Goal: Task Accomplishment & Management: Use online tool/utility

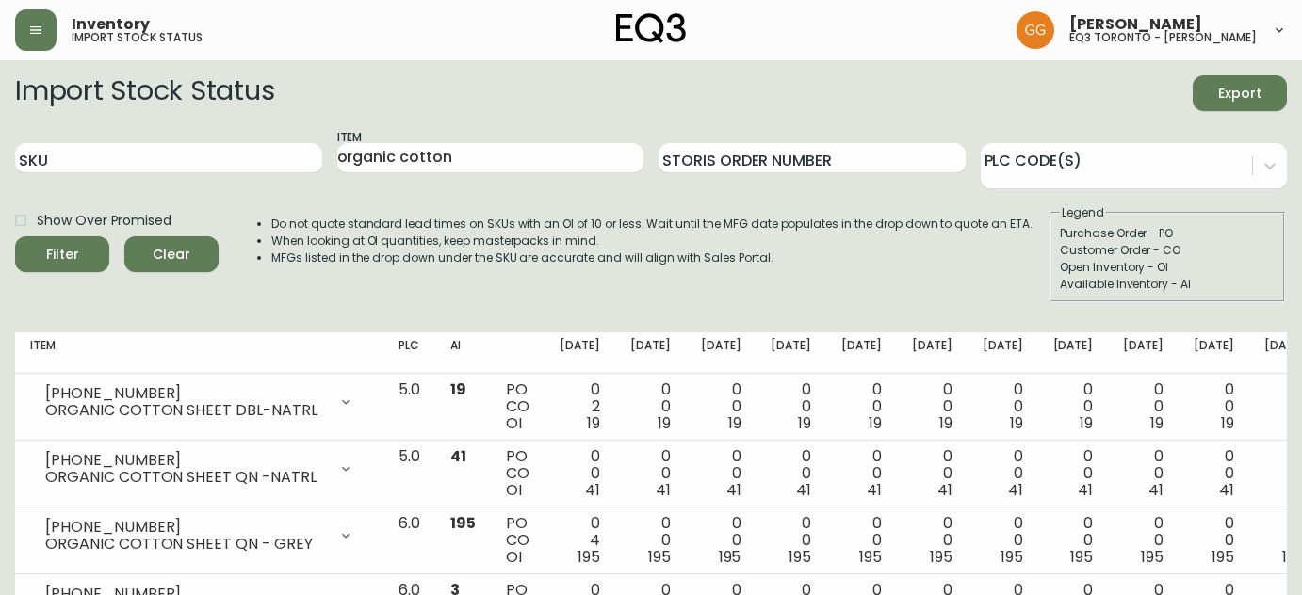
scroll to position [152, 0]
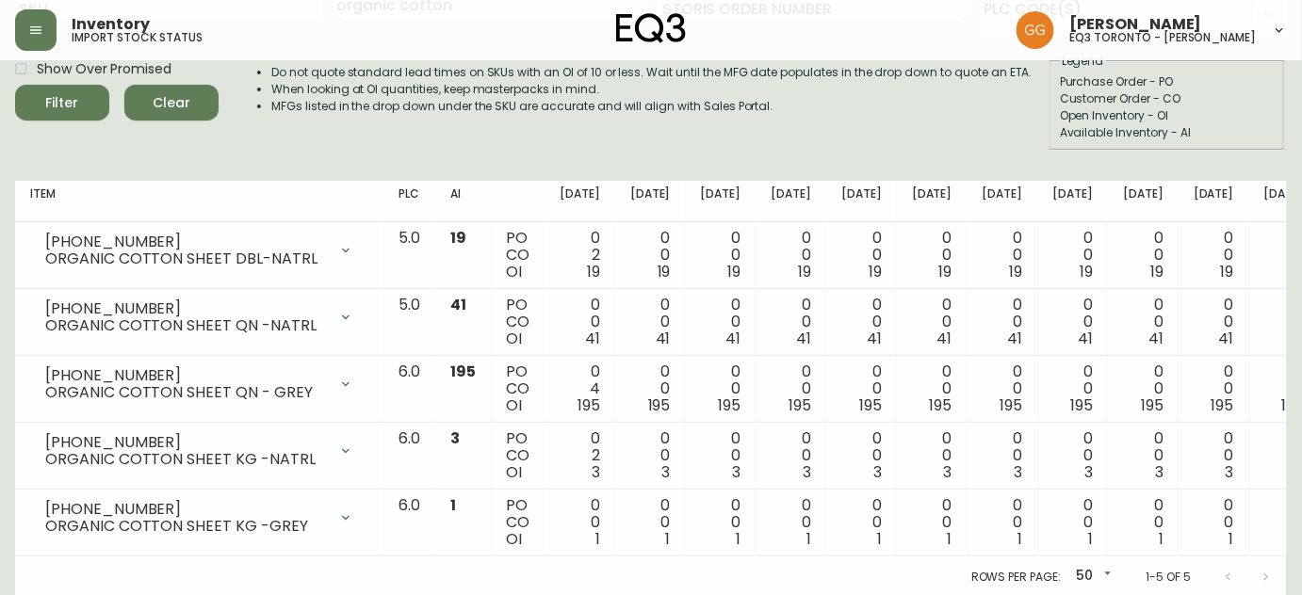
click at [948, 23] on div "Inventory import stock status Grabielle Graham eq3 toronto - hanna" at bounding box center [651, 30] width 1272 height 60
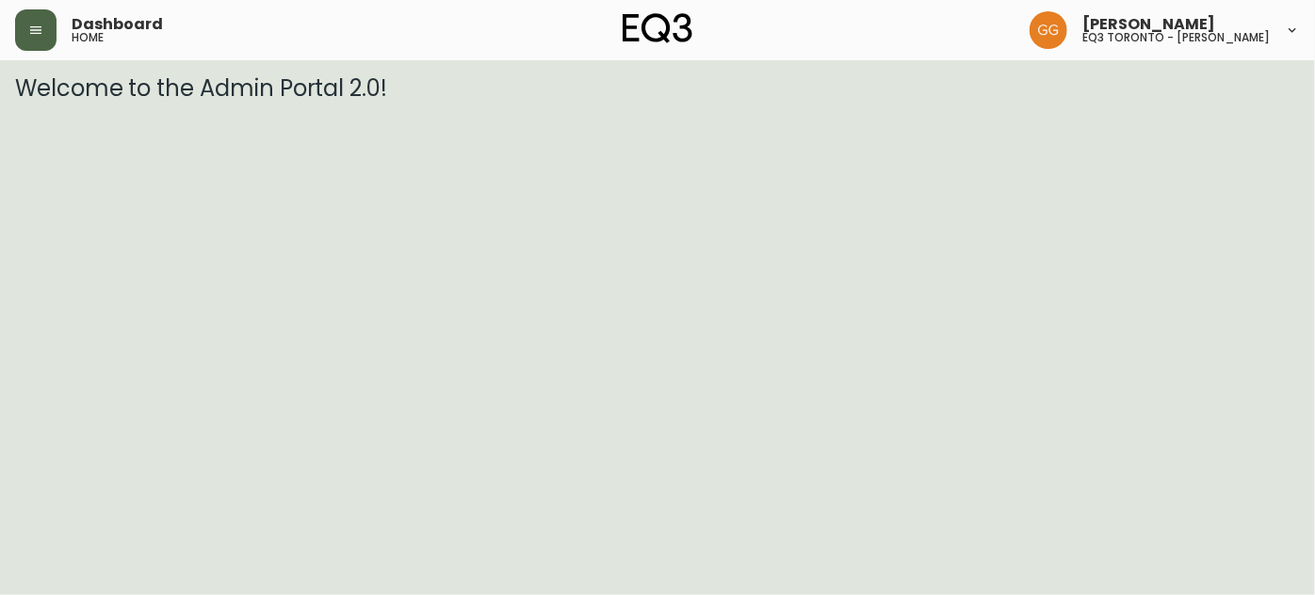
click at [52, 32] on button "button" at bounding box center [35, 29] width 41 height 41
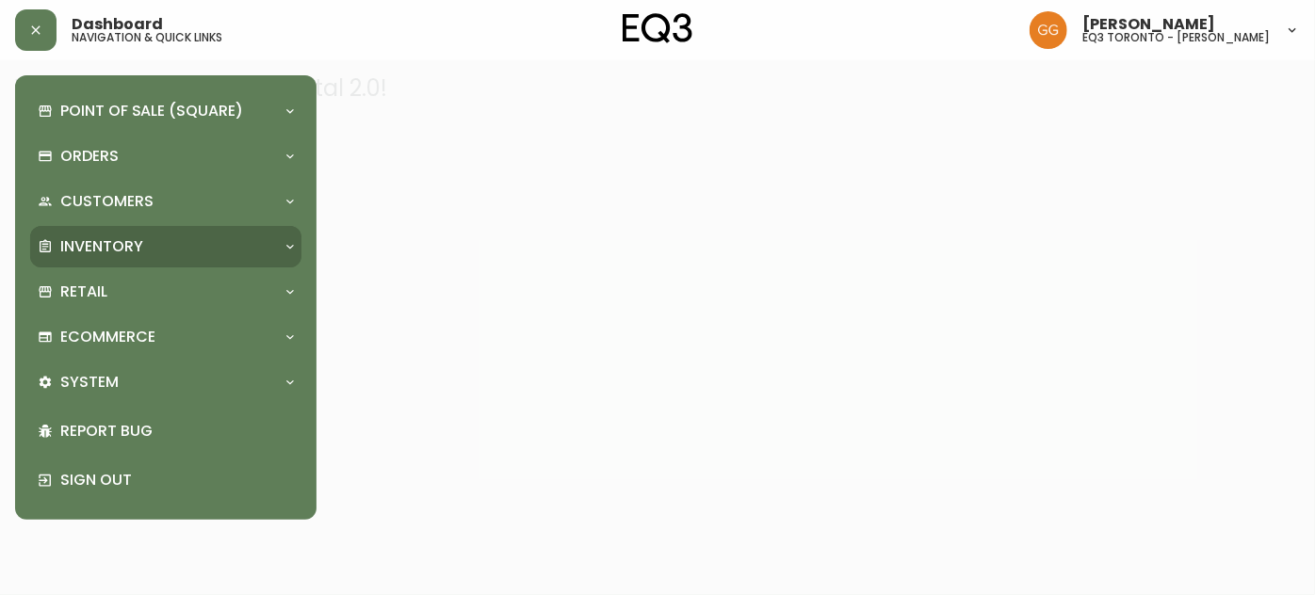
click at [137, 251] on p "Inventory" at bounding box center [101, 246] width 83 height 21
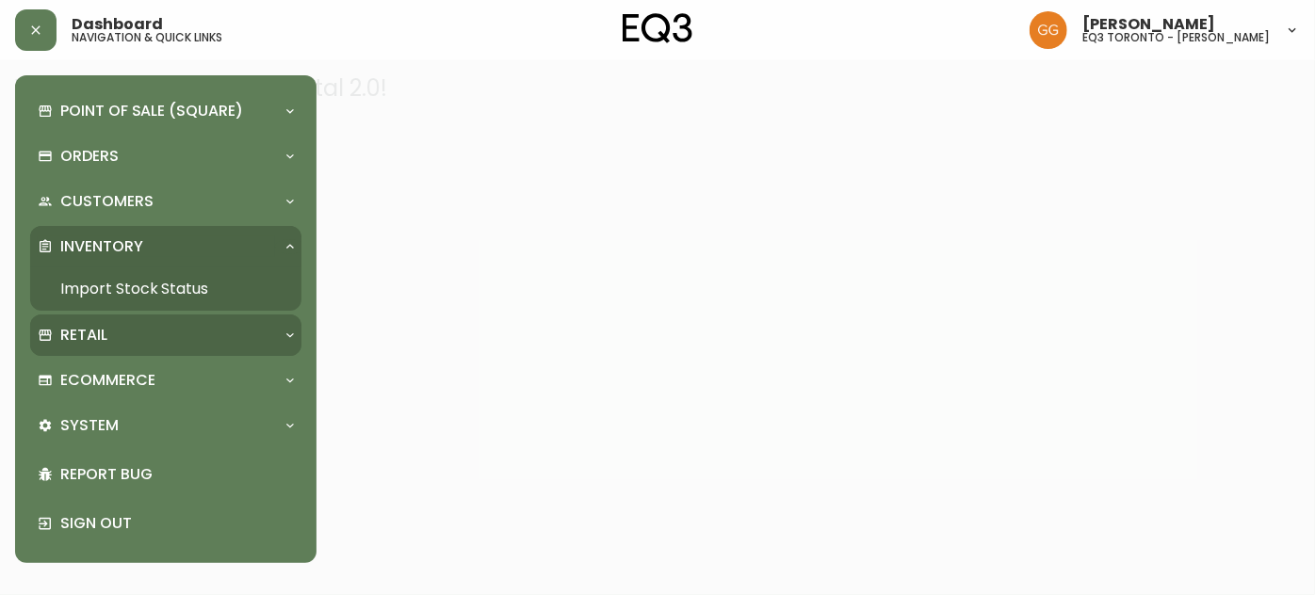
click at [141, 338] on div "Retail" at bounding box center [156, 335] width 237 height 21
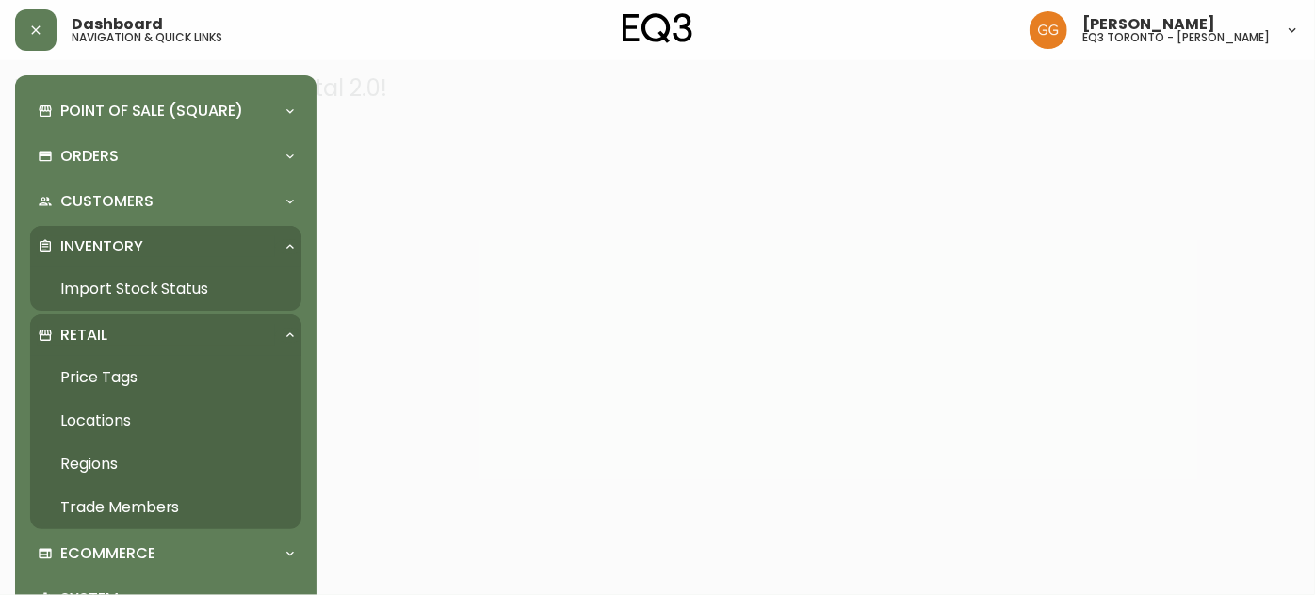
click at [117, 376] on link "Price Tags" at bounding box center [165, 377] width 271 height 43
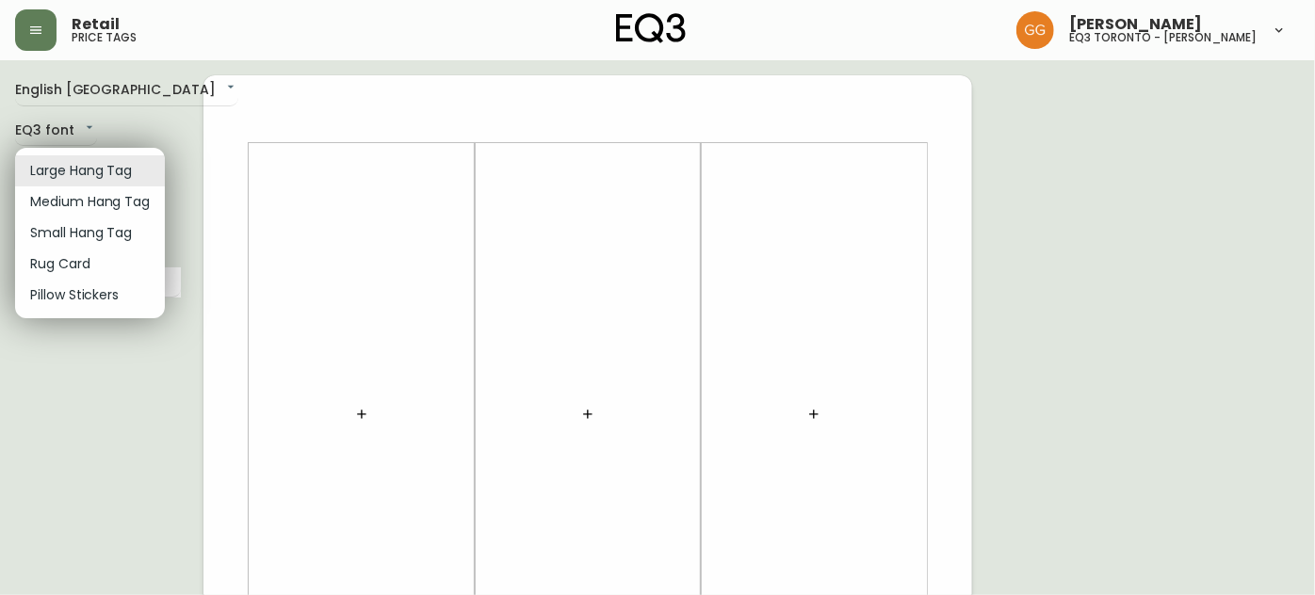
click at [96, 238] on li "Small Hang Tag" at bounding box center [90, 233] width 150 height 31
type input "small"
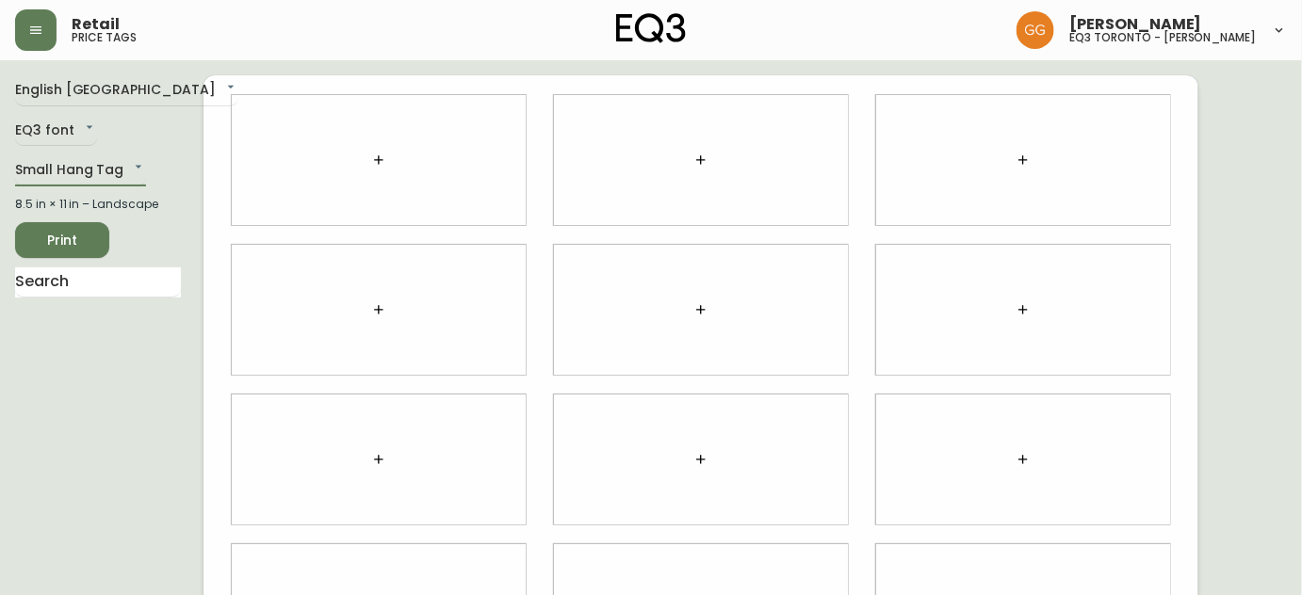
click at [361, 180] on div at bounding box center [379, 160] width 294 height 130
click at [387, 171] on button "button" at bounding box center [379, 160] width 38 height 38
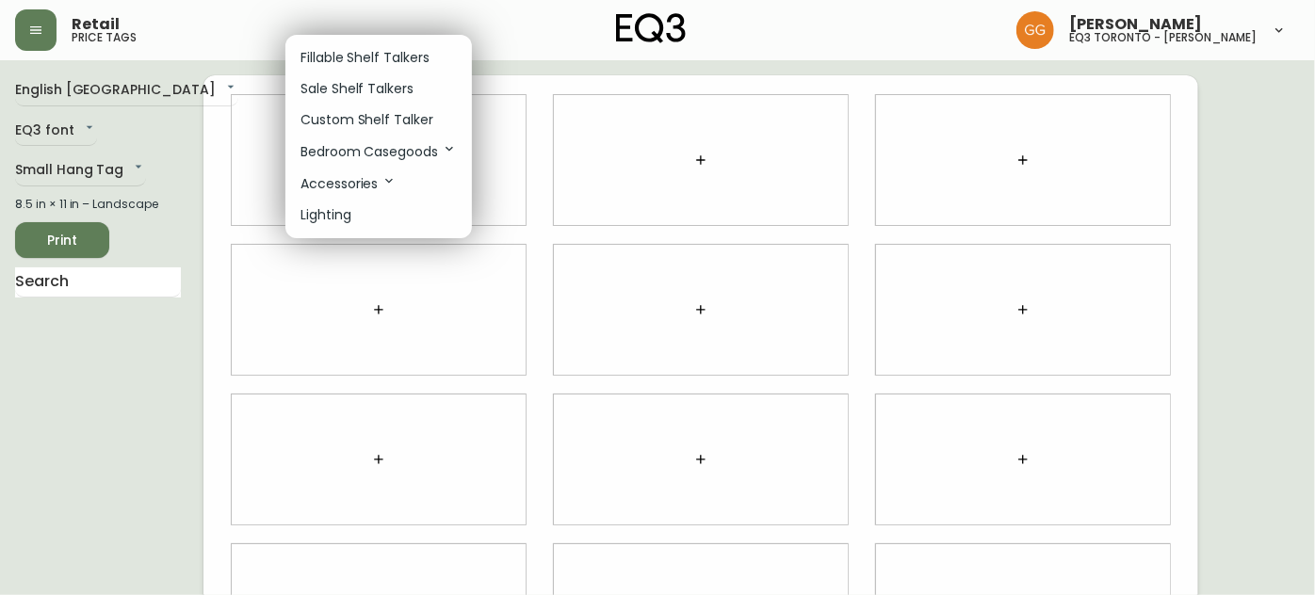
click at [378, 53] on p "Fillable Shelf Talkers" at bounding box center [365, 58] width 129 height 20
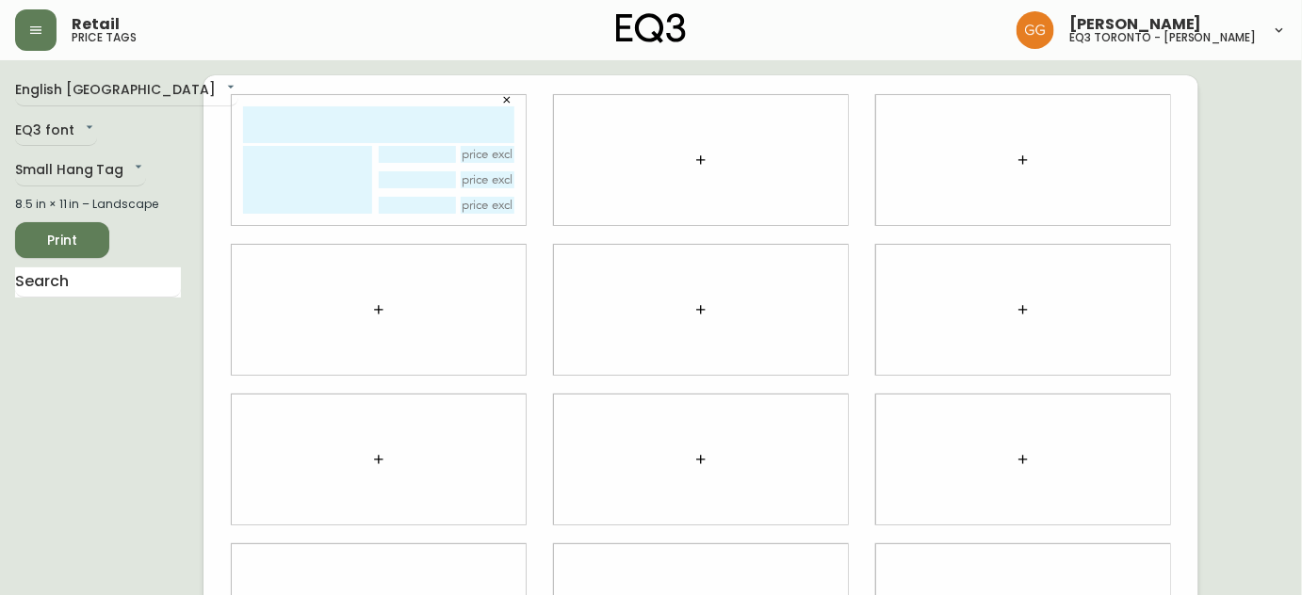
click at [354, 130] on input "text" at bounding box center [378, 124] width 271 height 37
click at [519, 96] on button "button" at bounding box center [507, 100] width 28 height 28
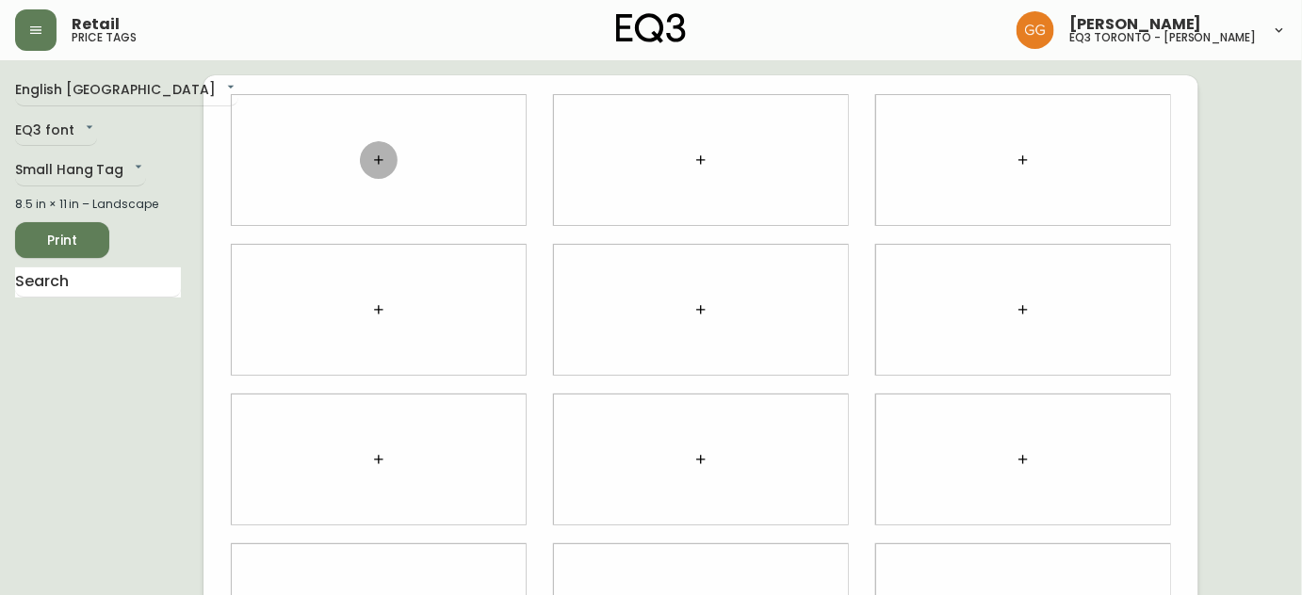
click at [389, 168] on button "button" at bounding box center [379, 160] width 38 height 38
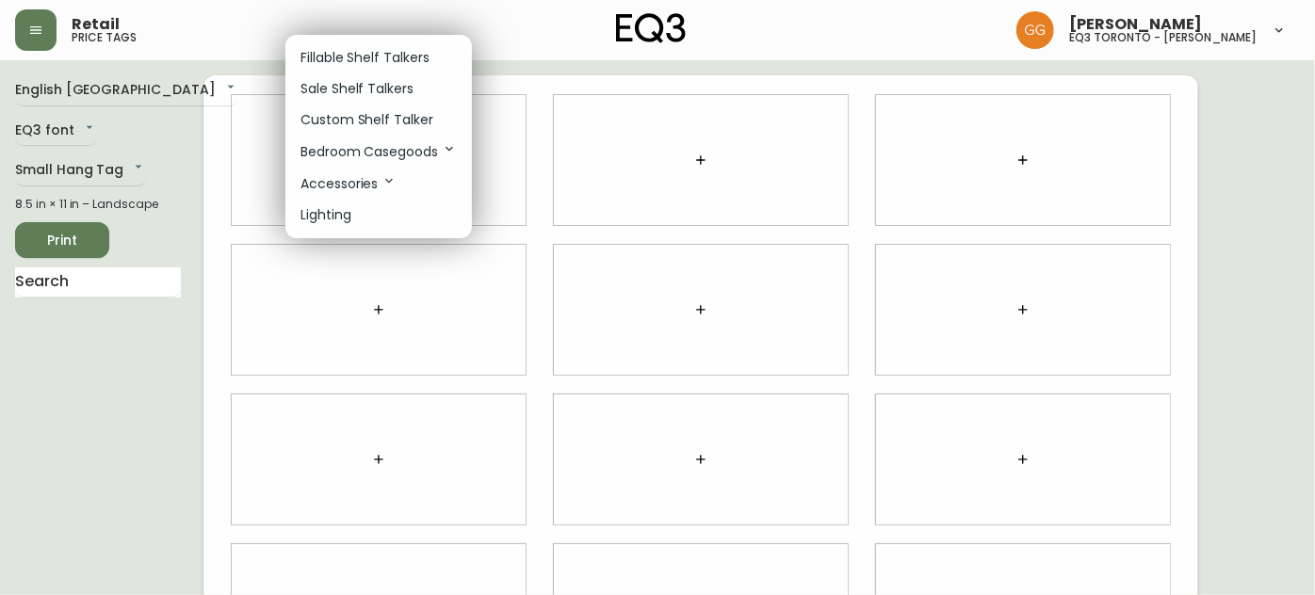
click at [364, 81] on p "Sale Shelf Talkers" at bounding box center [357, 89] width 113 height 20
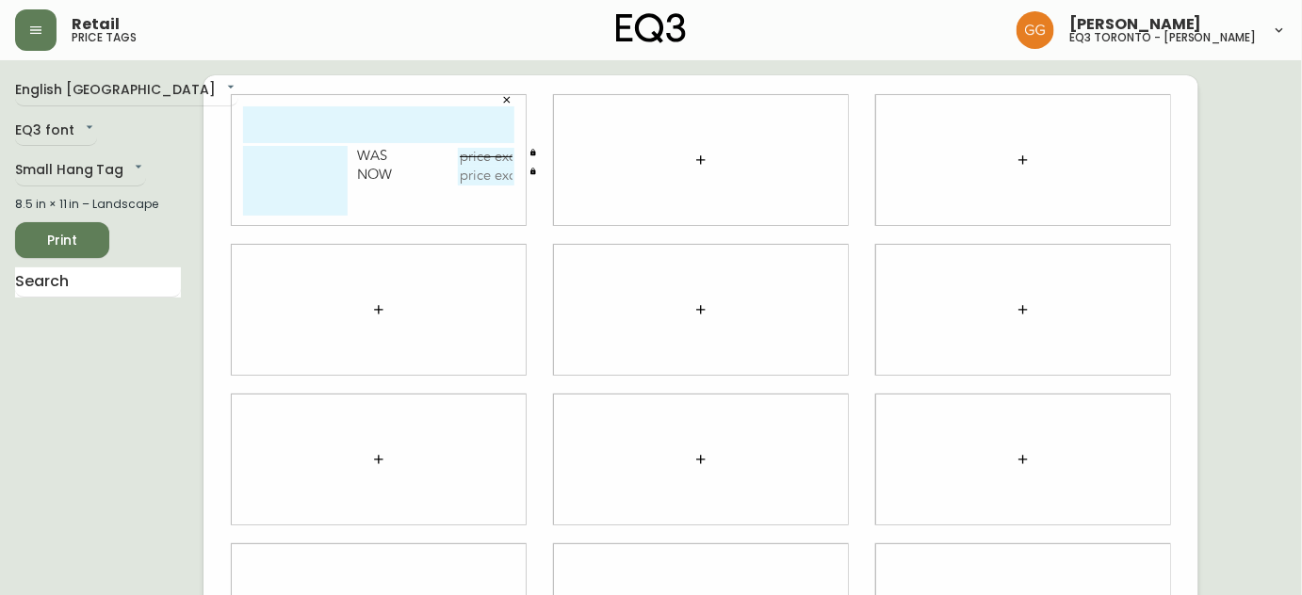
click at [684, 179] on div at bounding box center [701, 160] width 294 height 130
click at [698, 154] on icon "button" at bounding box center [700, 160] width 15 height 15
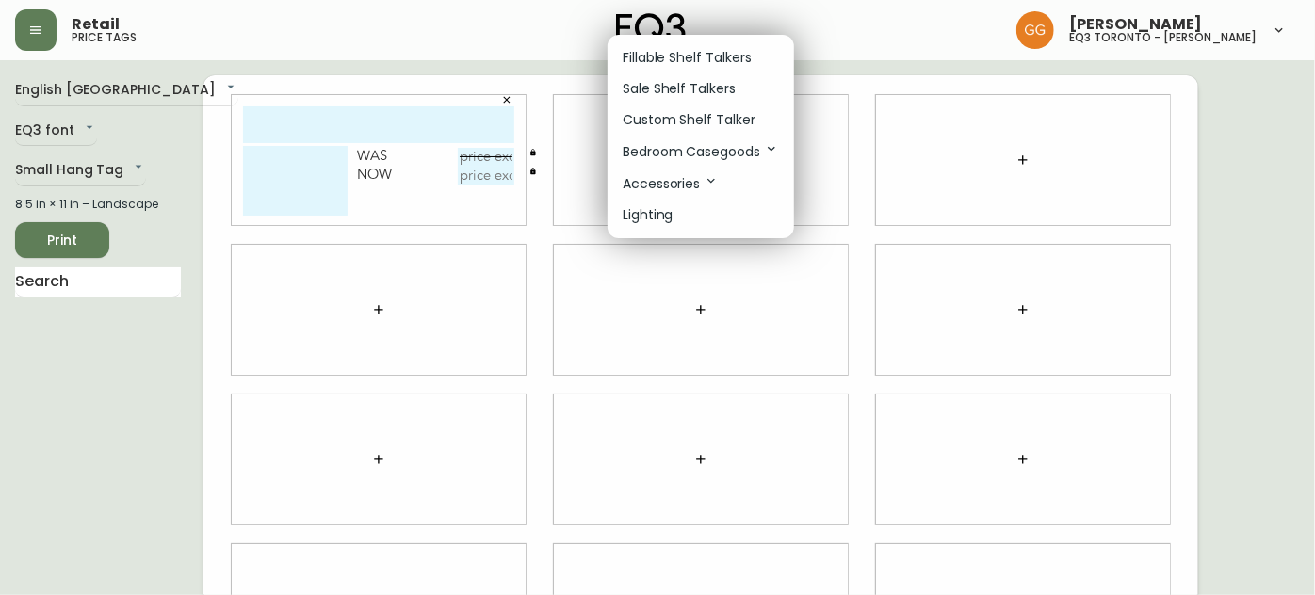
click at [676, 90] on p "Sale Shelf Talkers" at bounding box center [679, 89] width 113 height 20
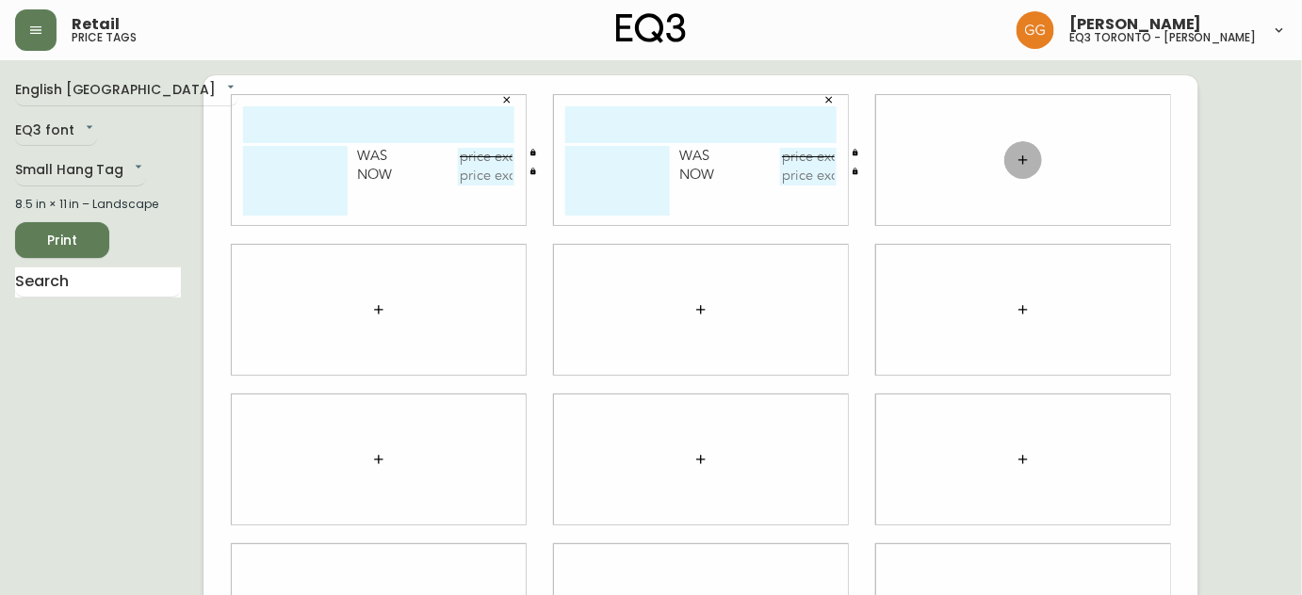
click at [1017, 168] on button "button" at bounding box center [1023, 160] width 38 height 38
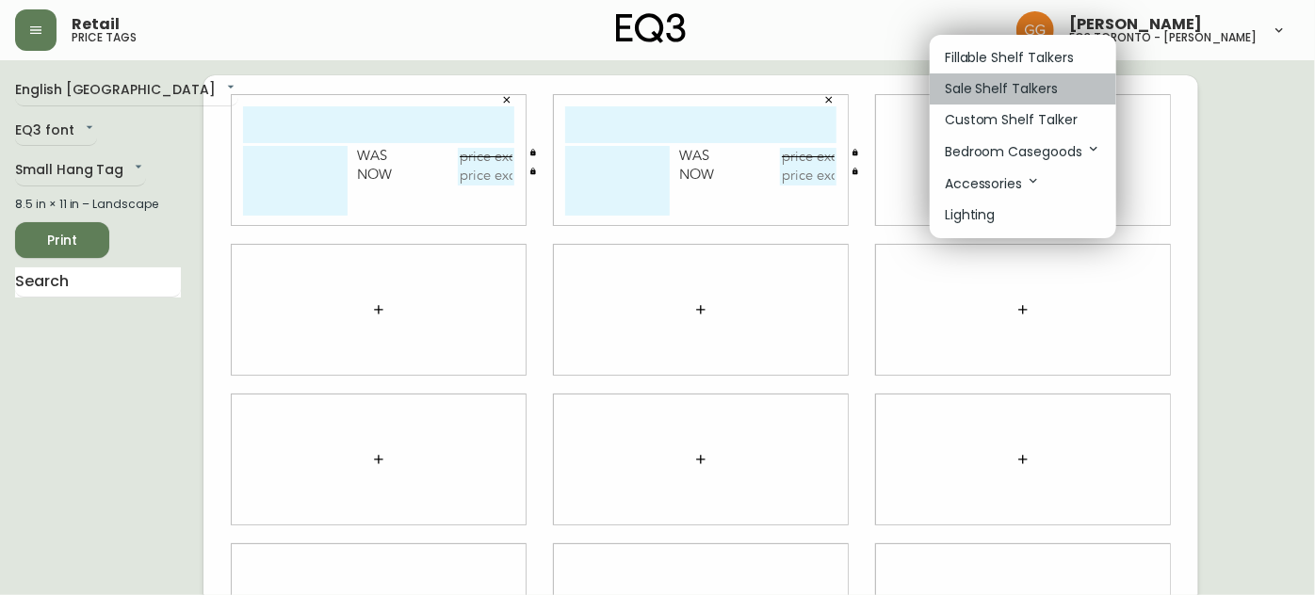
click at [991, 90] on p "Sale Shelf Talkers" at bounding box center [1001, 89] width 113 height 20
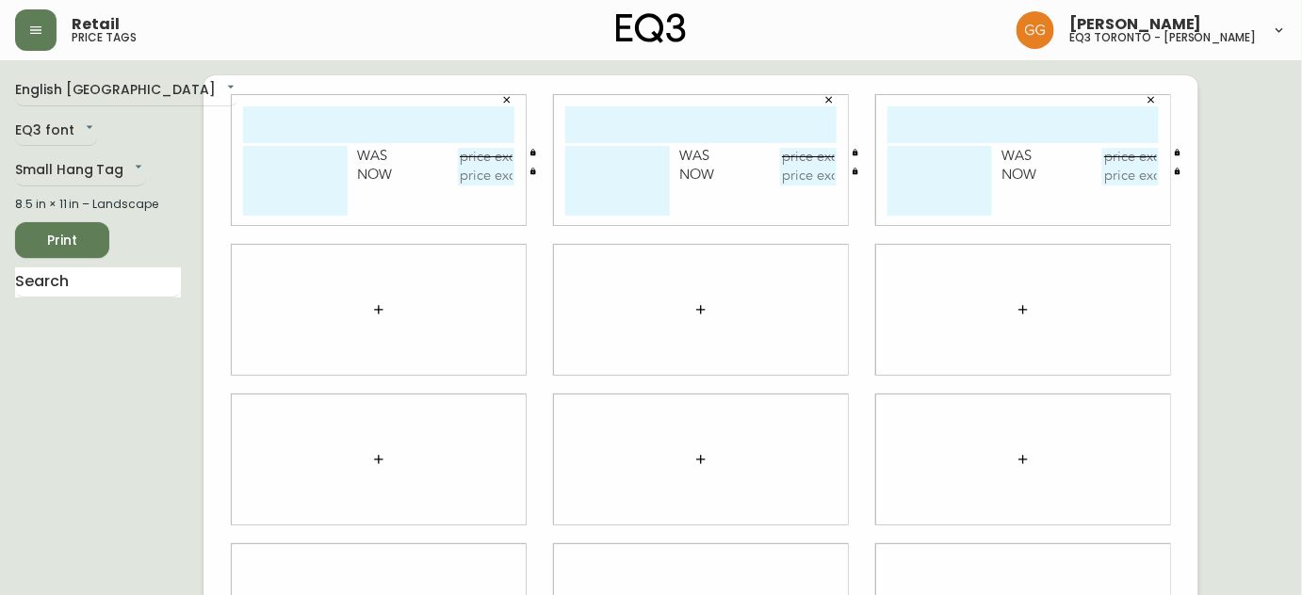
drag, startPoint x: 397, startPoint y: 308, endPoint x: 381, endPoint y: 307, distance: 16.0
click at [395, 308] on div at bounding box center [379, 310] width 294 height 130
click at [380, 305] on icon "button" at bounding box center [378, 309] width 15 height 15
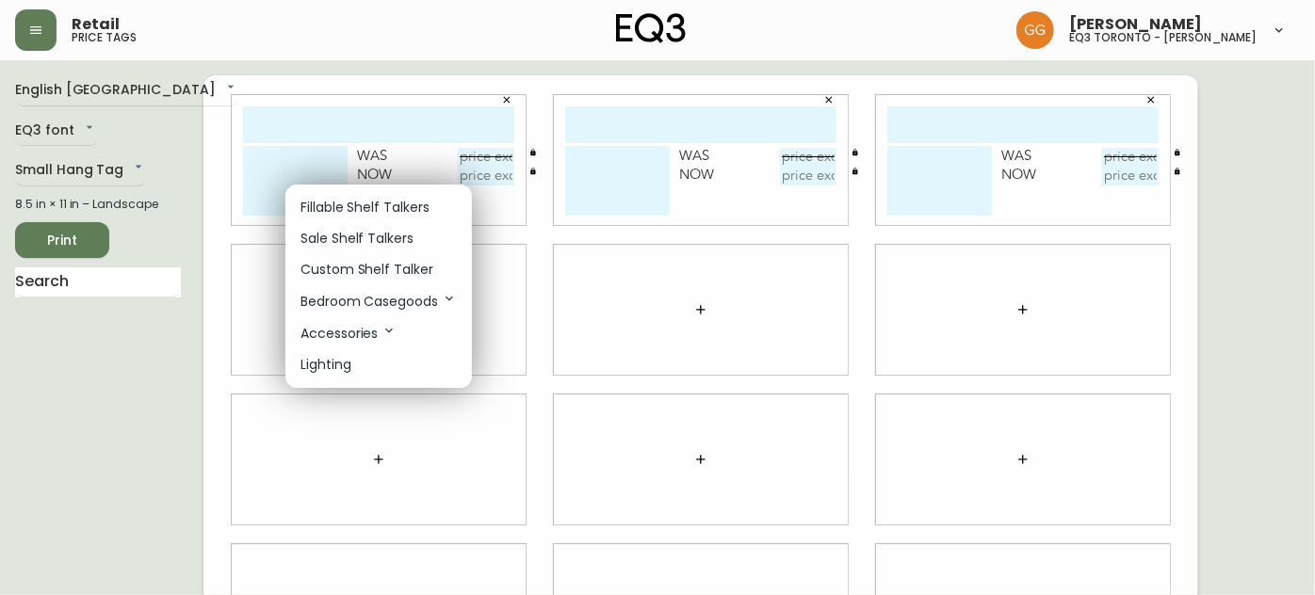
click at [393, 228] on li "Sale Shelf Talkers" at bounding box center [378, 238] width 187 height 31
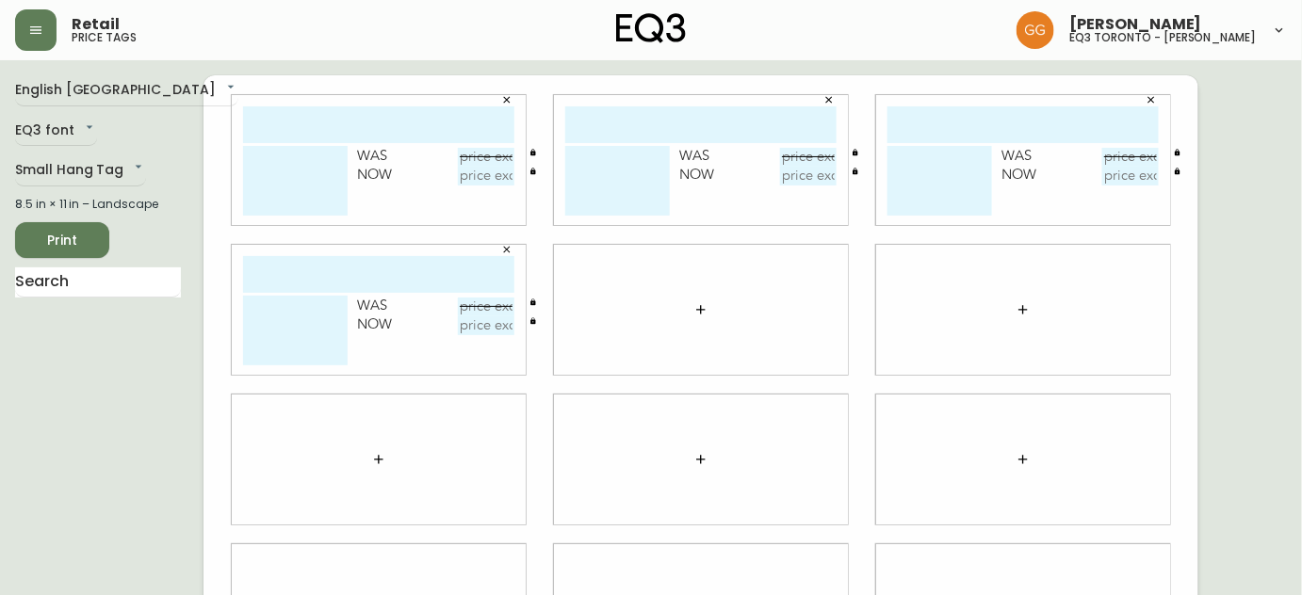
click at [707, 306] on button "button" at bounding box center [701, 310] width 38 height 38
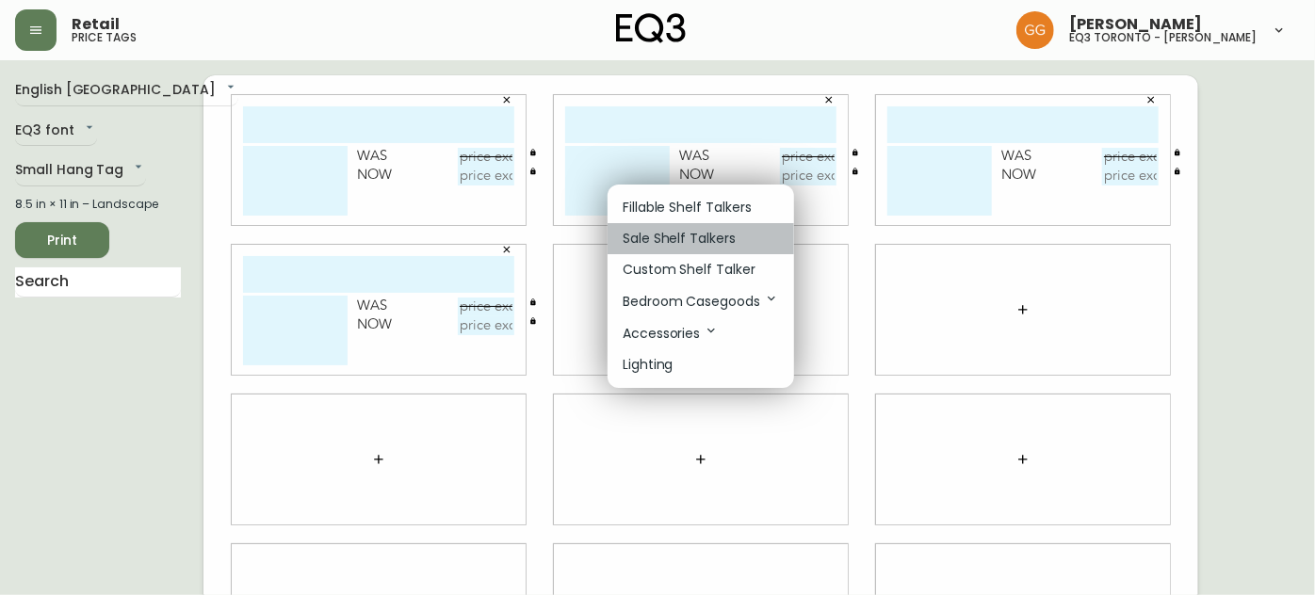
click at [673, 240] on p "Sale Shelf Talkers" at bounding box center [679, 239] width 113 height 20
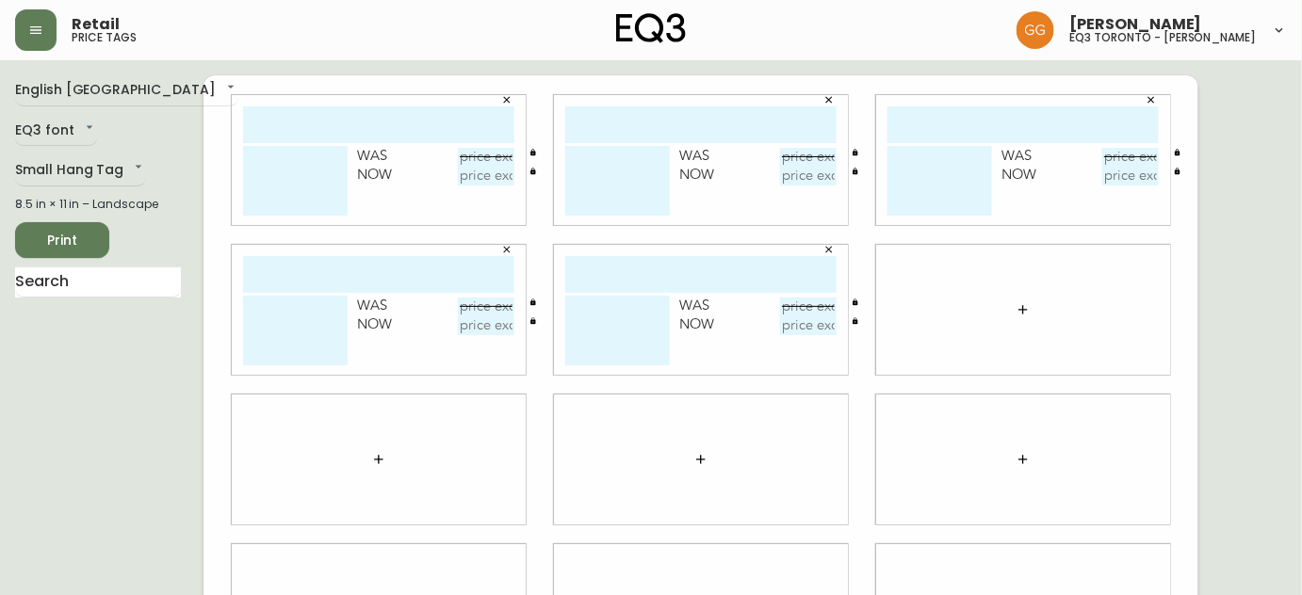
click at [1020, 310] on icon "button" at bounding box center [1023, 309] width 8 height 8
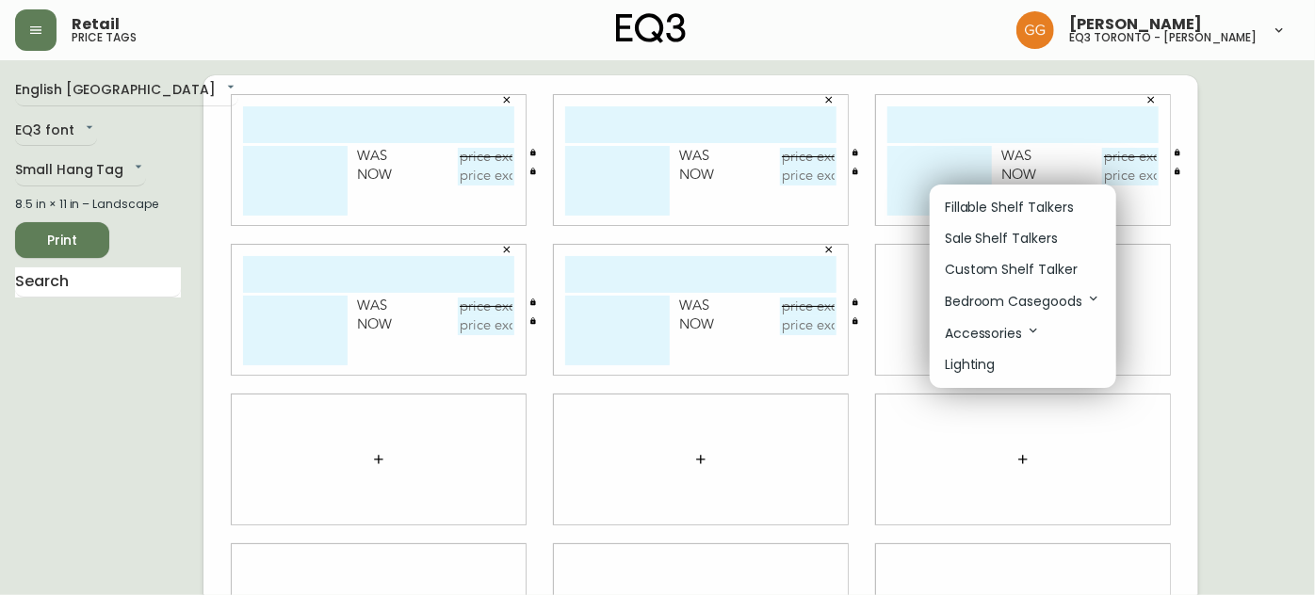
click at [1000, 239] on p "Sale Shelf Talkers" at bounding box center [1001, 239] width 113 height 20
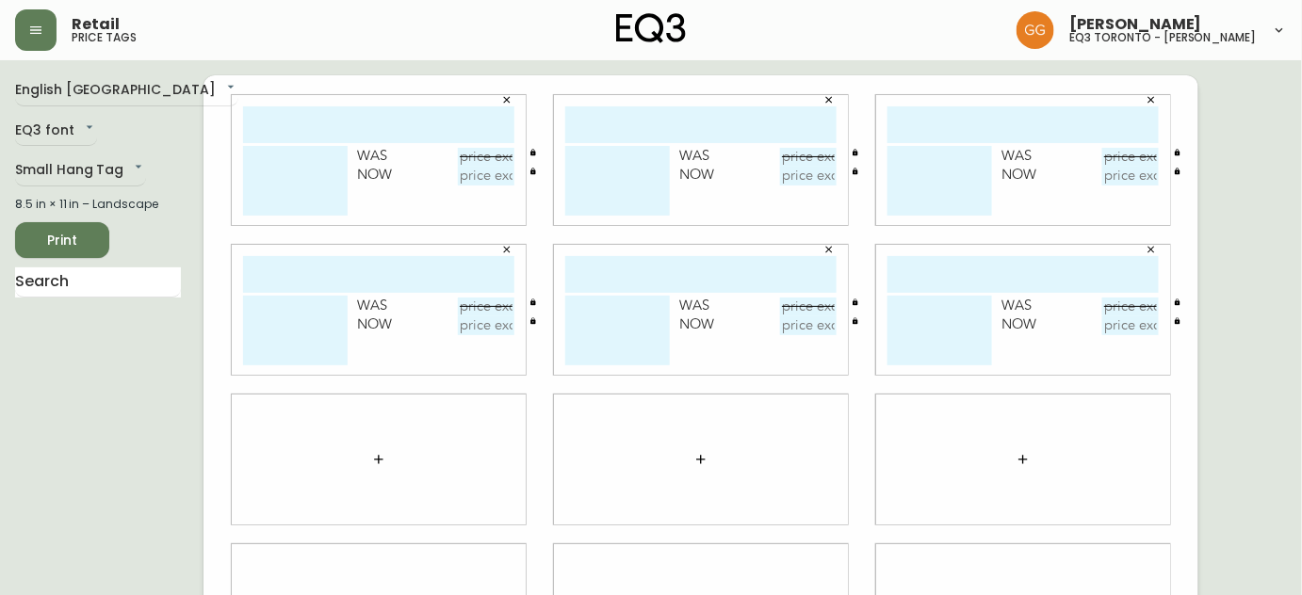
click at [379, 461] on icon "button" at bounding box center [378, 459] width 8 height 8
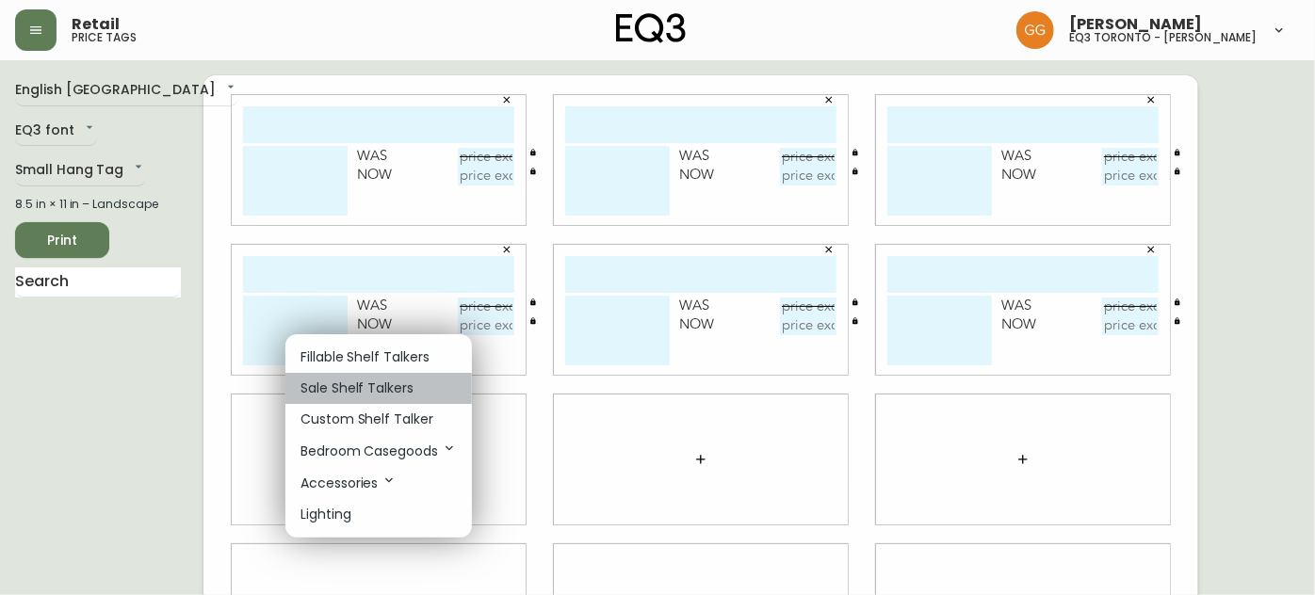
click at [386, 394] on p "Sale Shelf Talkers" at bounding box center [357, 389] width 113 height 20
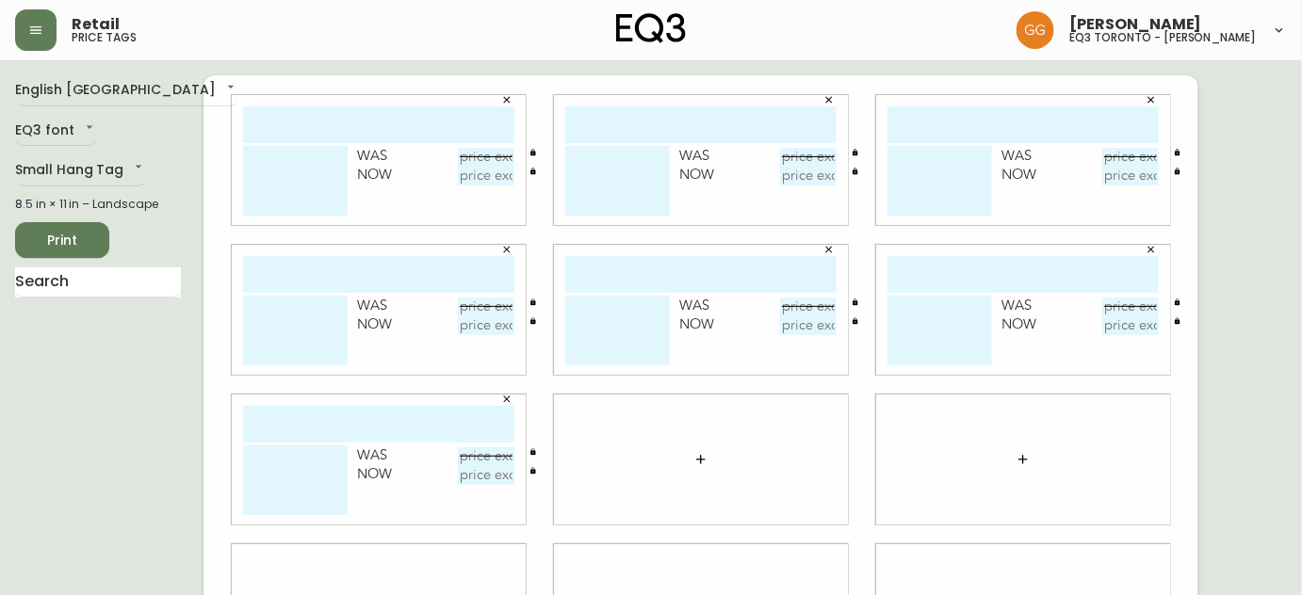
click at [709, 448] on button "button" at bounding box center [701, 460] width 38 height 38
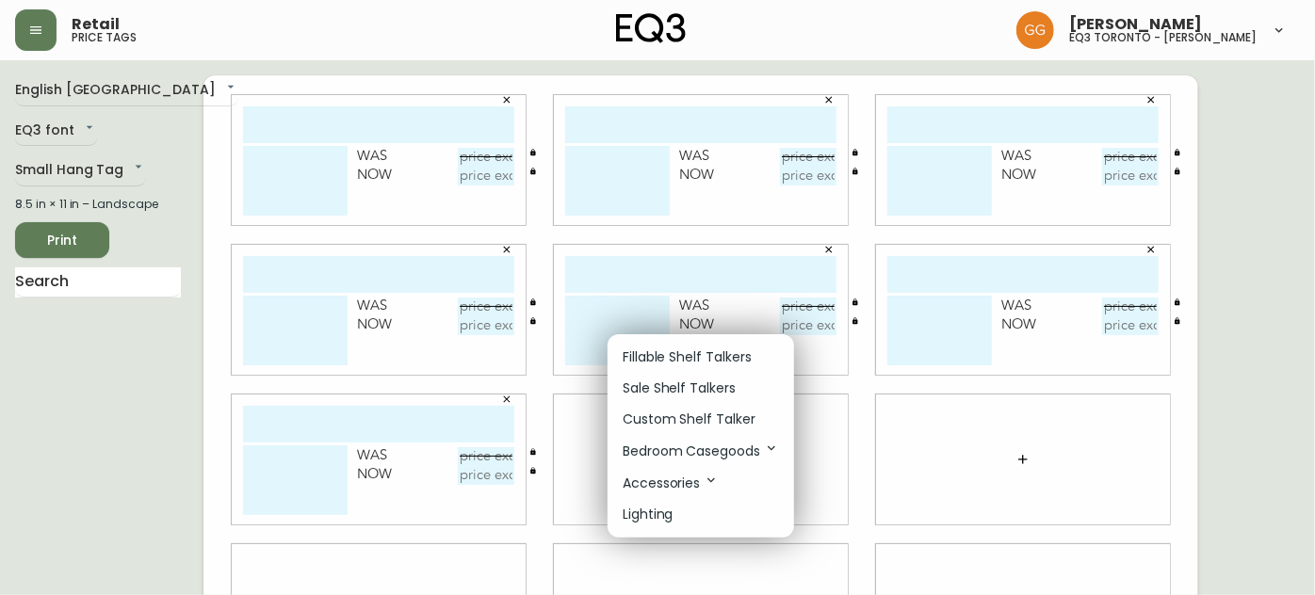
click at [676, 381] on p "Sale Shelf Talkers" at bounding box center [679, 389] width 113 height 20
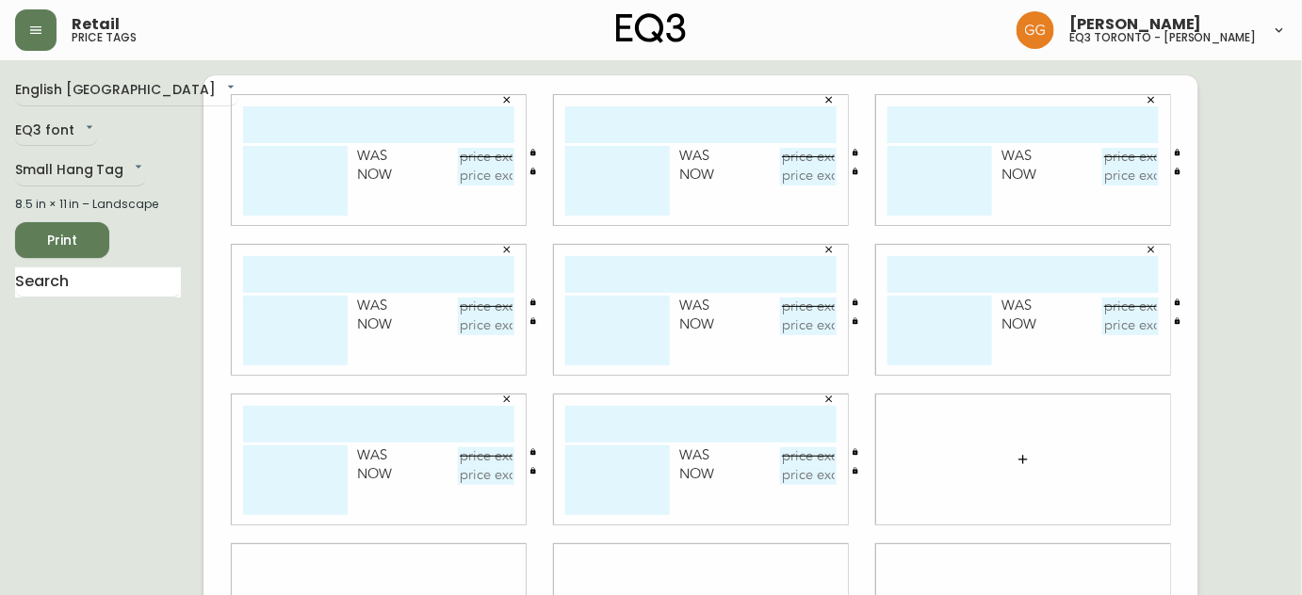
click at [1015, 456] on button "button" at bounding box center [1023, 460] width 38 height 38
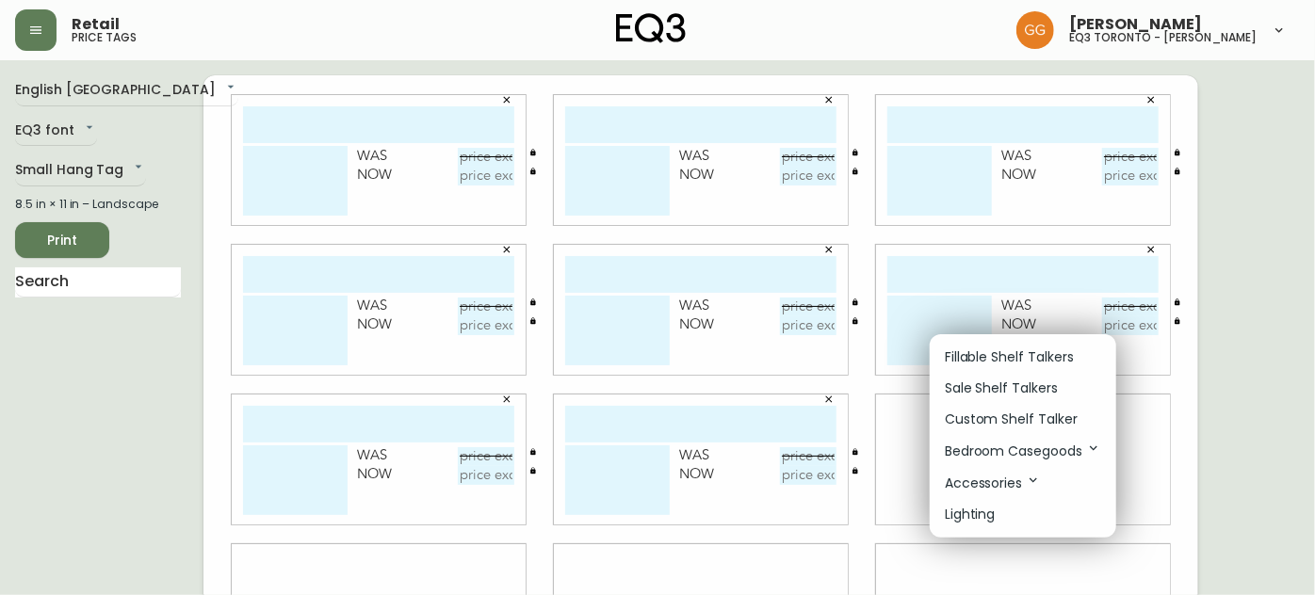
click at [967, 388] on p "Sale Shelf Talkers" at bounding box center [1001, 389] width 113 height 20
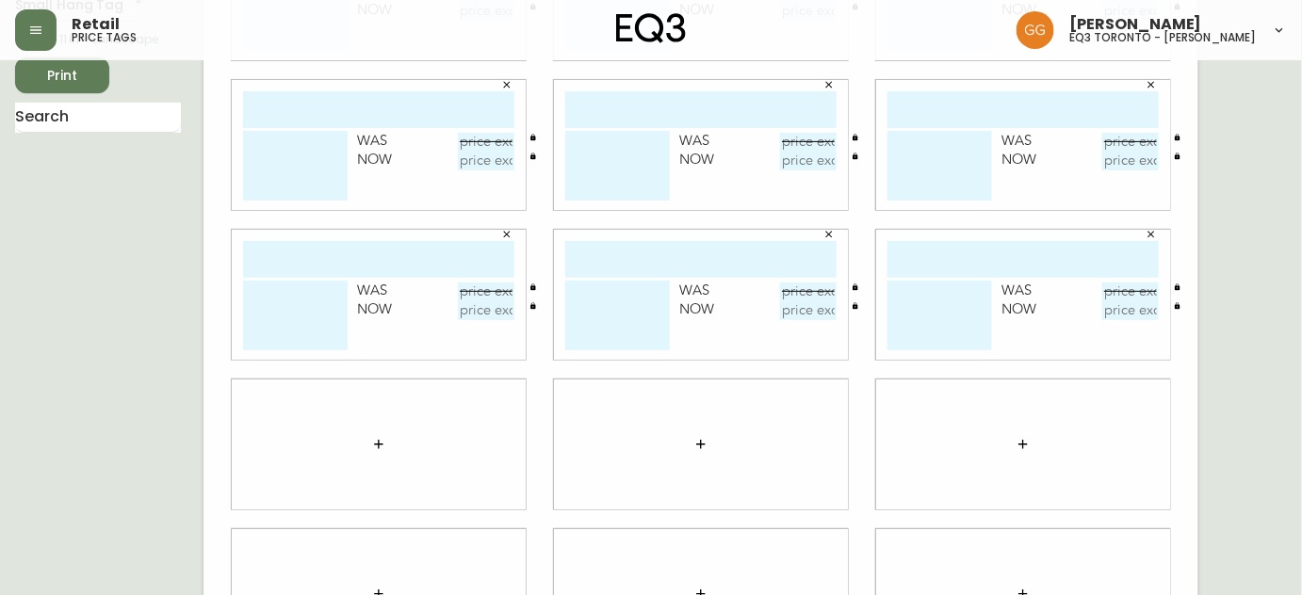
scroll to position [249, 0]
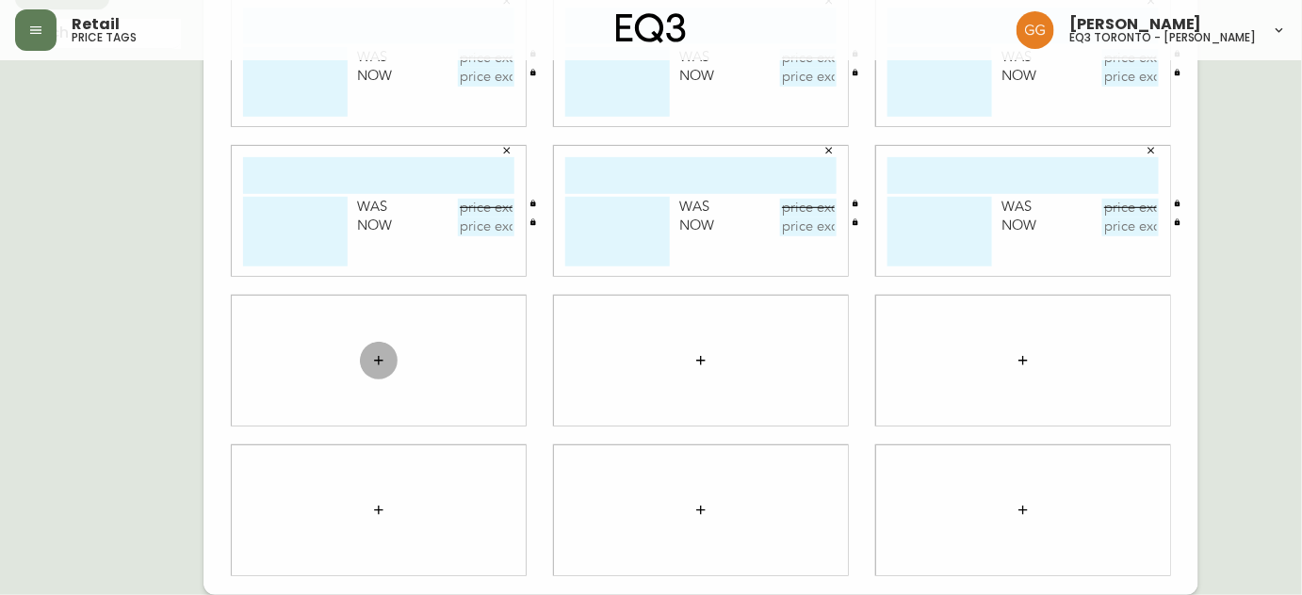
click at [382, 357] on icon "button" at bounding box center [378, 360] width 15 height 15
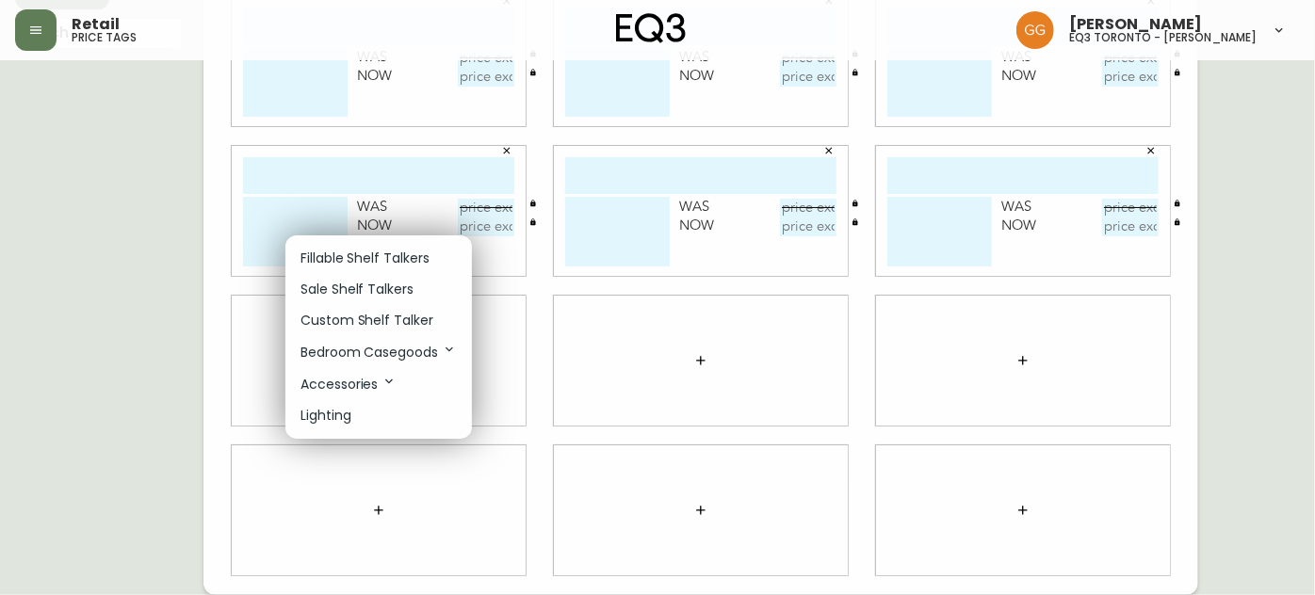
click at [379, 303] on li "Sale Shelf Talkers" at bounding box center [378, 289] width 187 height 31
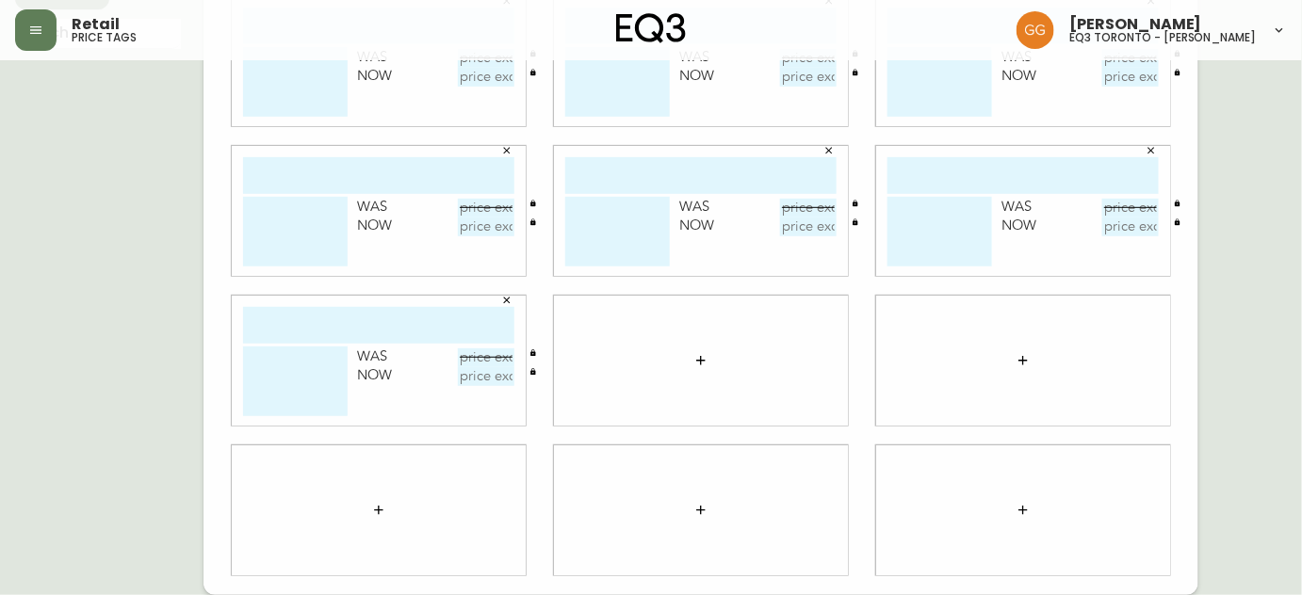
click at [684, 352] on button "button" at bounding box center [701, 361] width 38 height 38
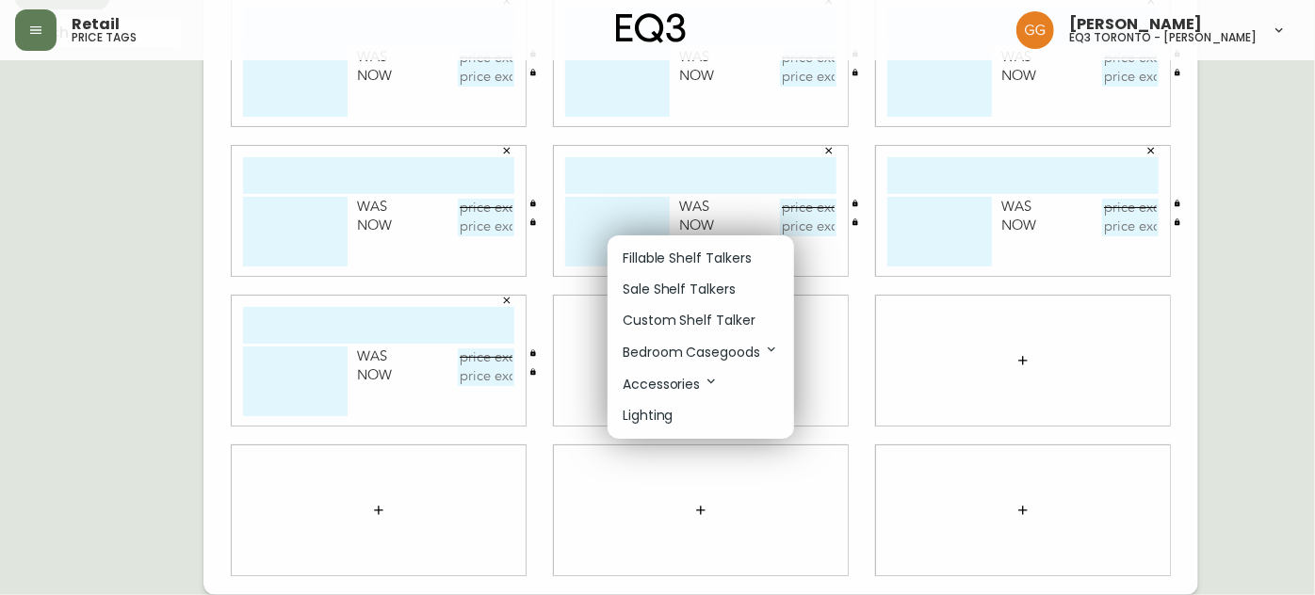
click at [662, 285] on p "Sale Shelf Talkers" at bounding box center [679, 290] width 113 height 20
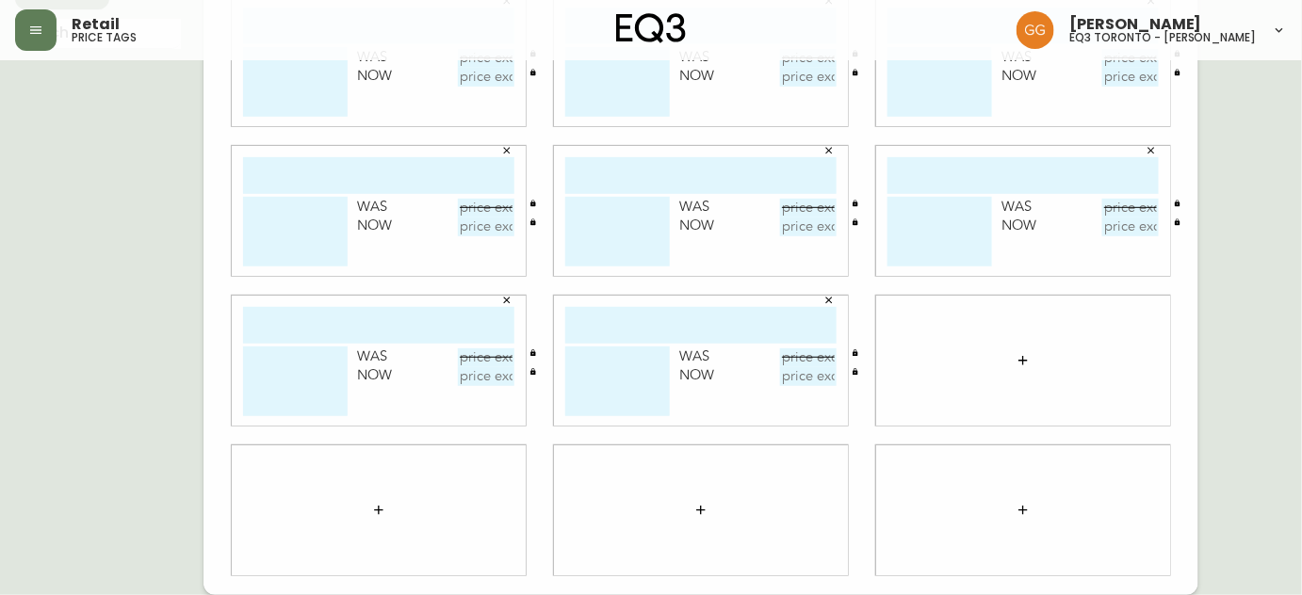
click at [1014, 367] on button "button" at bounding box center [1023, 361] width 38 height 38
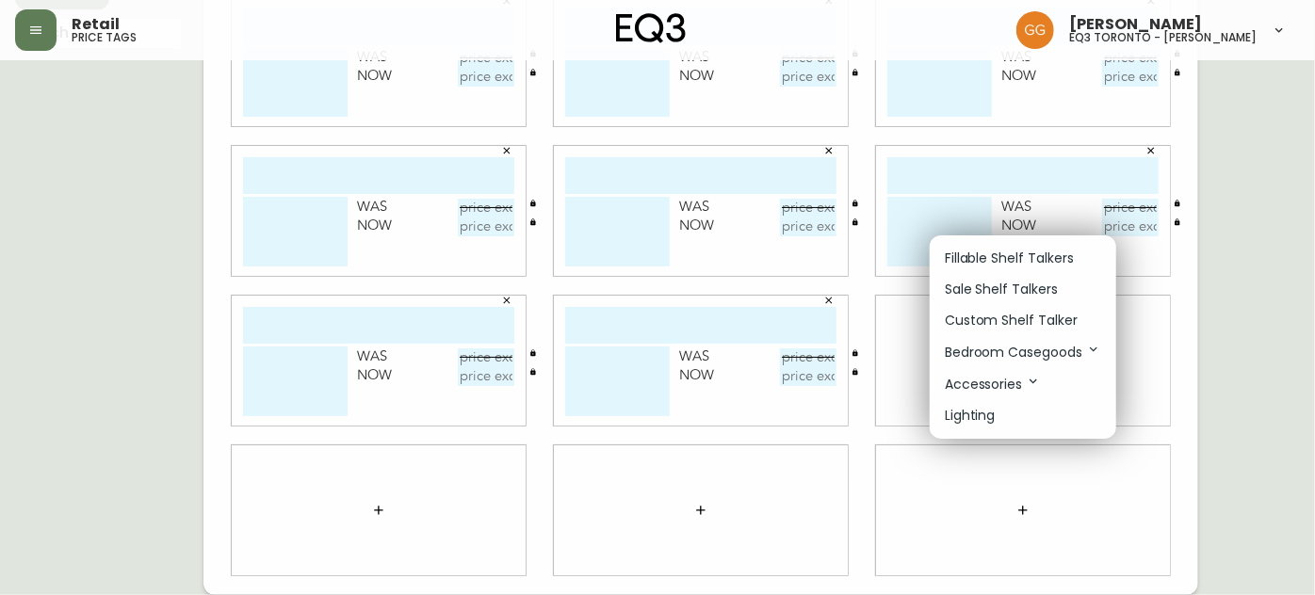
click at [996, 286] on p "Sale Shelf Talkers" at bounding box center [1001, 290] width 113 height 20
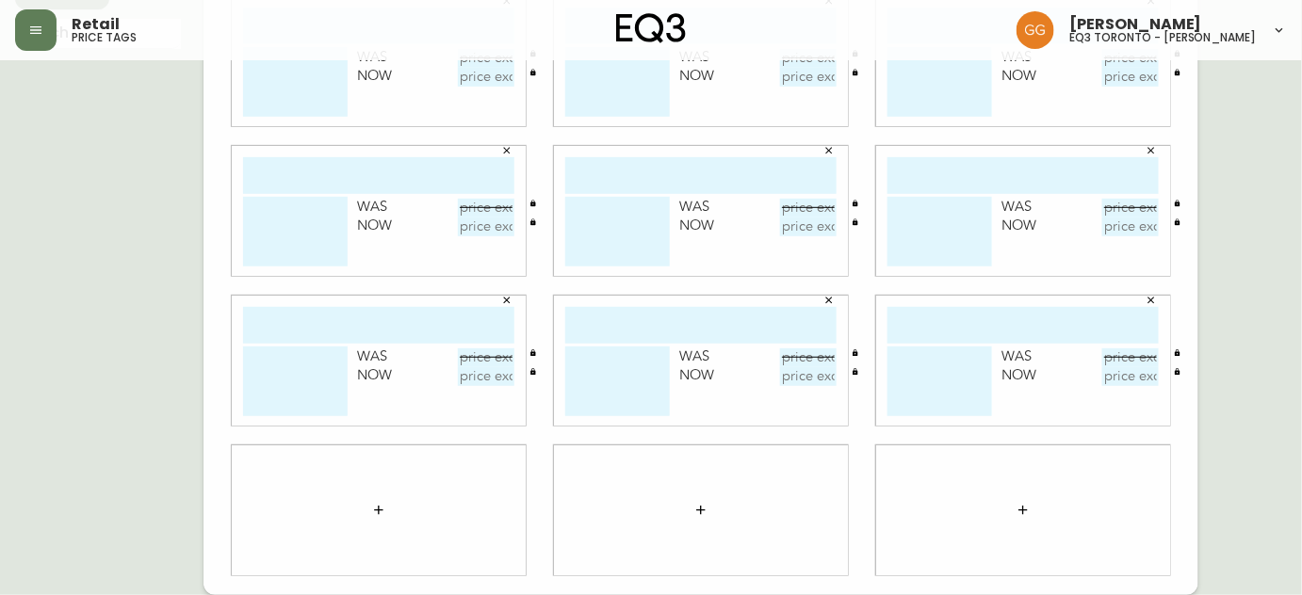
click at [375, 514] on icon "button" at bounding box center [378, 510] width 15 height 15
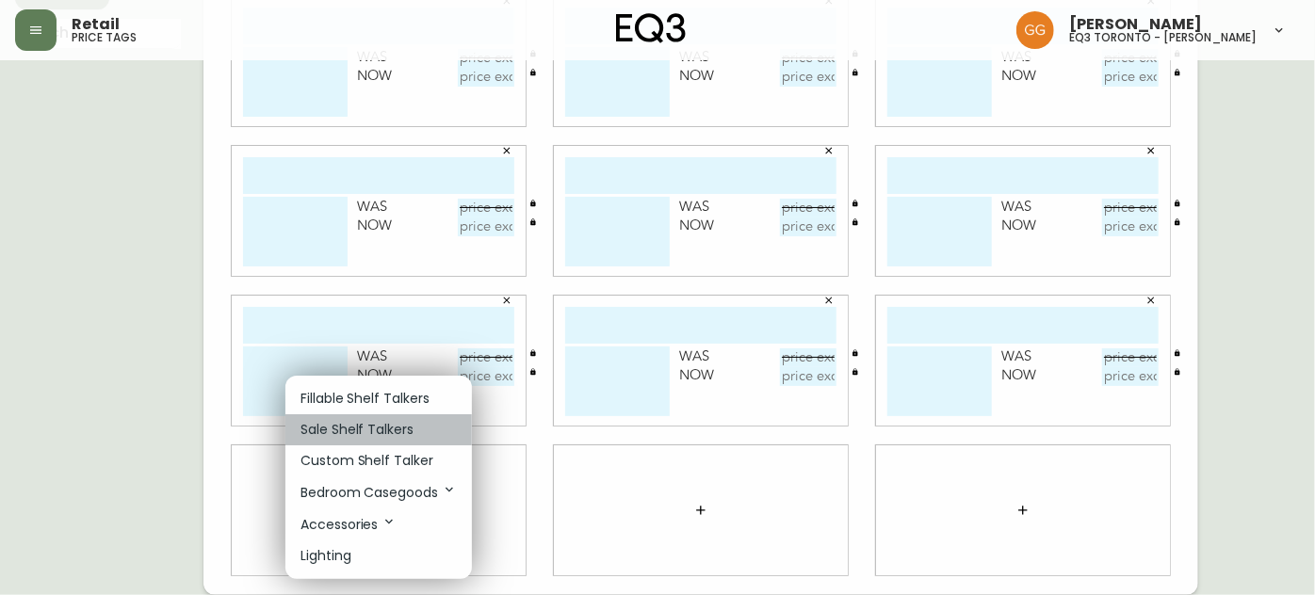
click at [374, 432] on p "Sale Shelf Talkers" at bounding box center [357, 430] width 113 height 20
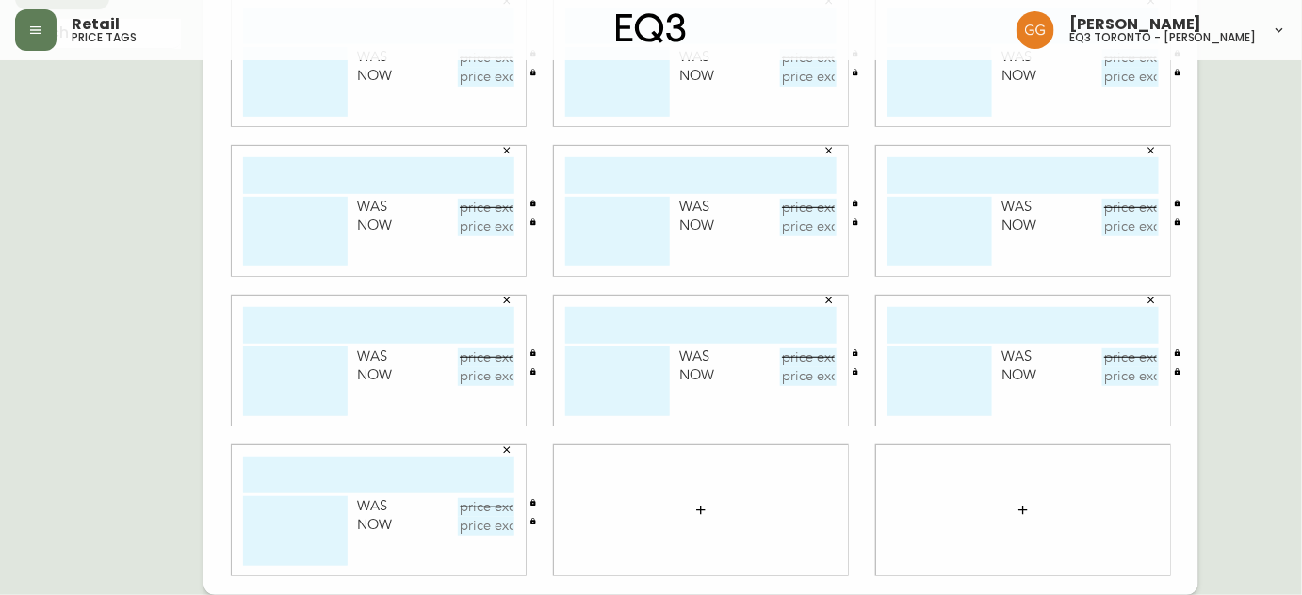
click at [721, 514] on div at bounding box center [701, 511] width 294 height 130
click at [696, 495] on button "button" at bounding box center [701, 511] width 38 height 38
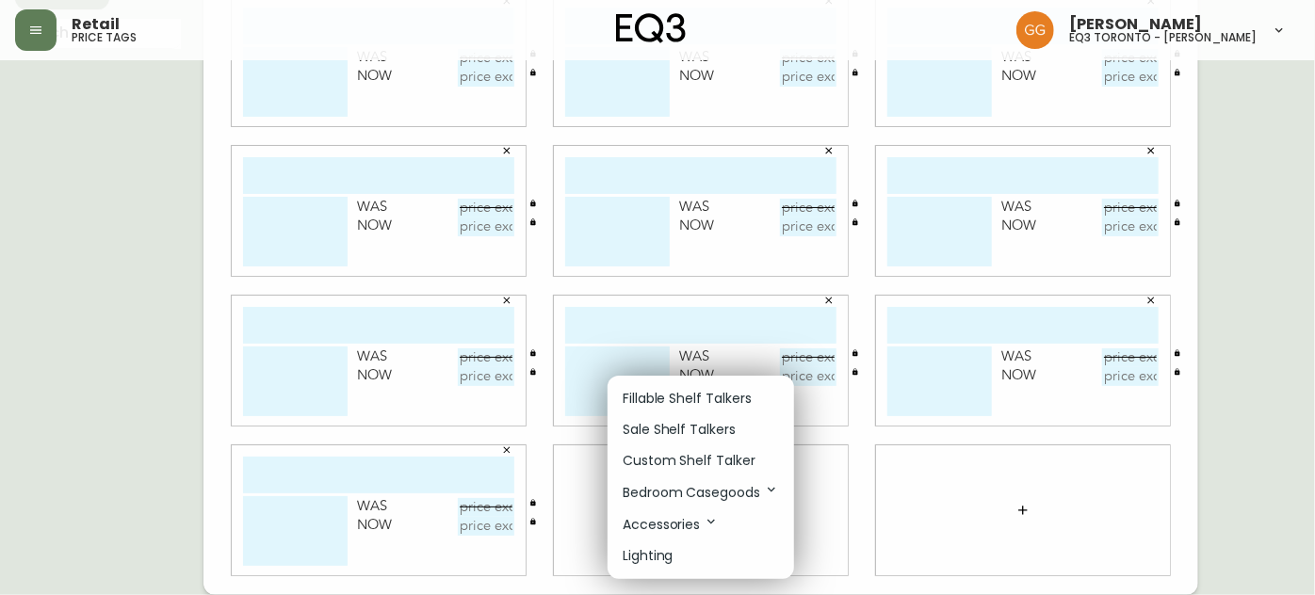
click at [703, 426] on p "Sale Shelf Talkers" at bounding box center [679, 430] width 113 height 20
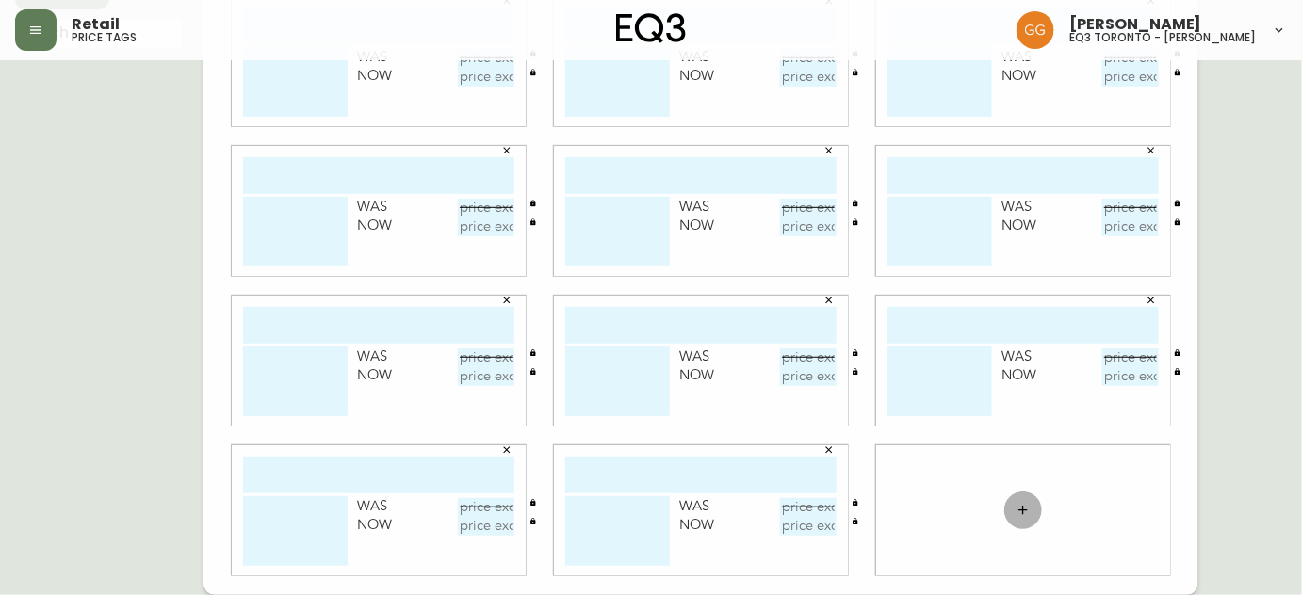
click at [1010, 510] on button "button" at bounding box center [1023, 511] width 38 height 38
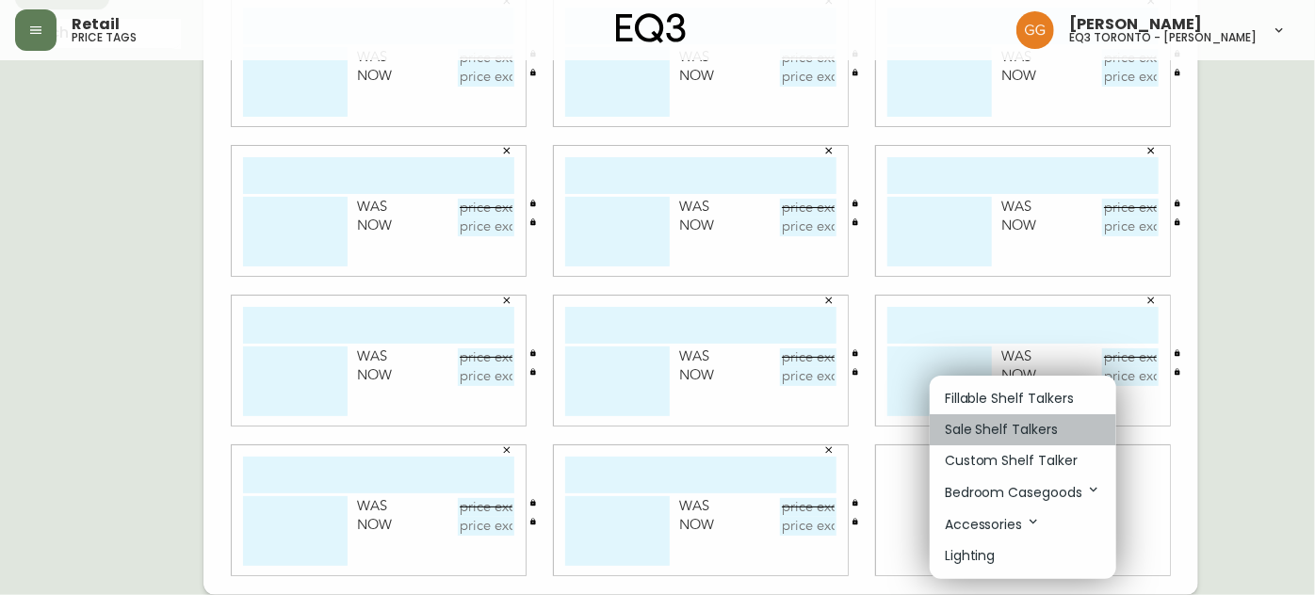
click at [992, 427] on p "Sale Shelf Talkers" at bounding box center [1001, 430] width 113 height 20
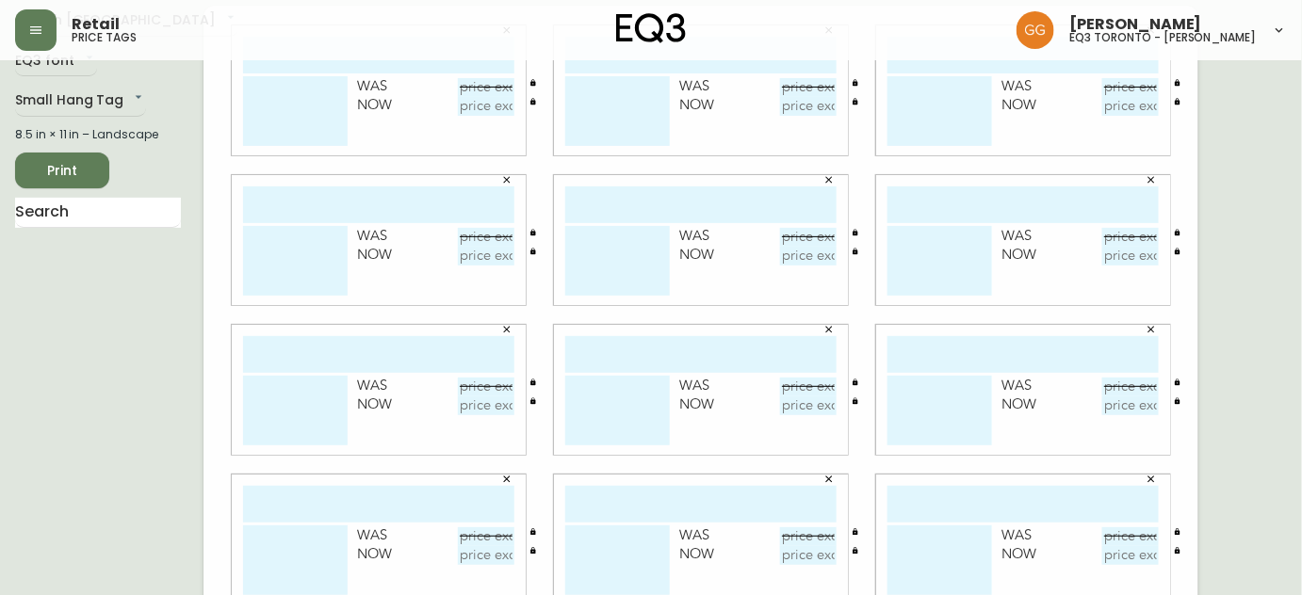
scroll to position [0, 0]
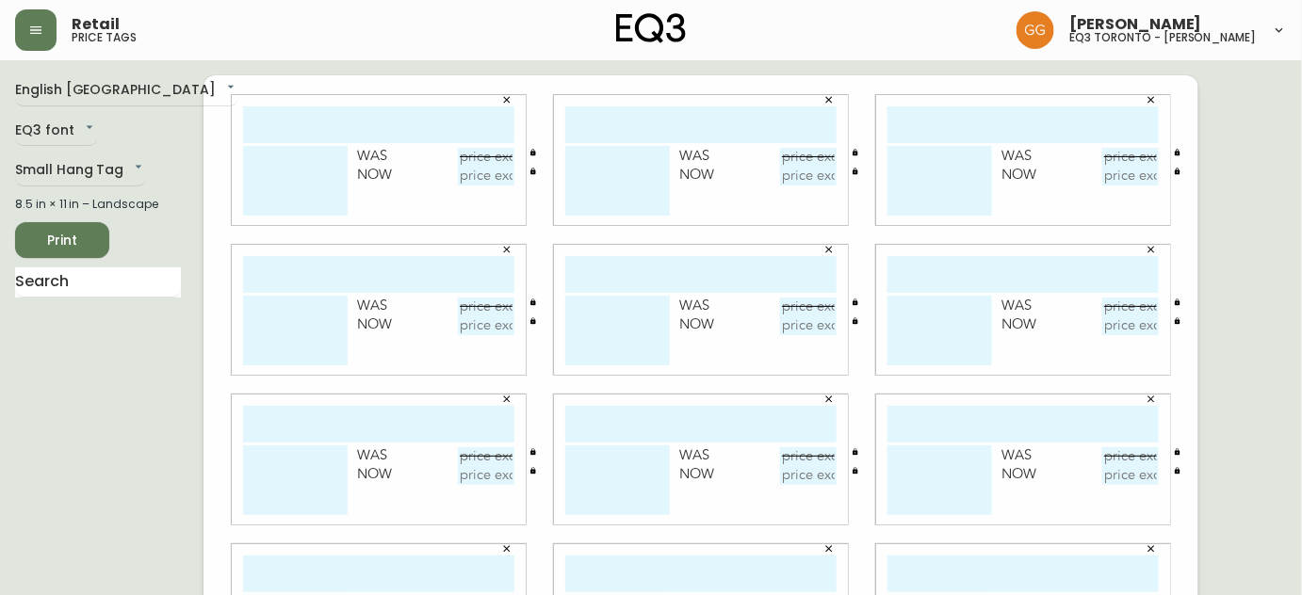
click at [381, 112] on input "text" at bounding box center [378, 124] width 271 height 37
type input "Bola disc"
click at [304, 185] on textarea at bounding box center [295, 181] width 105 height 70
click at [266, 187] on textarea "Pendant 12" Brass Ref#" at bounding box center [295, 181] width 105 height 70
click at [302, 189] on textarea "Pendant 12" Brass REF#" at bounding box center [295, 181] width 105 height 70
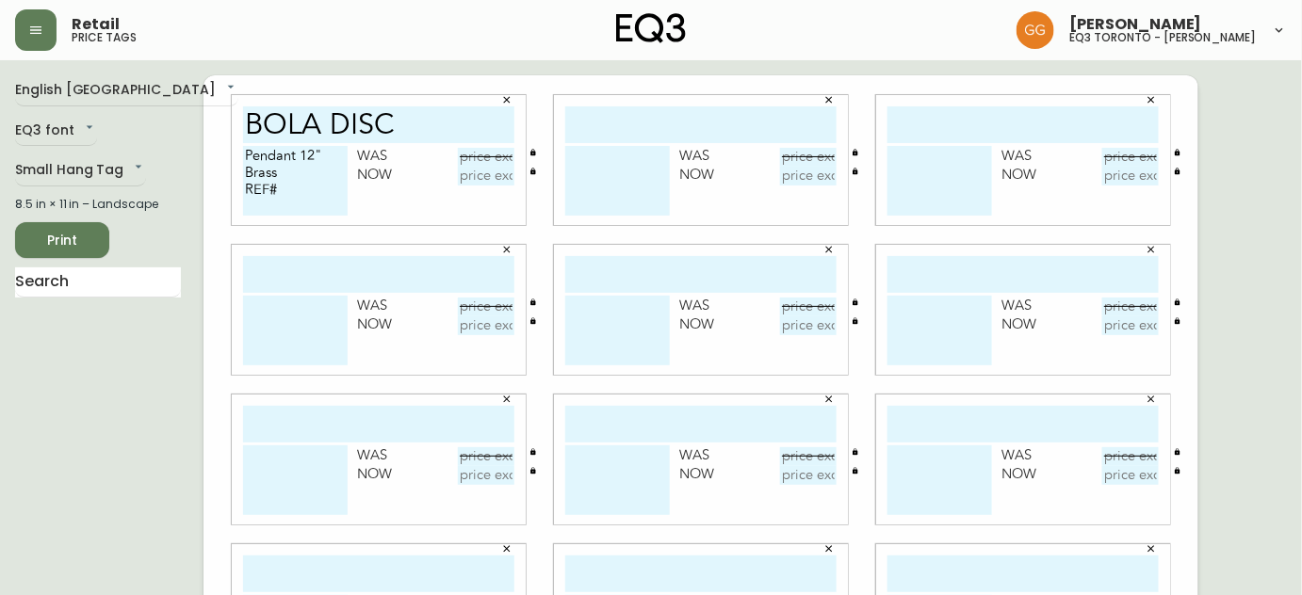
type textarea "Pendant 12" Brass REF#"
click at [488, 158] on input "text" at bounding box center [486, 157] width 57 height 19
type input "$665"
click at [475, 179] on input "text" at bounding box center [486, 176] width 57 height 19
type input "$365.75"
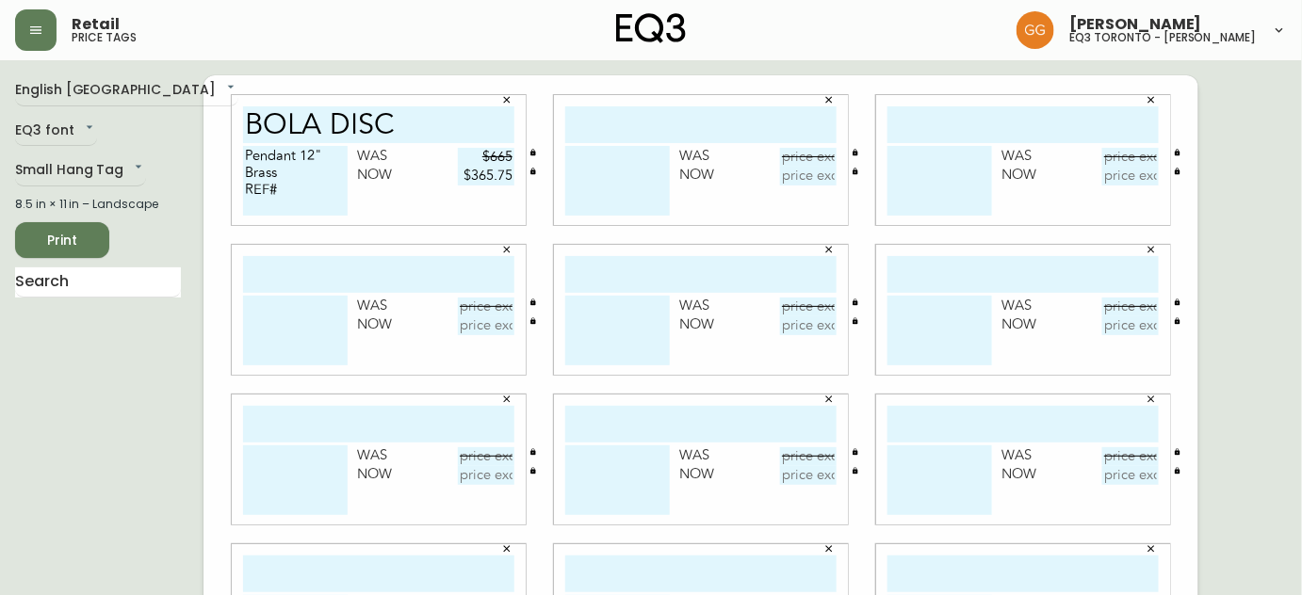
click at [540, 239] on div "Was Now" at bounding box center [701, 311] width 322 height 150
click at [643, 114] on input "text" at bounding box center [700, 124] width 271 height 37
type input "BOLA DISC"
click at [607, 160] on textarea at bounding box center [617, 181] width 105 height 70
type textarea "p"
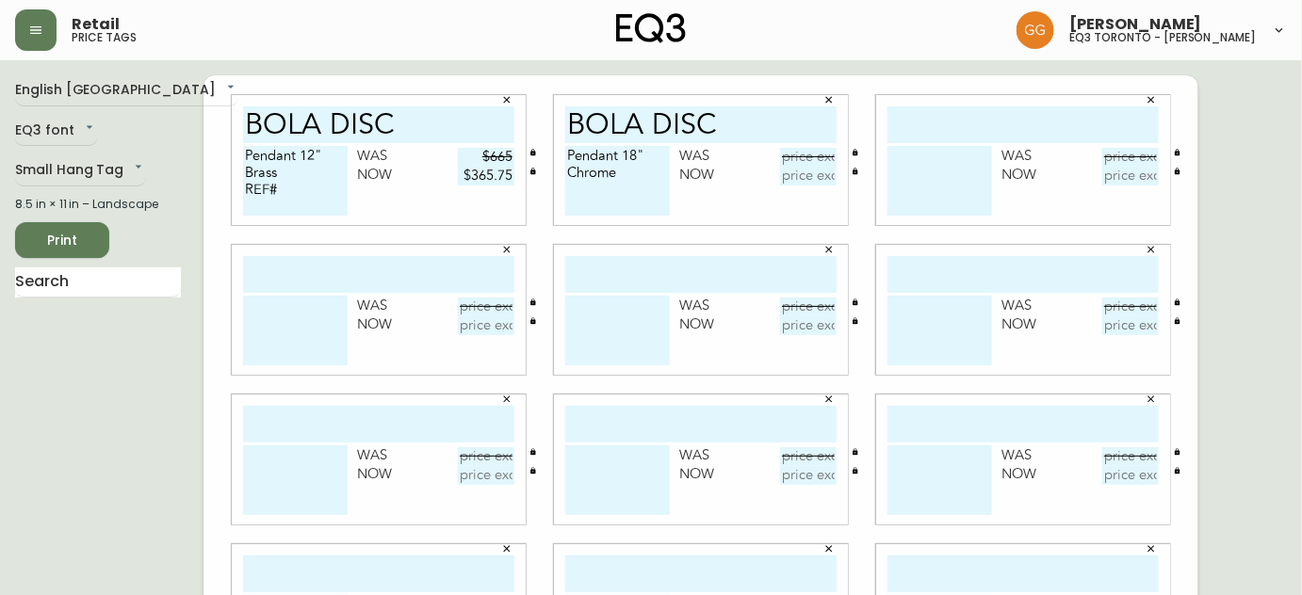
type textarea "Pendant 18" Chrome"
click at [284, 185] on textarea "Pendant 12" Brass REF#" at bounding box center [295, 181] width 105 height 70
type textarea "Pendant 12" Brass REF# 92"
click at [657, 192] on textarea "Pendant 18" Chrome" at bounding box center [617, 181] width 105 height 70
click at [629, 194] on textarea "Pendant 18" Chrome" at bounding box center [617, 181] width 105 height 70
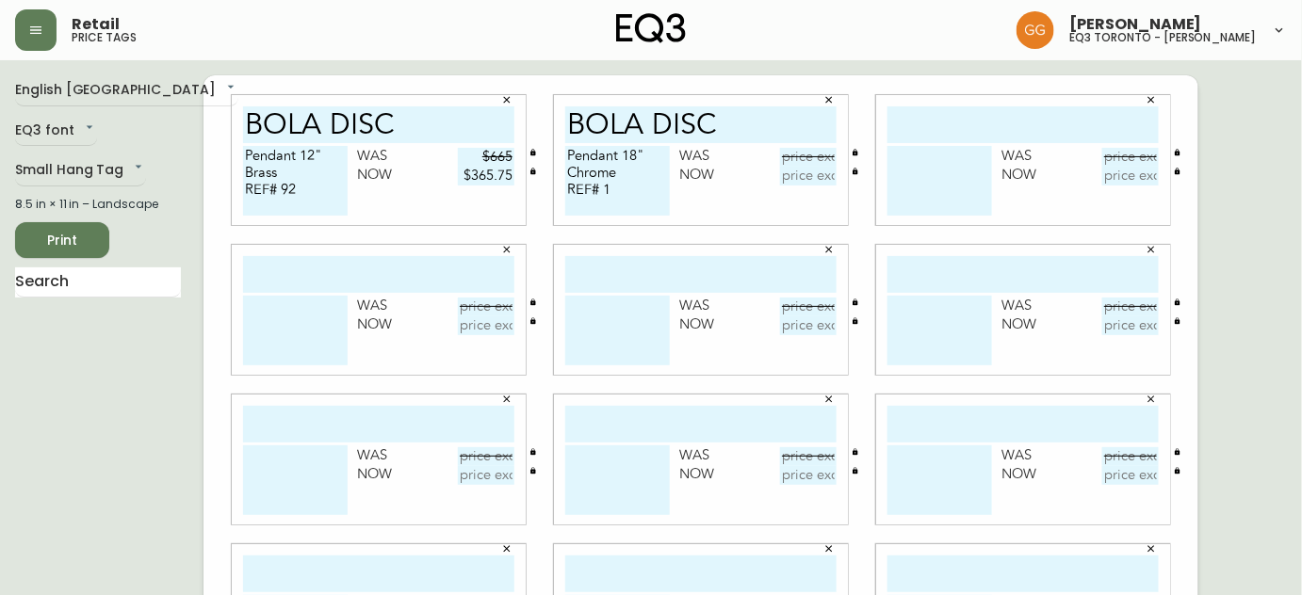
type textarea "Pendant 18" Chrome REF# 1"
click at [845, 148] on div "BOLA DISC Pendant 18" Chrome REF# 1 Was Now" at bounding box center [701, 160] width 294 height 130
click at [827, 153] on input "text" at bounding box center [808, 157] width 57 height 19
type input "$840"
click at [816, 183] on input "text" at bounding box center [808, 176] width 57 height 19
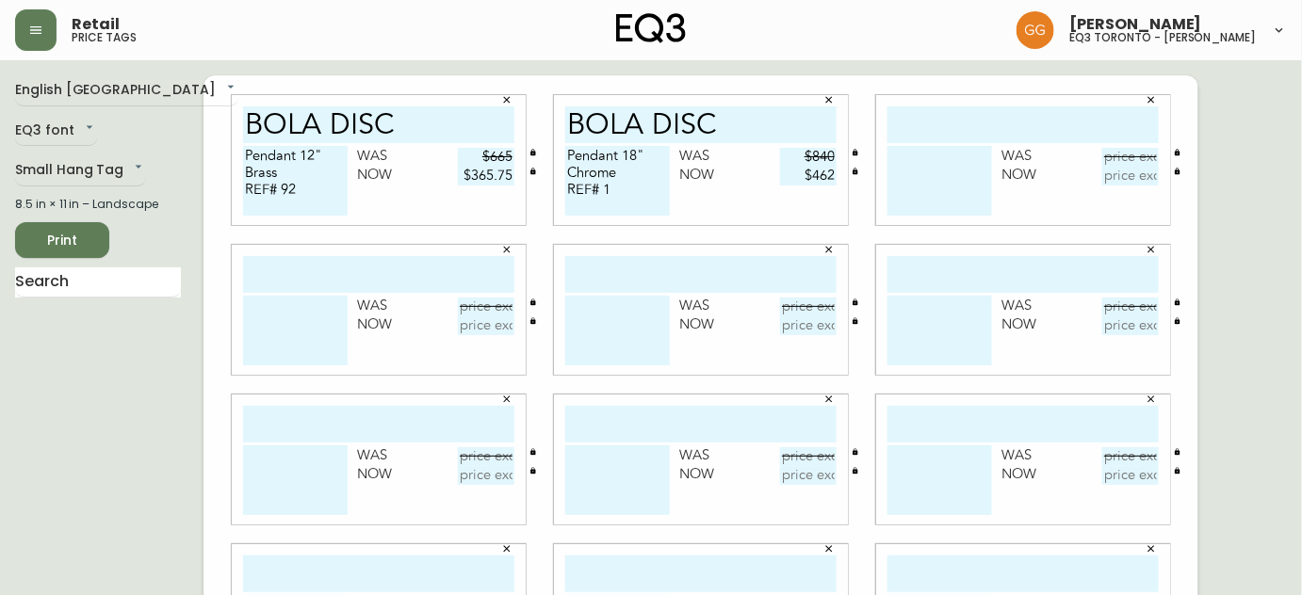
type input "$462"
click at [1062, 132] on input "text" at bounding box center [1023, 124] width 271 height 37
type input "BRAZO FLR LAMP"
click at [957, 172] on textarea at bounding box center [940, 181] width 105 height 70
type textarea "White REF# 3"
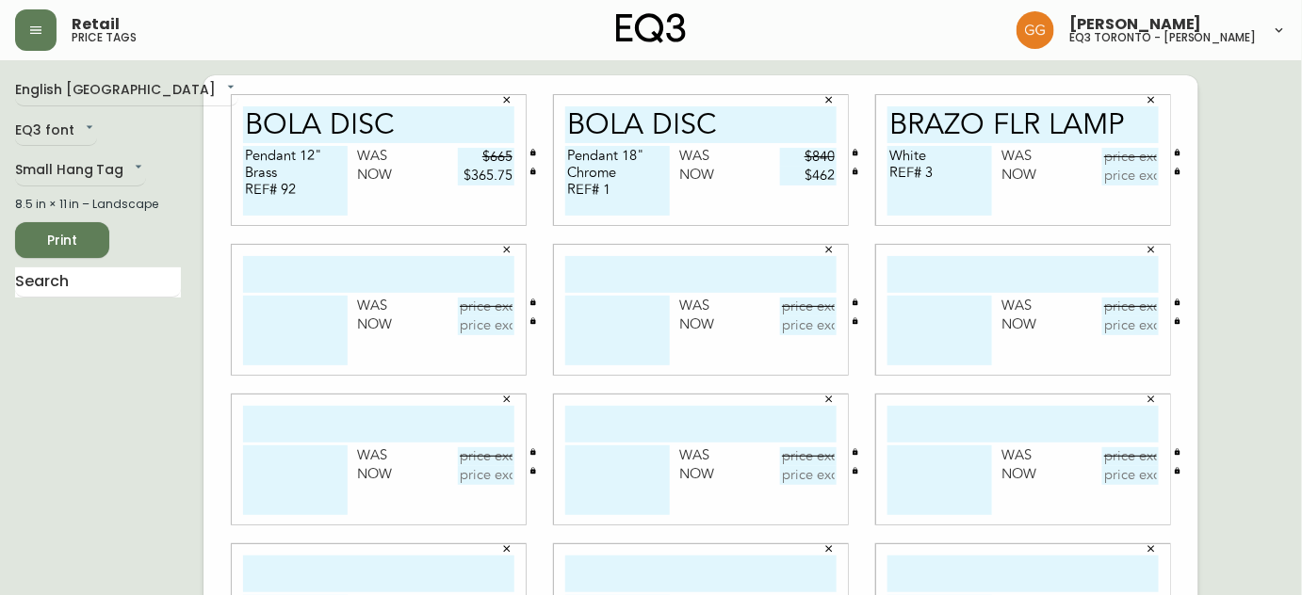
click at [1108, 154] on input "text" at bounding box center [1130, 157] width 57 height 19
type input "I975"
click at [1140, 176] on input "text" at bounding box center [1130, 176] width 57 height 19
type input "$536.25"
click at [459, 280] on input "text" at bounding box center [378, 274] width 271 height 37
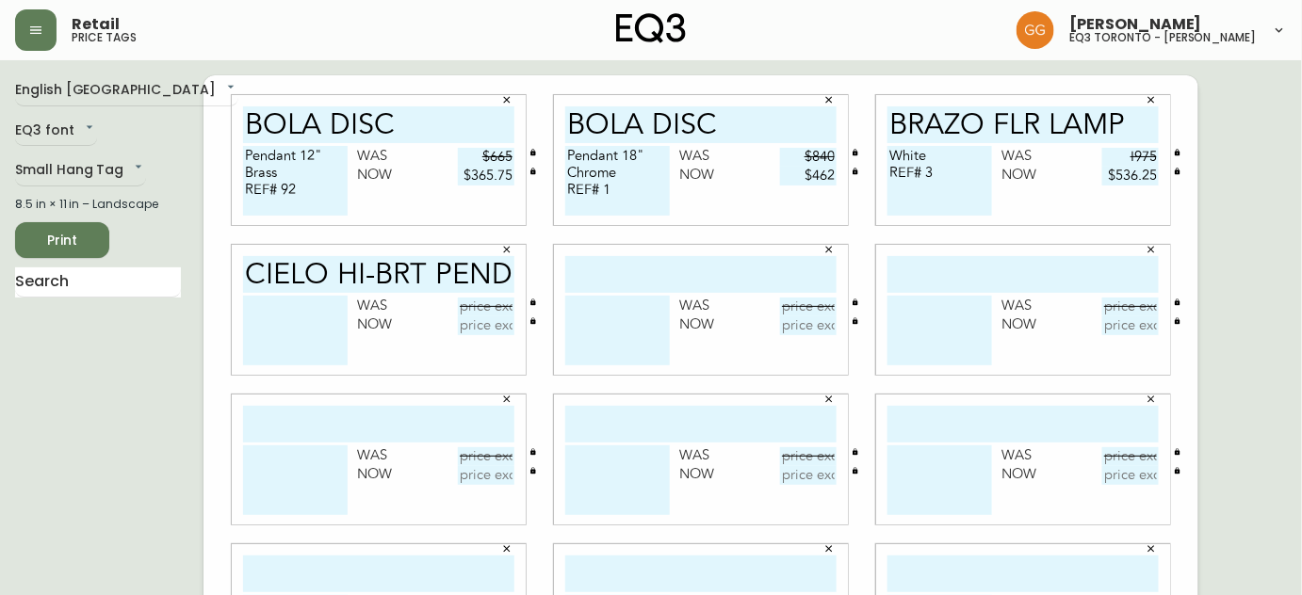
type input "CIELO HI-BRT PEND"
click at [320, 313] on textarea at bounding box center [295, 331] width 105 height 70
type textarea "White REF# 16"
click at [490, 313] on input "text" at bounding box center [486, 307] width 57 height 19
type input "$530"
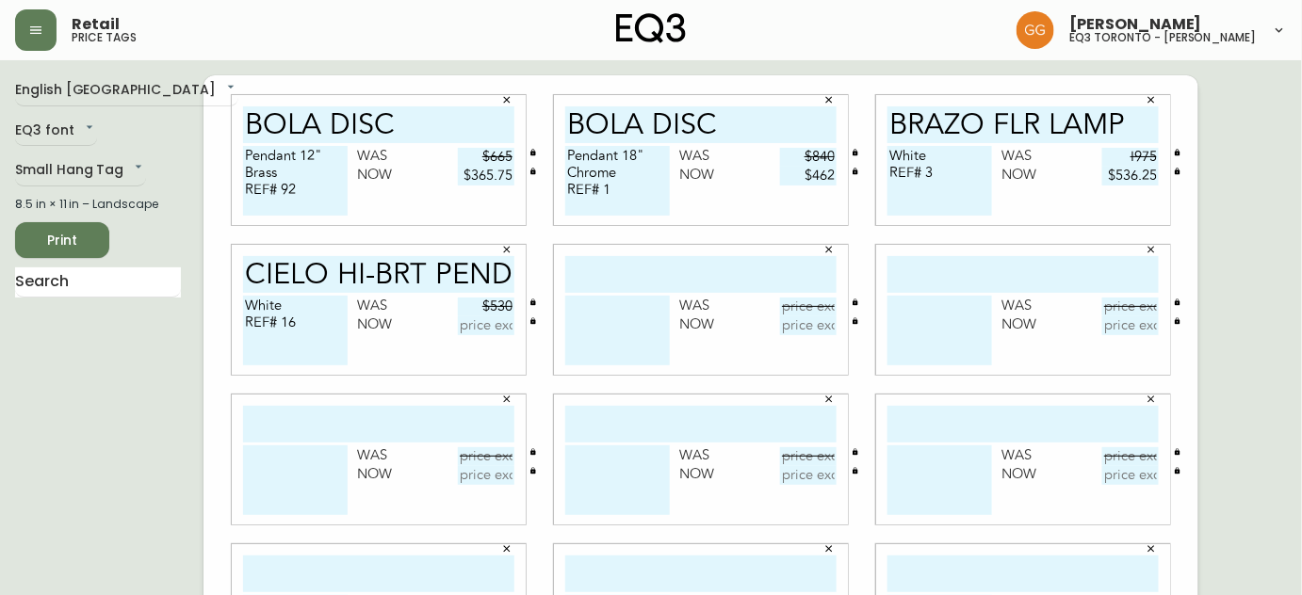
click at [497, 330] on input "text" at bounding box center [486, 326] width 57 height 19
type input "$291.50"
click at [613, 267] on input "text" at bounding box center [700, 274] width 271 height 37
type input "CIELO PENDANT"
click at [294, 319] on textarea "White REF# 16" at bounding box center [295, 331] width 105 height 70
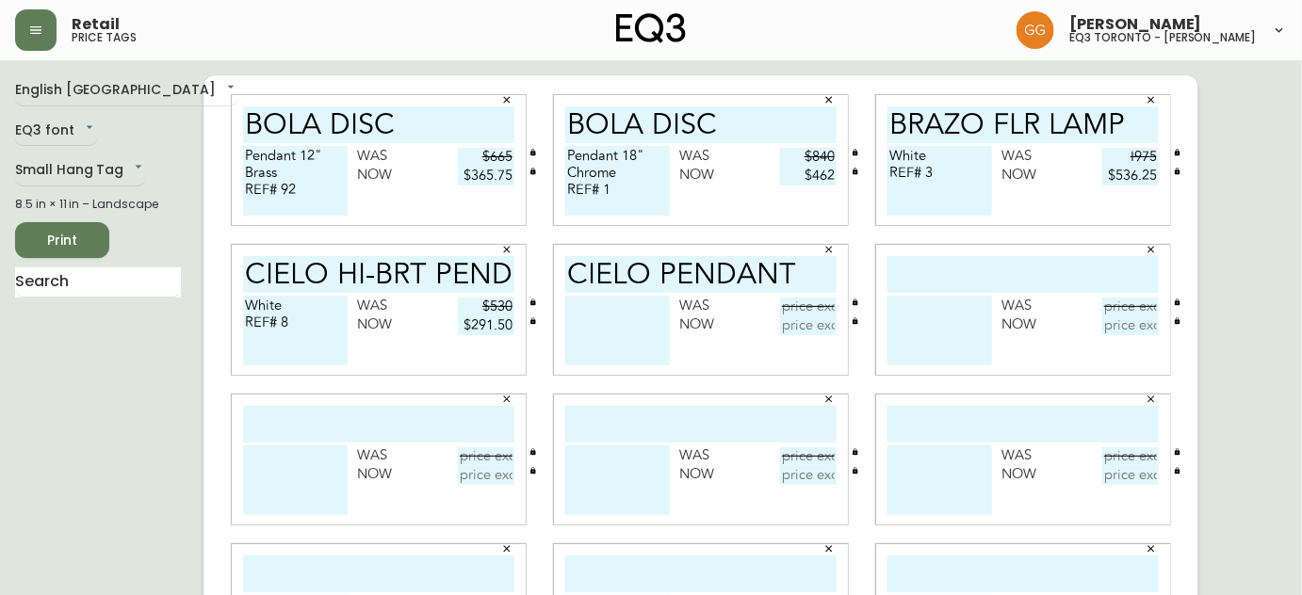
type textarea "White REF# 8"
click at [589, 310] on textarea at bounding box center [617, 331] width 105 height 70
click at [593, 302] on textarea "REF 16" at bounding box center [617, 331] width 105 height 70
click at [567, 302] on textarea "REF# 16" at bounding box center [617, 331] width 105 height 70
click at [628, 309] on textarea "Aluminum/Whit REF# 16" at bounding box center [617, 331] width 105 height 70
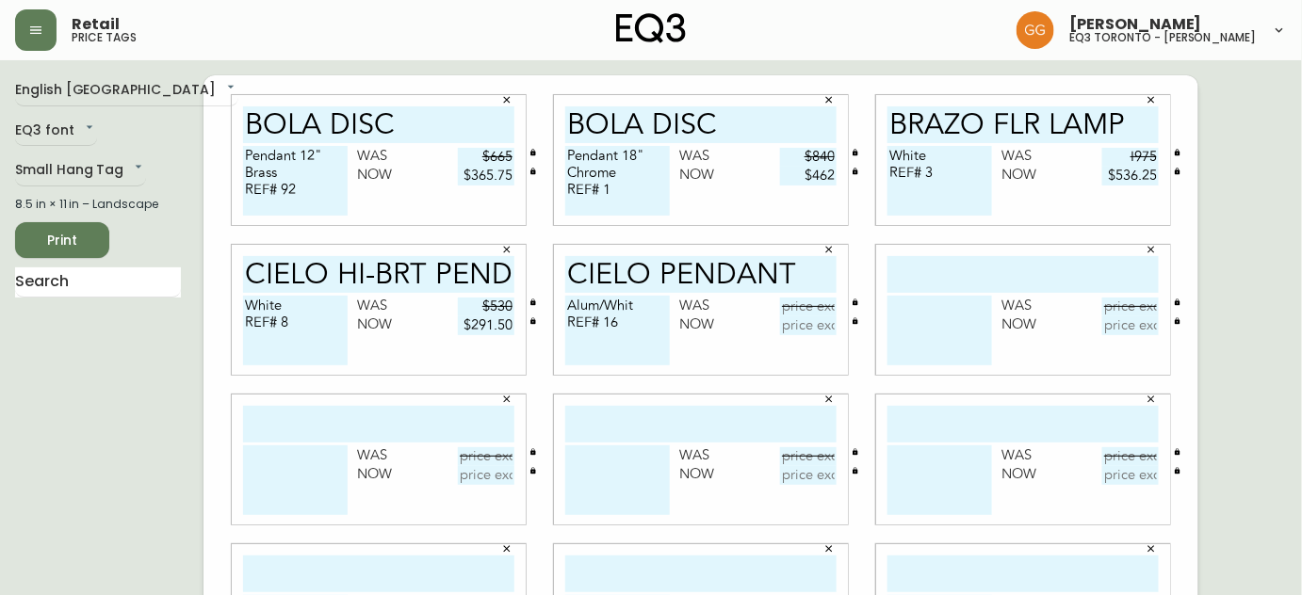
click at [640, 307] on textarea "Alum/Whit REF# 16" at bounding box center [617, 331] width 105 height 70
type textarea "Alum/White REF# 16"
click at [1035, 256] on input "text" at bounding box center [1023, 274] width 271 height 37
type input "cielo xl pend."
click at [919, 318] on textarea at bounding box center [940, 331] width 105 height 70
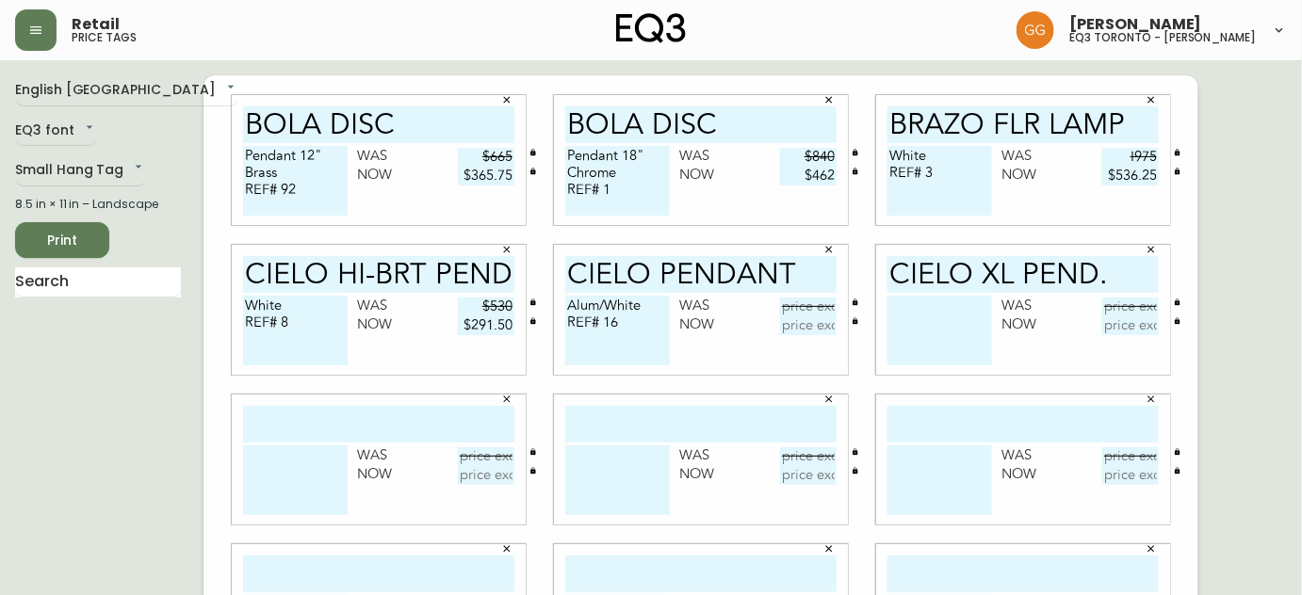
type textarea "b"
type textarea "Black REF# 64"
click at [808, 311] on input "text" at bounding box center [808, 307] width 57 height 19
type input "$445"
click at [831, 330] on input "text" at bounding box center [808, 326] width 57 height 19
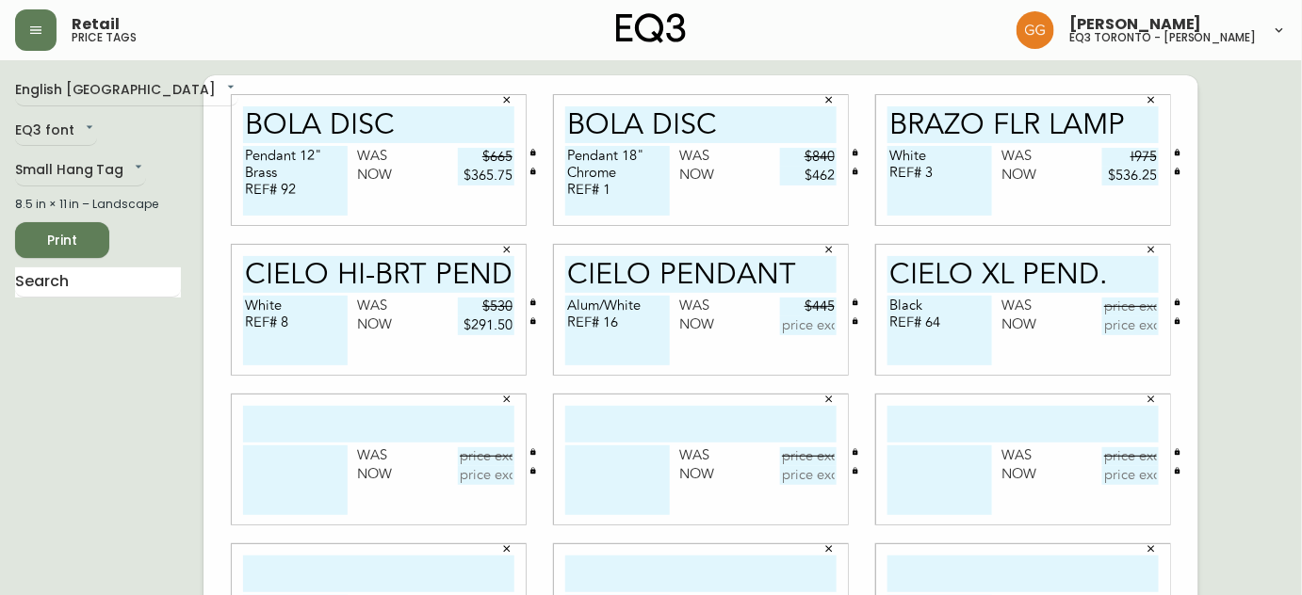
click at [1166, 252] on div "cielo xl pend. Black REF# 64 Was Now" at bounding box center [1023, 310] width 294 height 130
click at [823, 326] on input "text" at bounding box center [808, 326] width 57 height 19
type input "$244.75"
click at [1138, 305] on input "text" at bounding box center [1130, 307] width 57 height 19
type input "$735"
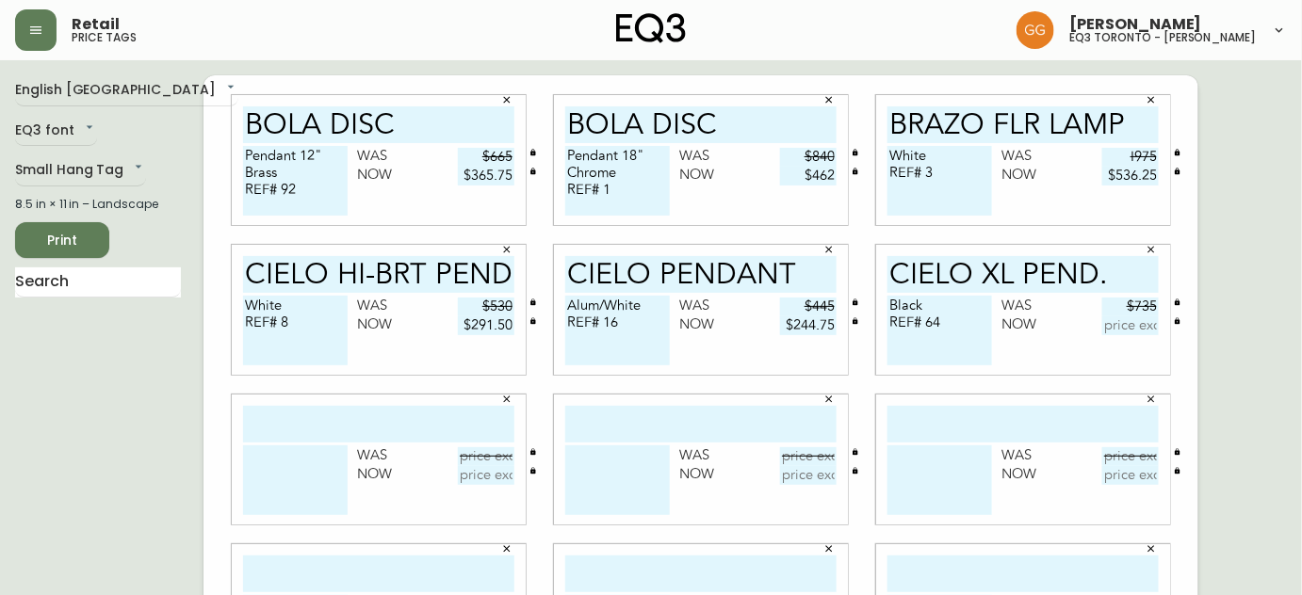
click at [1143, 329] on input "text" at bounding box center [1130, 326] width 57 height 19
type input "$404.25"
click at [315, 419] on input "text" at bounding box center [378, 424] width 271 height 37
type input "cortina 24""
click at [286, 457] on textarea at bounding box center [295, 481] width 105 height 70
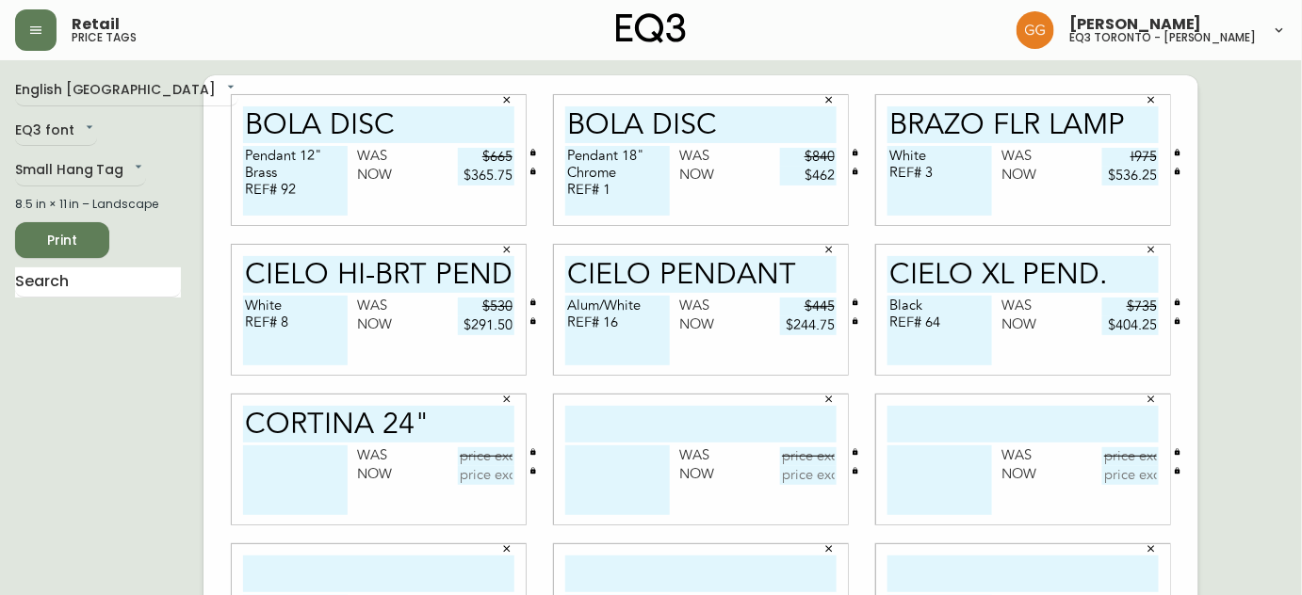
click at [305, 453] on textarea at bounding box center [295, 481] width 105 height 70
click at [270, 454] on textarea "Clear/White/Silver" at bounding box center [295, 481] width 105 height 70
click at [341, 451] on textarea "Clr/White/Silver" at bounding box center [295, 481] width 105 height 70
type textarea "Clr/White/Silver"
click at [504, 459] on input "text" at bounding box center [486, 457] width 57 height 19
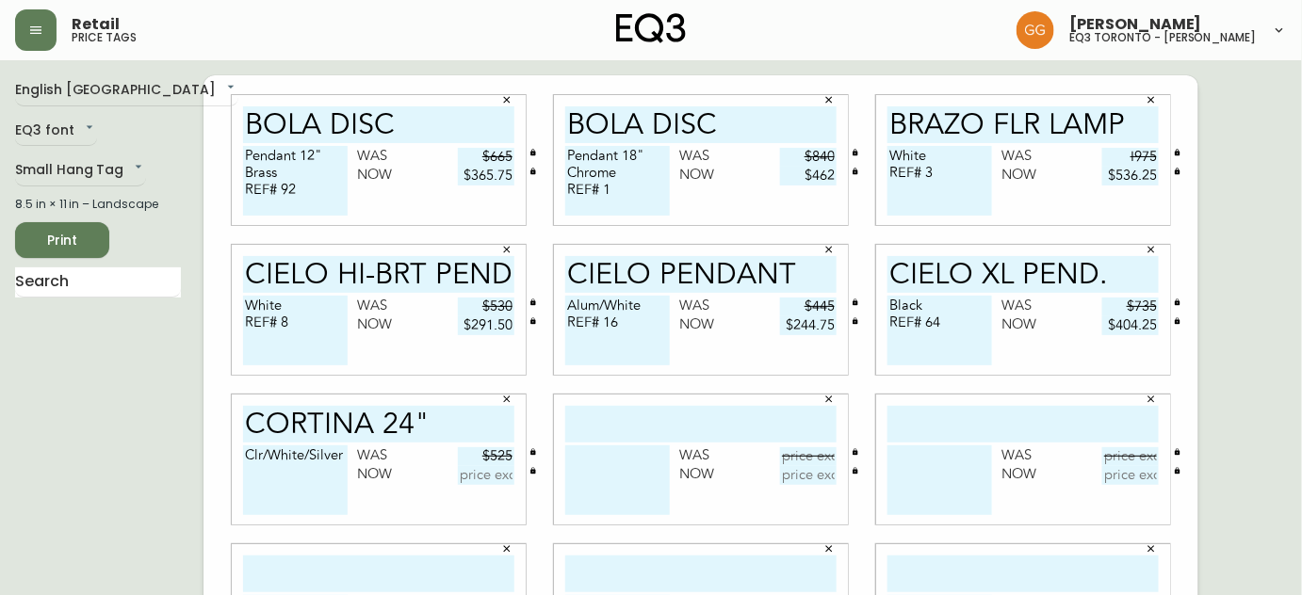
type input "$525"
click at [507, 471] on input "text" at bounding box center [486, 475] width 57 height 19
type input "$288.75"
click at [271, 473] on textarea "Clr/White/Silver" at bounding box center [295, 481] width 105 height 70
click at [342, 451] on textarea "Clr/White/Silver" at bounding box center [295, 481] width 105 height 70
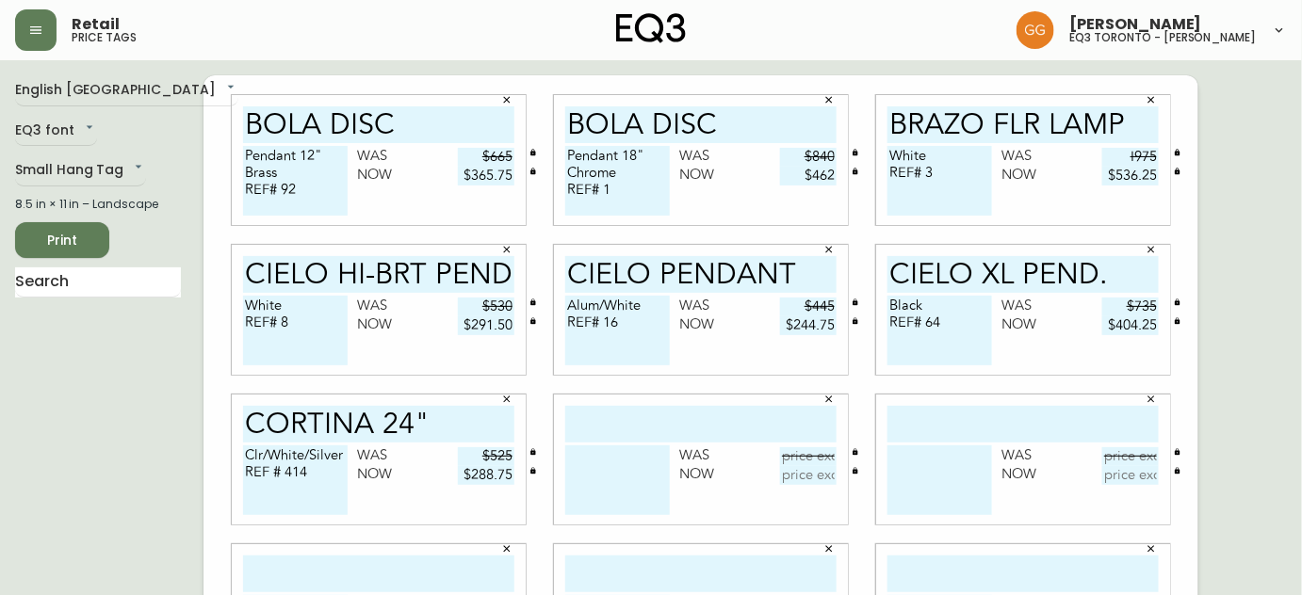
click at [271, 469] on textarea "Clr/White/Silver REF # 414" at bounding box center [295, 481] width 105 height 70
type textarea "Clr/White/Silver REF# 414"
click at [680, 430] on input "text" at bounding box center [700, 424] width 271 height 37
type input "CORTINA 72""
click at [620, 463] on textarea at bounding box center [617, 481] width 105 height 70
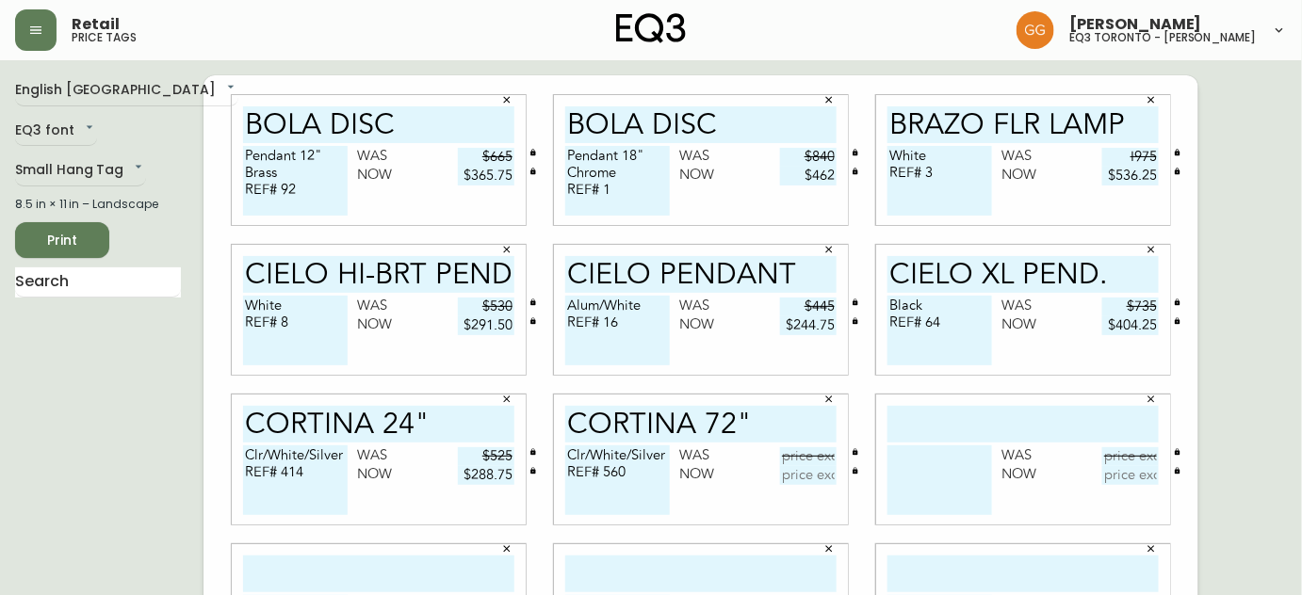
type textarea "Clr/White/Silver REF# 560"
click at [807, 460] on input "text" at bounding box center [808, 457] width 57 height 19
type input "$1295"
click at [831, 479] on input "text" at bounding box center [808, 475] width 57 height 19
type input "$712.25"
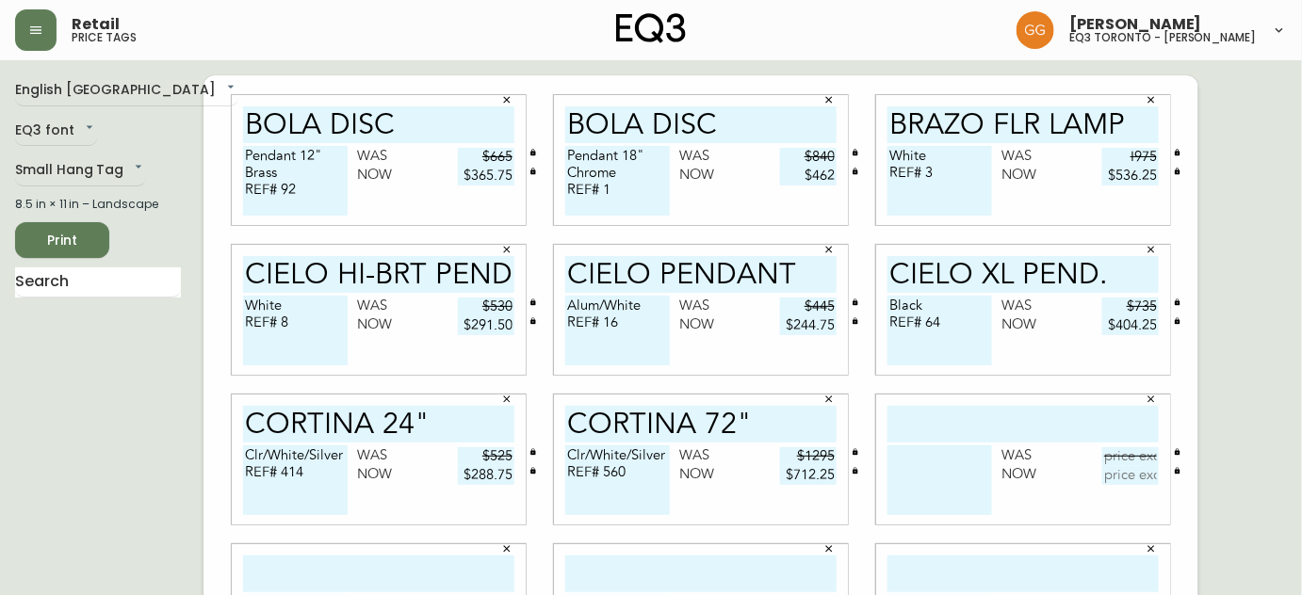
click at [908, 416] on input "text" at bounding box center [1023, 424] width 271 height 37
type input "ELISE 18""
click at [921, 477] on textarea at bounding box center [940, 481] width 105 height 70
type textarea "Silver REF# 92"
click at [1128, 456] on input "text" at bounding box center [1130, 457] width 57 height 19
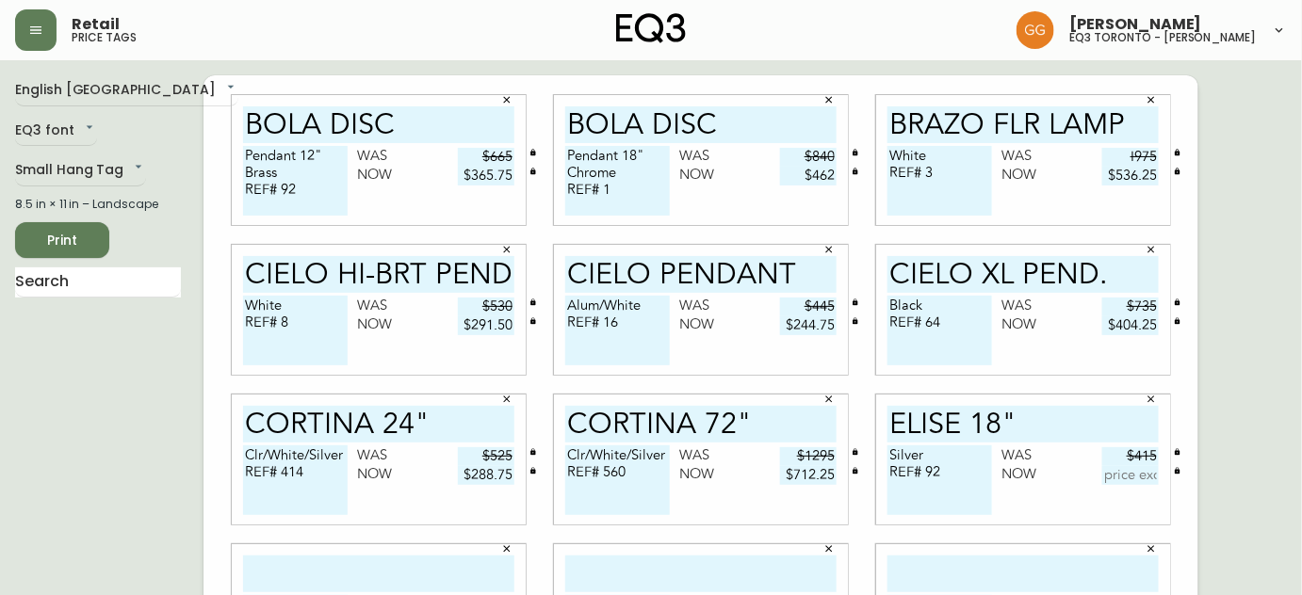
type input "$415"
click at [1148, 476] on input "text" at bounding box center [1130, 475] width 57 height 19
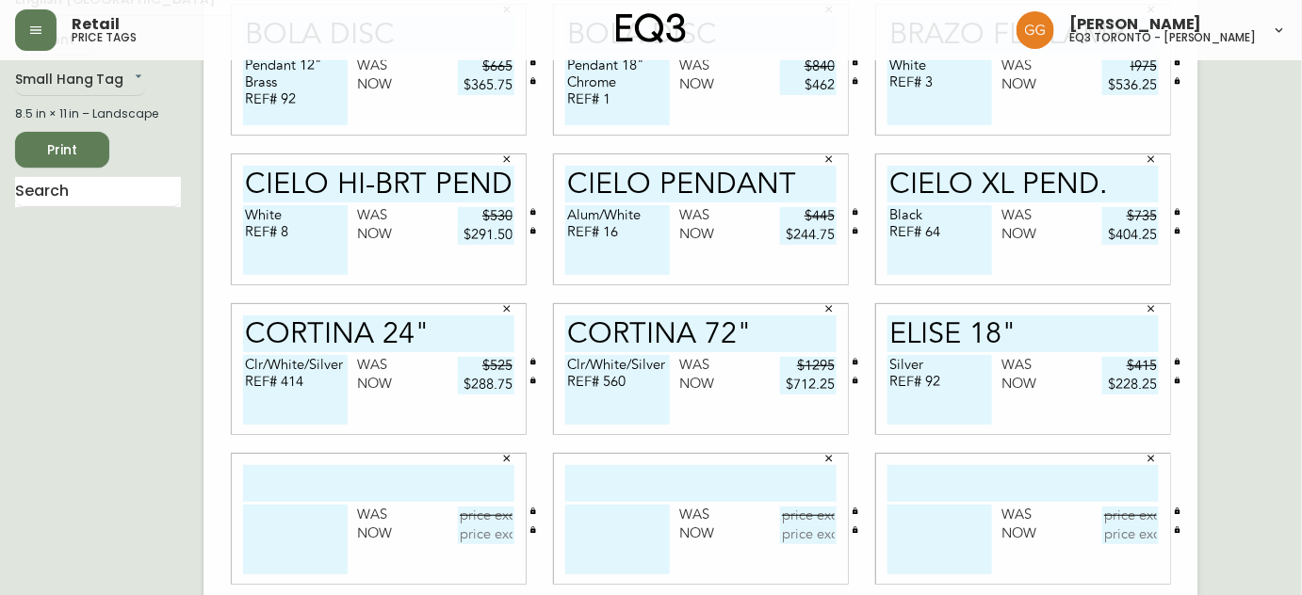
scroll to position [171, 0]
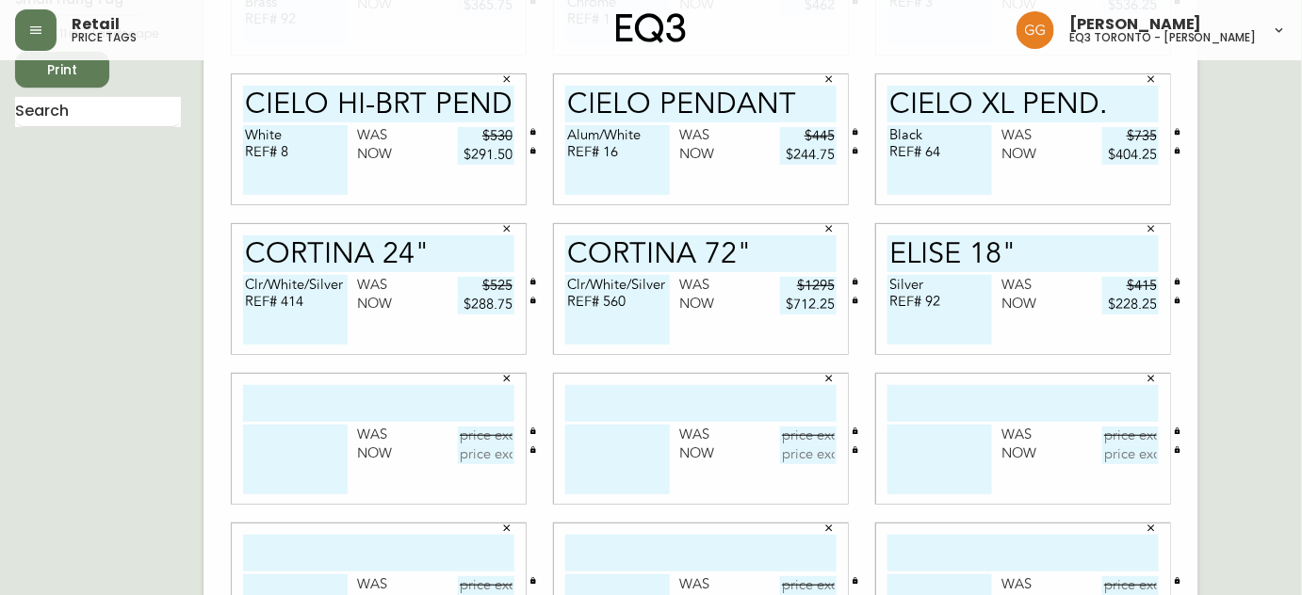
type input "$228.25"
click at [466, 402] on input "text" at bounding box center [378, 403] width 271 height 37
type input "LIM 360 OPTIC TBL"
click at [298, 441] on textarea at bounding box center [295, 460] width 105 height 70
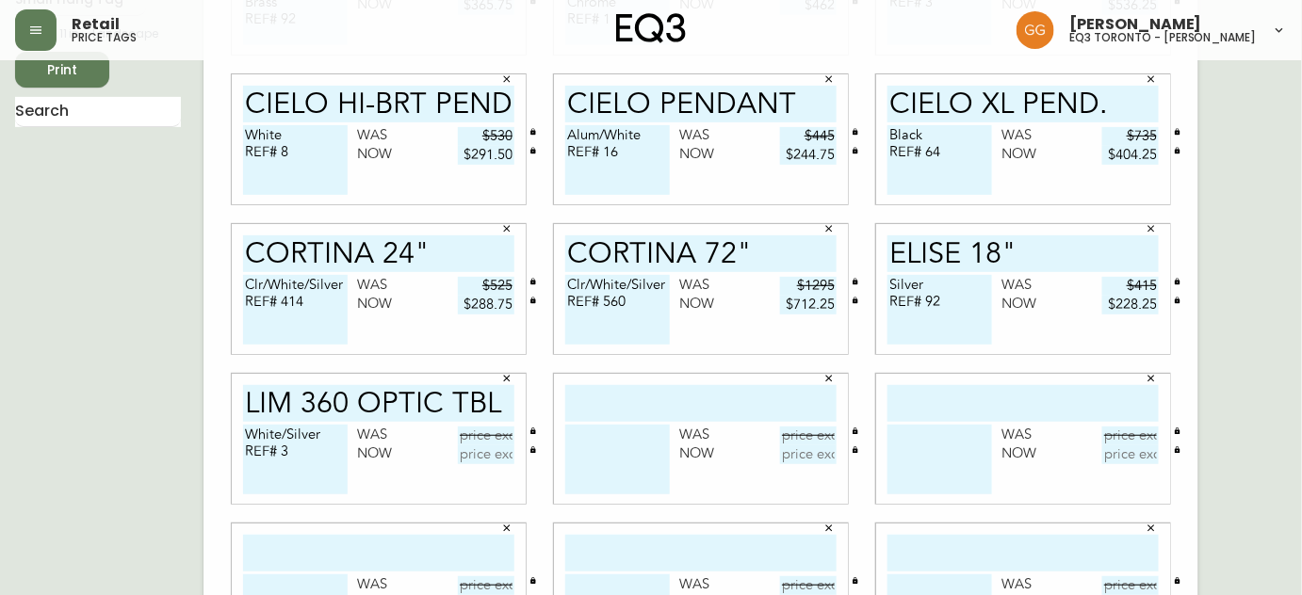
type textarea "White/Silver REF# 3"
click at [486, 444] on input "text" at bounding box center [486, 436] width 57 height 19
type input "$560"
click at [497, 451] on input "text" at bounding box center [486, 455] width 57 height 19
type input "$308"
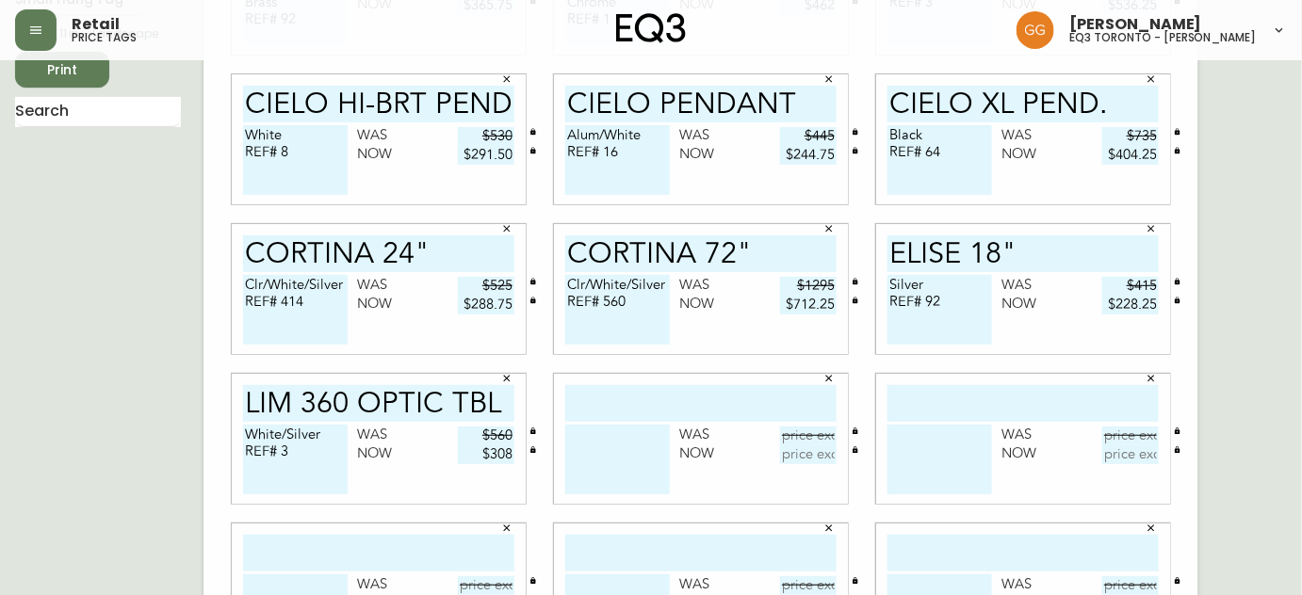
click at [621, 403] on input "text" at bounding box center [700, 403] width 271 height 37
click at [503, 406] on input "LIM 360 OPTIC TBL" at bounding box center [378, 403] width 271 height 37
type input "LIM 360 OPTIC TBL."
drag, startPoint x: 786, startPoint y: 394, endPoint x: 791, endPoint y: 362, distance: 32.4
click at [786, 394] on input "text" at bounding box center [700, 403] width 271 height 37
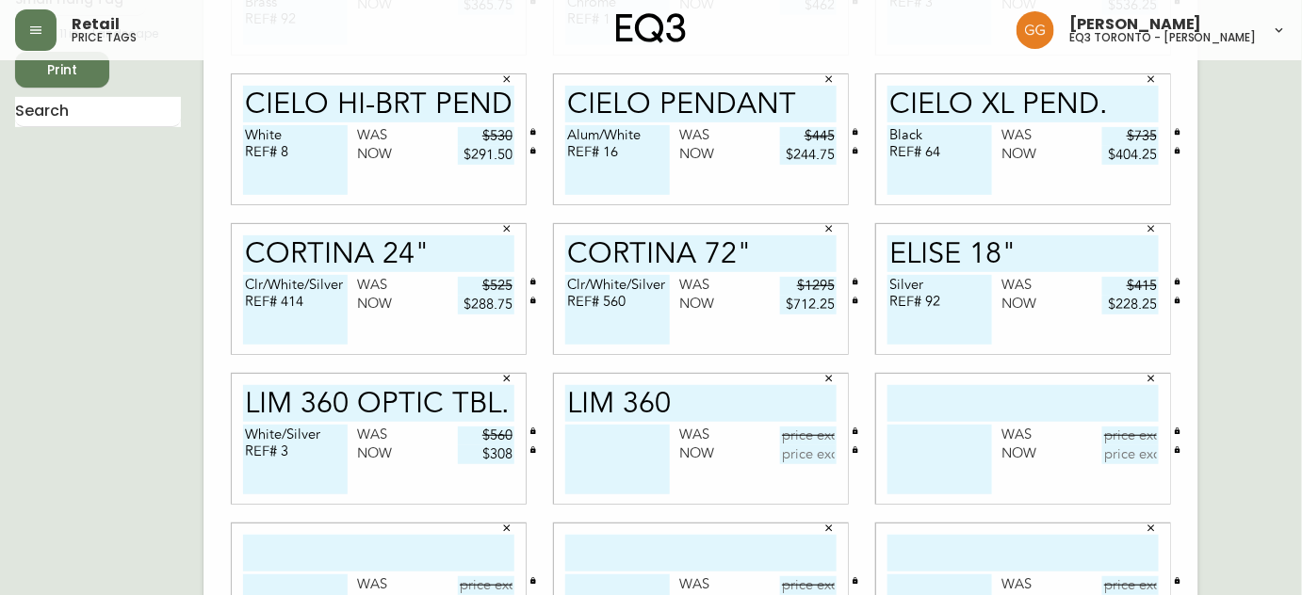
type input "LIM 360"
click at [443, 403] on input "LIM 360 OPTIC TBL." at bounding box center [378, 403] width 271 height 37
type input "LIM 360 OPTIC. TBL."
click at [764, 399] on input "LIM 360" at bounding box center [700, 403] width 271 height 37
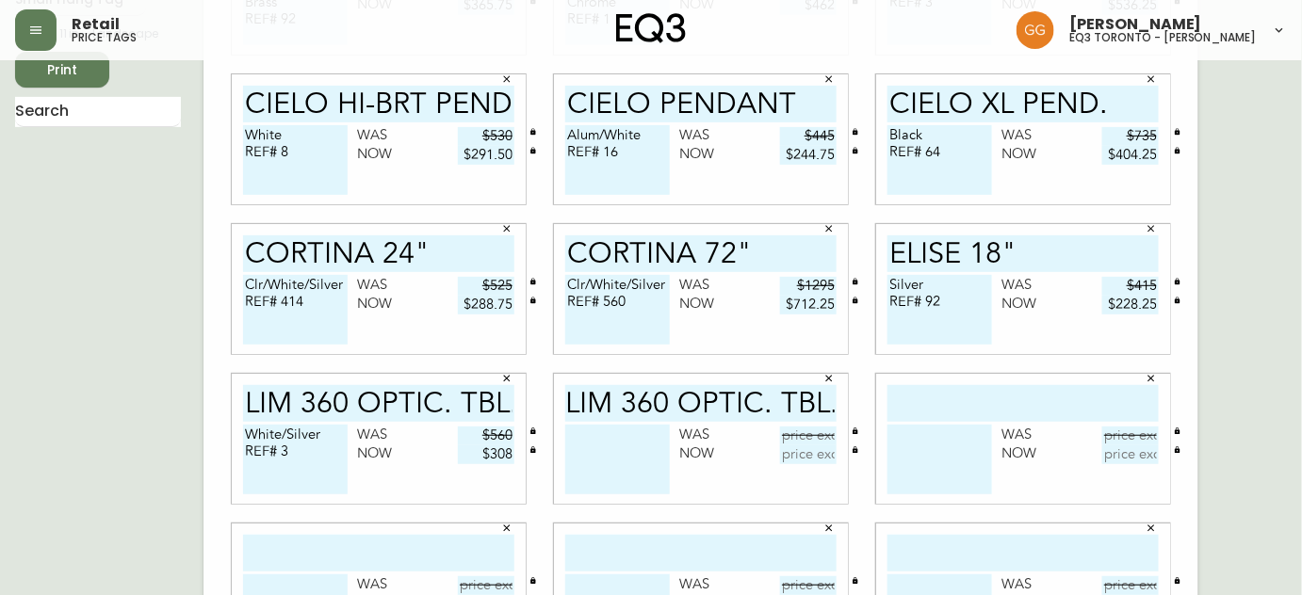
type input "LIM 360 OPTIC. TBL."
click at [628, 466] on textarea at bounding box center [617, 460] width 105 height 70
type textarea "White/Walnut REF# 6"
click at [1011, 406] on input "text" at bounding box center [1023, 403] width 271 height 37
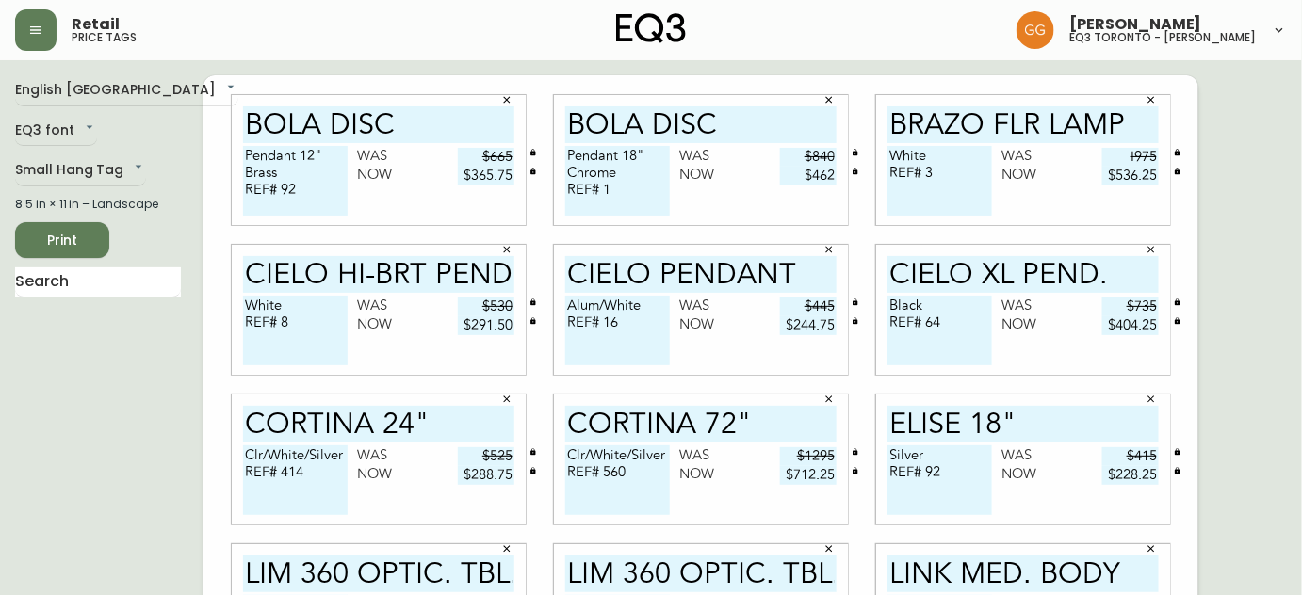
type input "LINK MED. BODY"
click at [309, 196] on textarea "Pendant 12" Brass REF# 92" at bounding box center [295, 181] width 105 height 70
click at [306, 171] on textarea "Pendant 12" Brass REF# 92" at bounding box center [295, 181] width 105 height 70
type textarea "Pendant 12" Brass [PHONE_NUMBER] REF# 92"
click at [629, 182] on textarea "Pendant 18" Chrome REF# 1" at bounding box center [617, 181] width 105 height 70
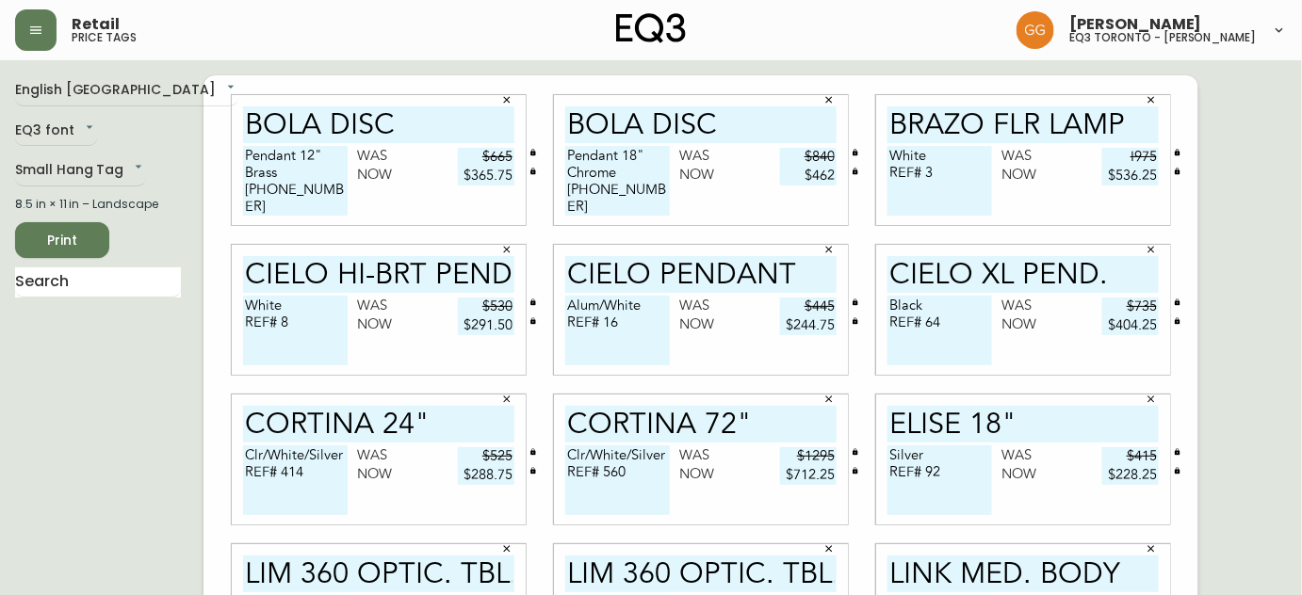
type textarea "Pendant 18" Chrome [PHONE_NUMBER] REF# 1"
click at [945, 146] on textarea "White REF# 3" at bounding box center [940, 181] width 105 height 70
type textarea "White [PHONE_NUMBER] REF# 3"
click at [310, 328] on textarea "White REF# 8" at bounding box center [295, 331] width 105 height 70
click at [300, 304] on textarea "White REF# 8" at bounding box center [295, 331] width 105 height 70
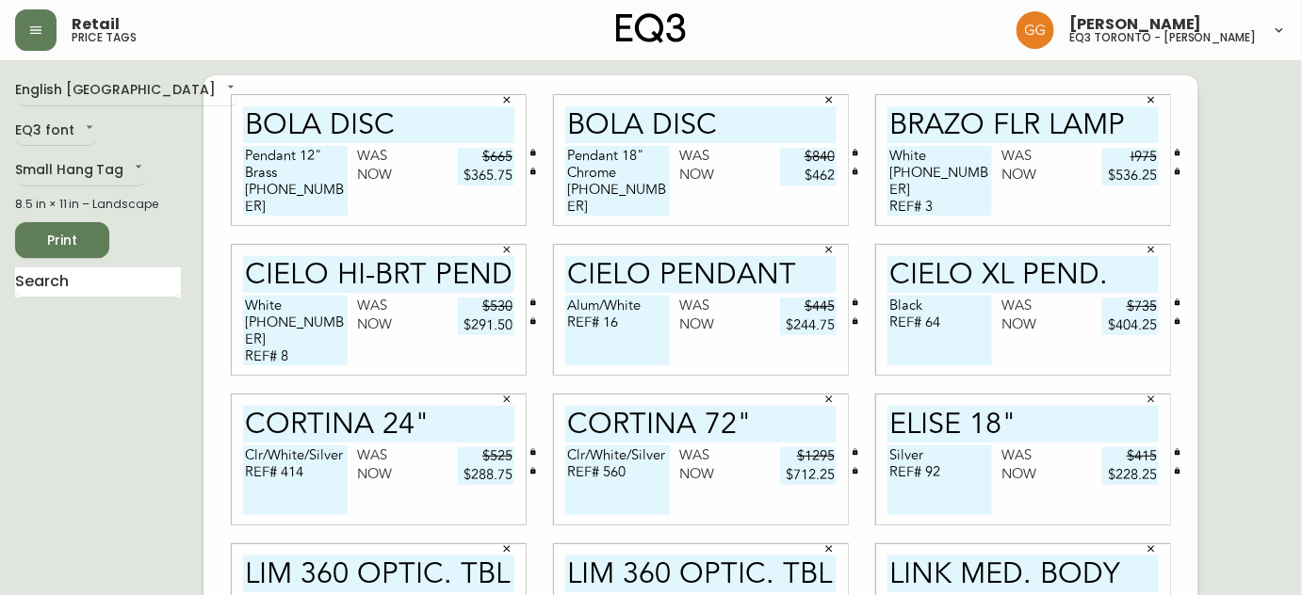
type textarea "White [PHONE_NUMBER] REF# 8"
click at [638, 304] on textarea "Alum/White REF# 16" at bounding box center [617, 331] width 105 height 70
type textarea "Alum/White [PHONE_NUMBER] REF# 16"
click at [957, 311] on textarea "Black REF# 64" at bounding box center [940, 331] width 105 height 70
type textarea "Black [PHONE_NUMBER] REF# 64"
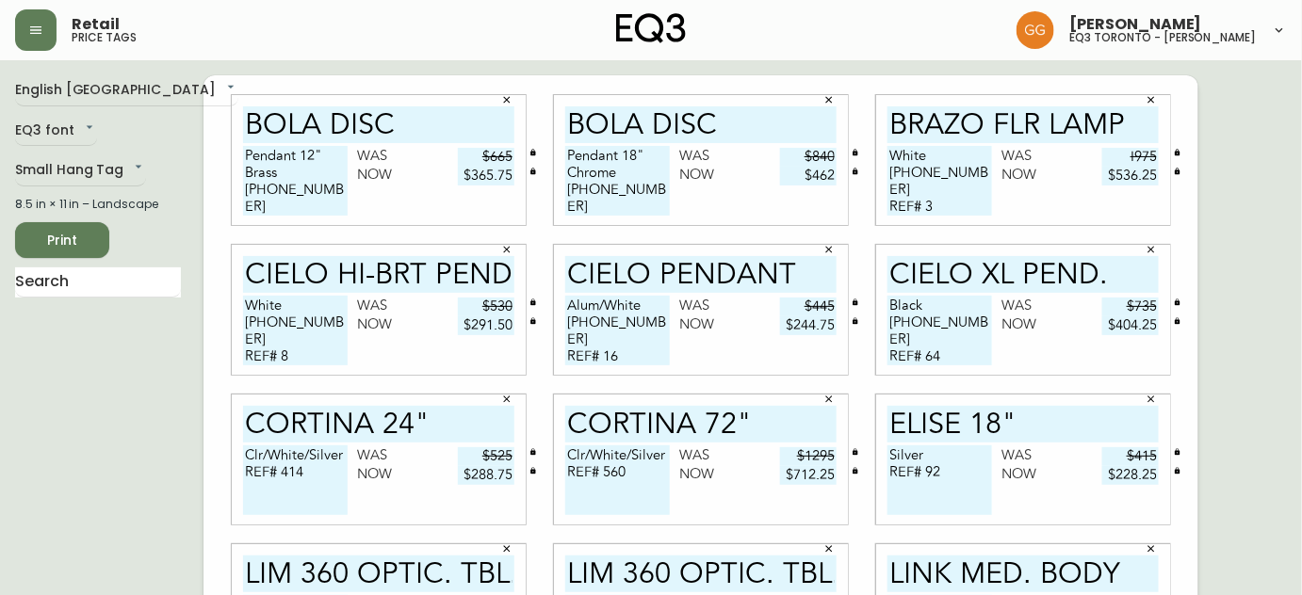
click at [343, 450] on textarea "Clr/White/Silver REF# 414" at bounding box center [295, 481] width 105 height 70
type textarea "Clr/White/Silver [PHONE_NUMBER] REF# 414"
click at [668, 455] on textarea "Clr/White/Silver REF# 560" at bounding box center [617, 481] width 105 height 70
type textarea "Clr/White/Silver [PHONE_NUMBER] REF# 560"
click at [945, 454] on textarea "Silver REF# 92" at bounding box center [940, 481] width 105 height 70
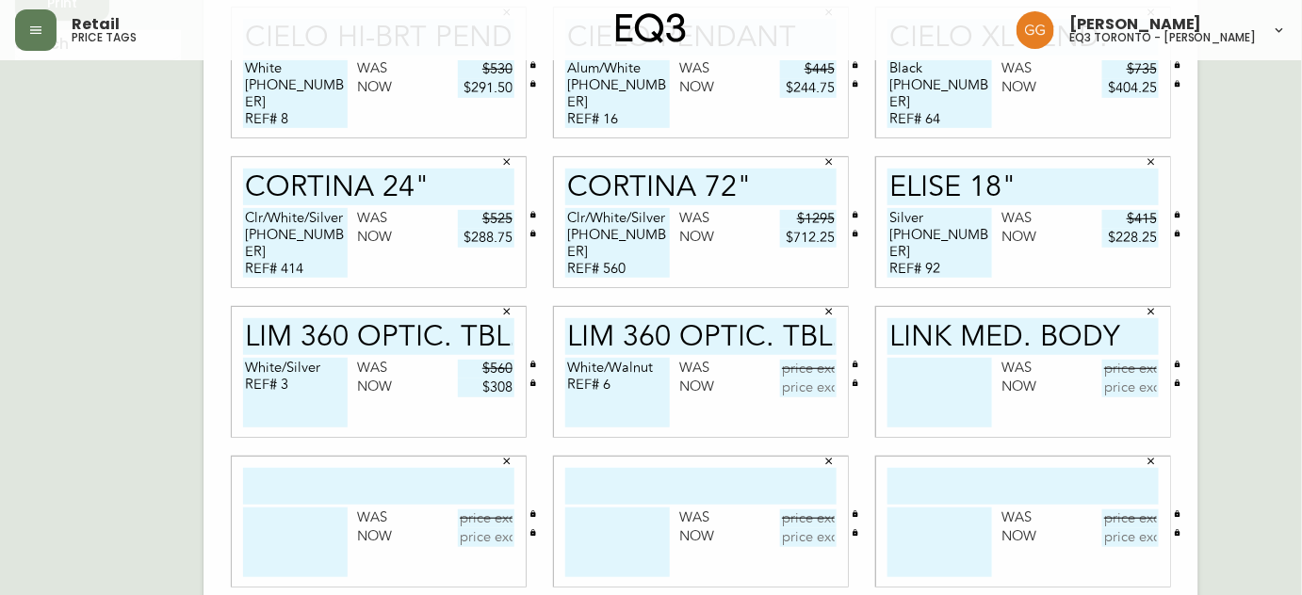
scroll to position [249, 0]
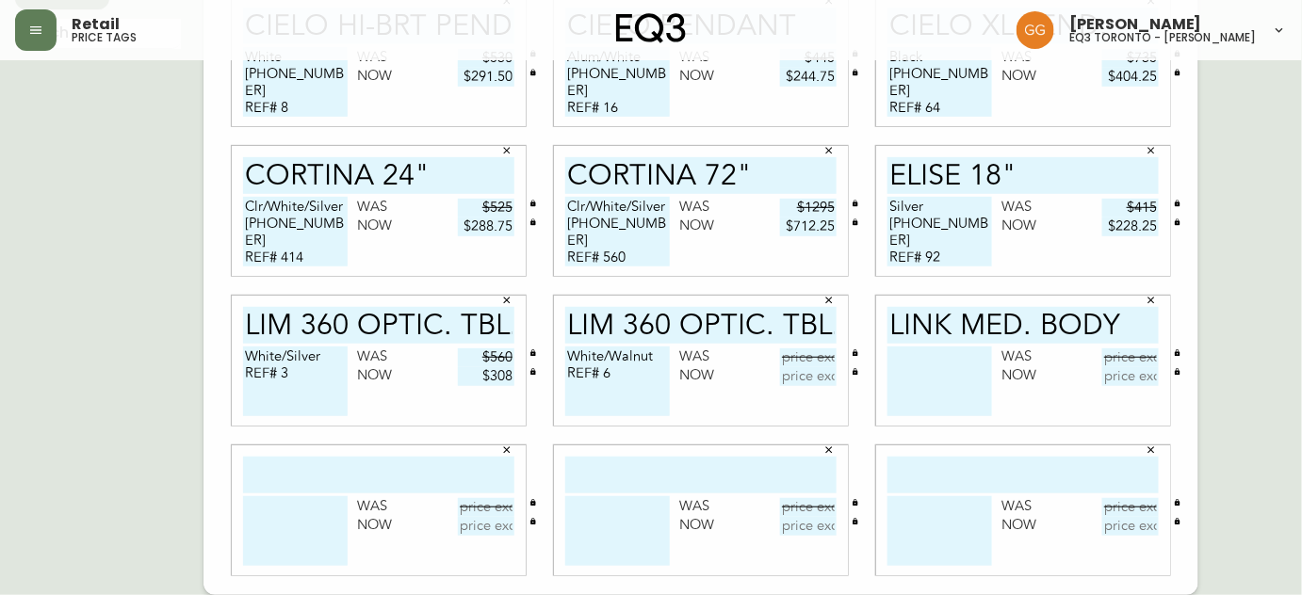
type textarea "Silver [PHONE_NUMBER] REF# 92"
click at [334, 356] on textarea "White/Silver REF# 3" at bounding box center [295, 382] width 105 height 70
type textarea "White/Silver [PHONE_NUMBER] REF# 3"
click at [652, 359] on textarea "White/Walnut REF# 6" at bounding box center [617, 382] width 105 height 70
type textarea "White/Walnut [PHONE_NUMBER] REF# 6"
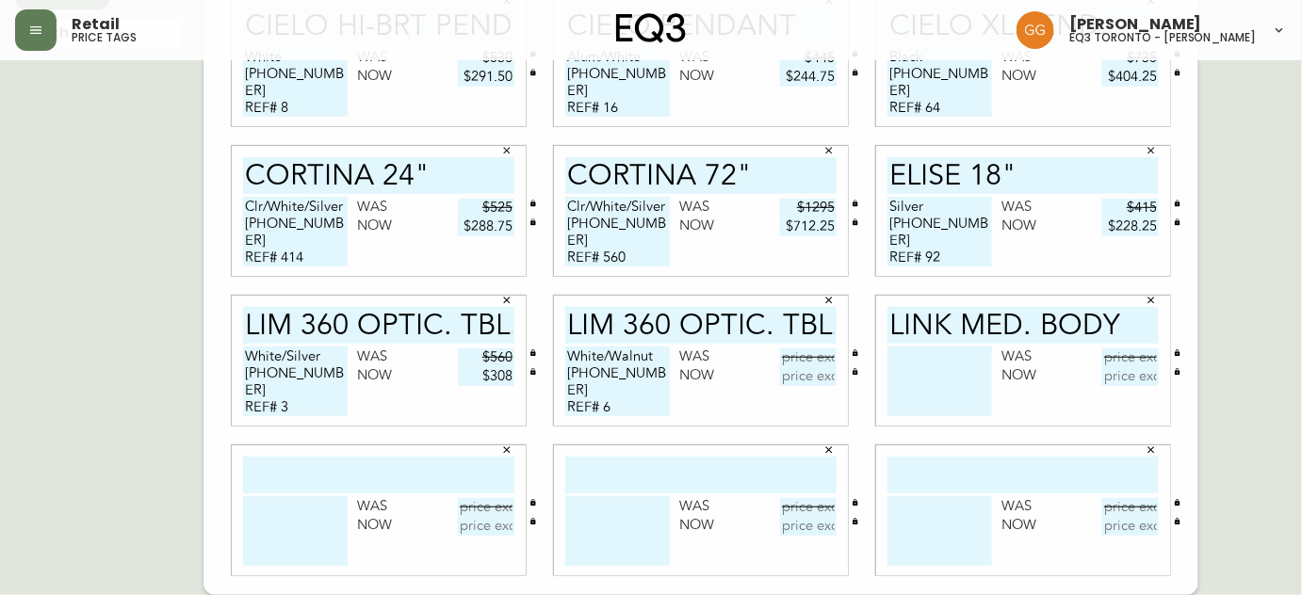
click at [925, 358] on textarea at bounding box center [940, 382] width 105 height 70
type textarea "b"
type textarea "BOX 1 OF 2 3380-904-0-A REF# 16"
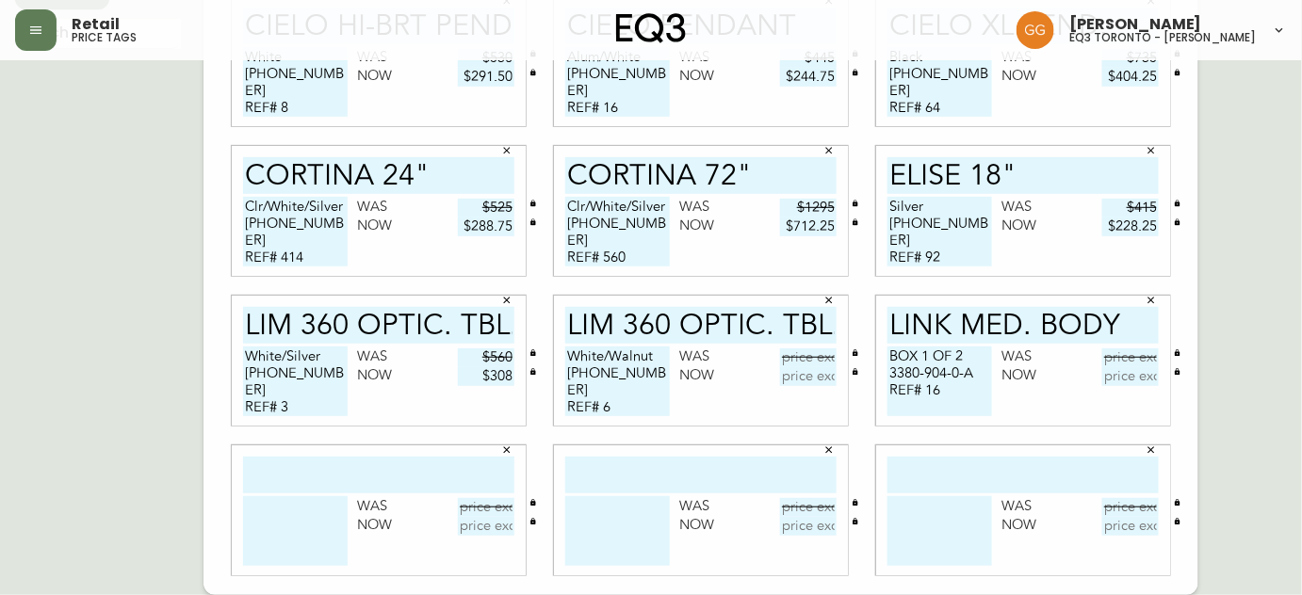
click at [818, 356] on input "text" at bounding box center [808, 358] width 57 height 19
type input "$560"
click at [814, 374] on input "text" at bounding box center [808, 376] width 57 height 19
type input "$308"
click at [1150, 353] on input "text" at bounding box center [1130, 358] width 57 height 19
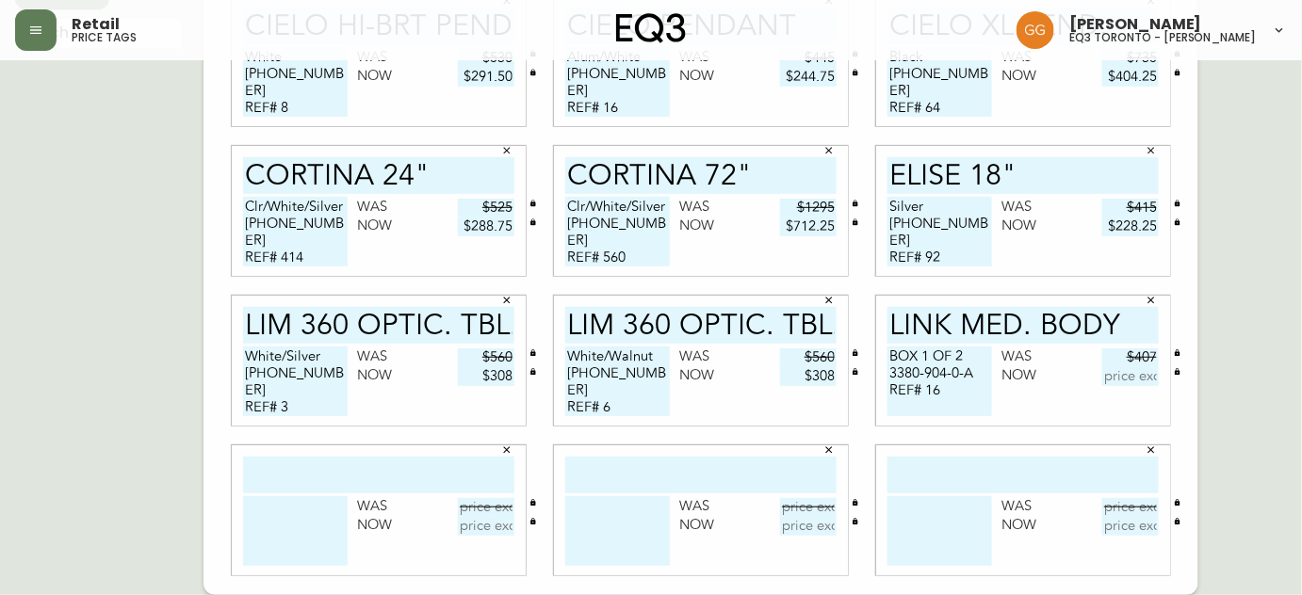
type input "$407"
click at [1143, 380] on input "text" at bounding box center [1130, 376] width 57 height 19
type input "$223.85"
click at [380, 479] on input "text" at bounding box center [378, 475] width 271 height 37
click at [363, 480] on input "LINK TBL BASE" at bounding box center [378, 475] width 271 height 37
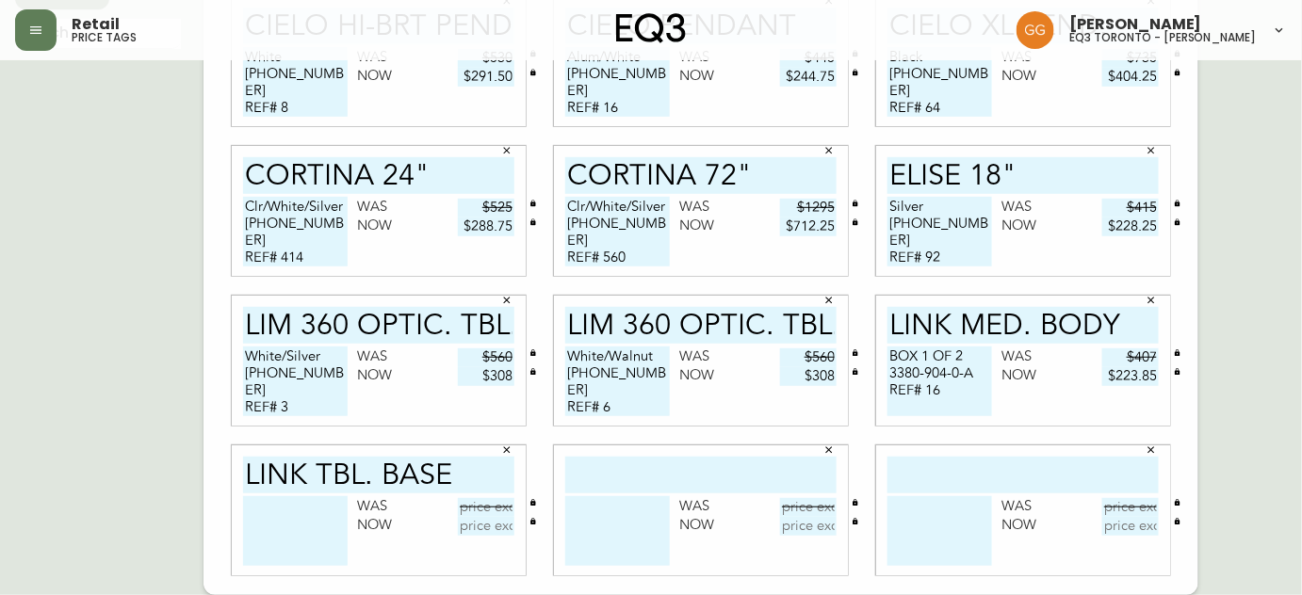
type input "LINK TBL. BASE"
click at [285, 503] on textarea at bounding box center [295, 532] width 105 height 70
type textarea "BOX 2 OF 2"
click at [481, 502] on input "text" at bounding box center [486, 507] width 57 height 19
type input "$123"
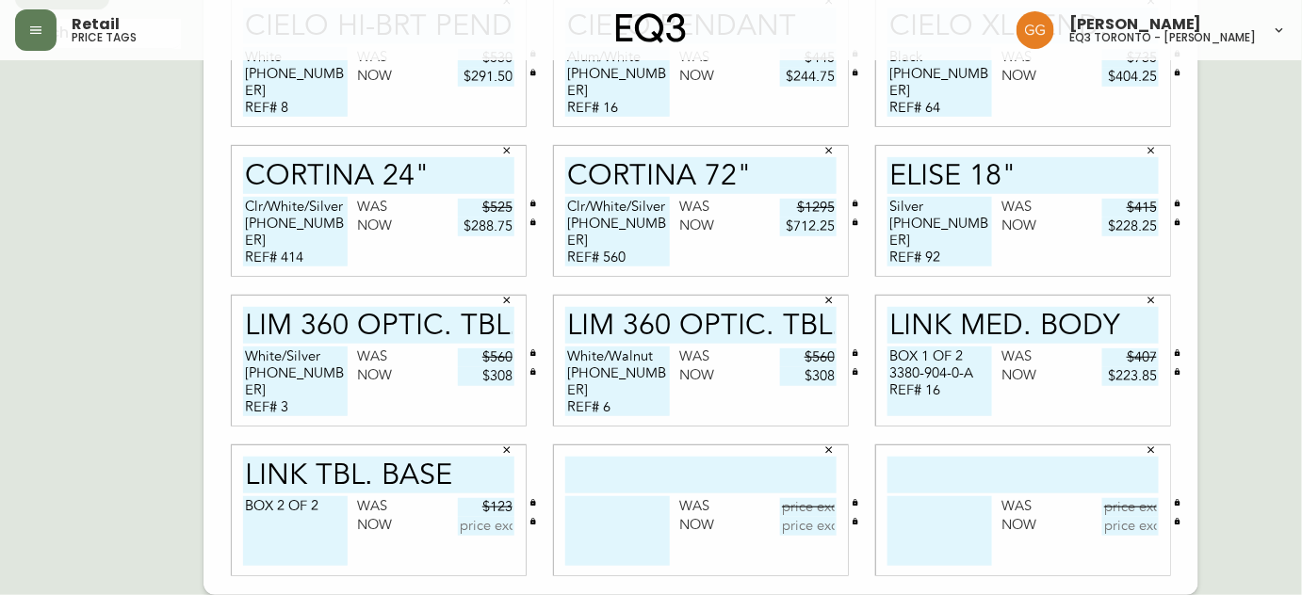
click at [493, 530] on input "text" at bounding box center [486, 526] width 57 height 19
type input "$67.65"
click at [615, 483] on input "text" at bounding box center [700, 475] width 271 height 37
type input "PIXO OPTIC. TBL."
click at [799, 509] on input "text" at bounding box center [808, 507] width 57 height 19
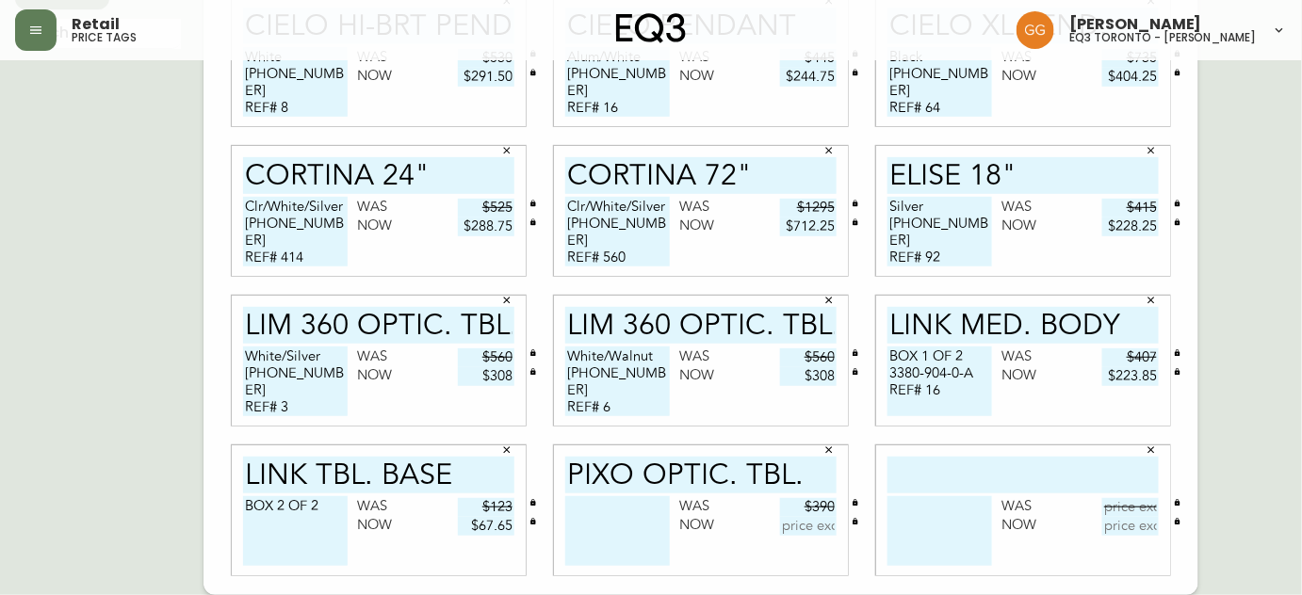
type input "$390"
click at [802, 524] on input "text" at bounding box center [808, 526] width 57 height 19
type input "$214.50"
click at [645, 527] on textarea at bounding box center [617, 532] width 105 height 70
click at [330, 509] on textarea "BOX 2 OF 2" at bounding box center [295, 532] width 105 height 70
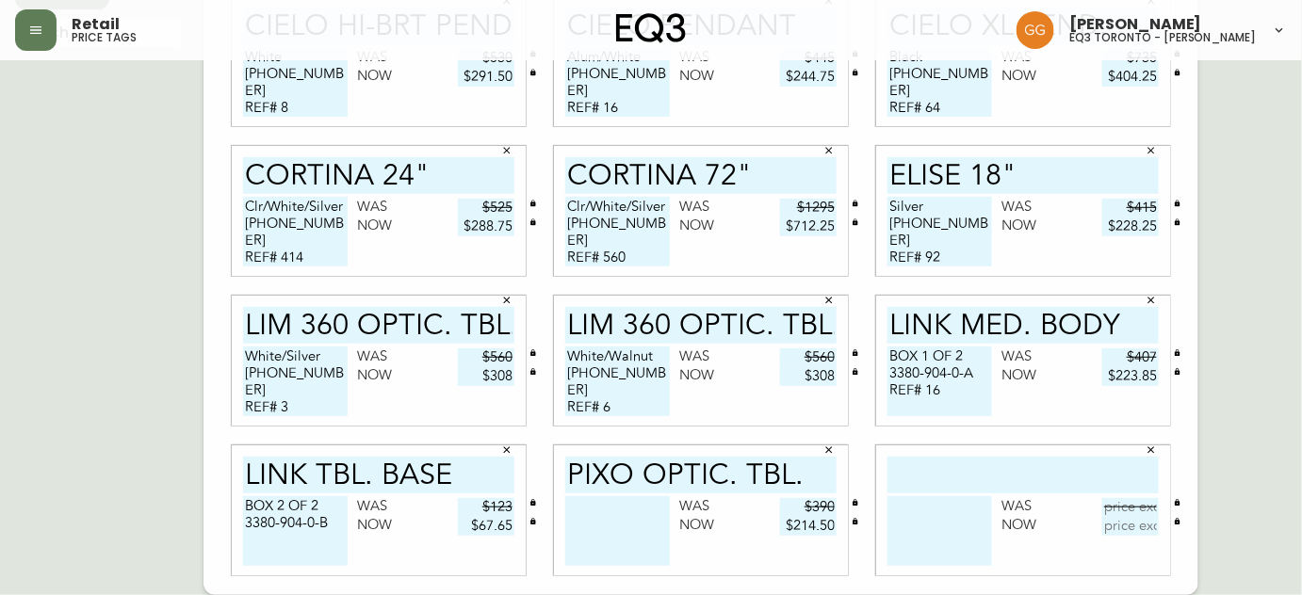
type textarea "BOX 2 OF 2 3380-904-0-B"
click at [587, 538] on textarea at bounding box center [617, 532] width 105 height 70
type textarea "[PHONE_NUMBER]"
click at [965, 465] on input "text" at bounding box center [1023, 475] width 271 height 37
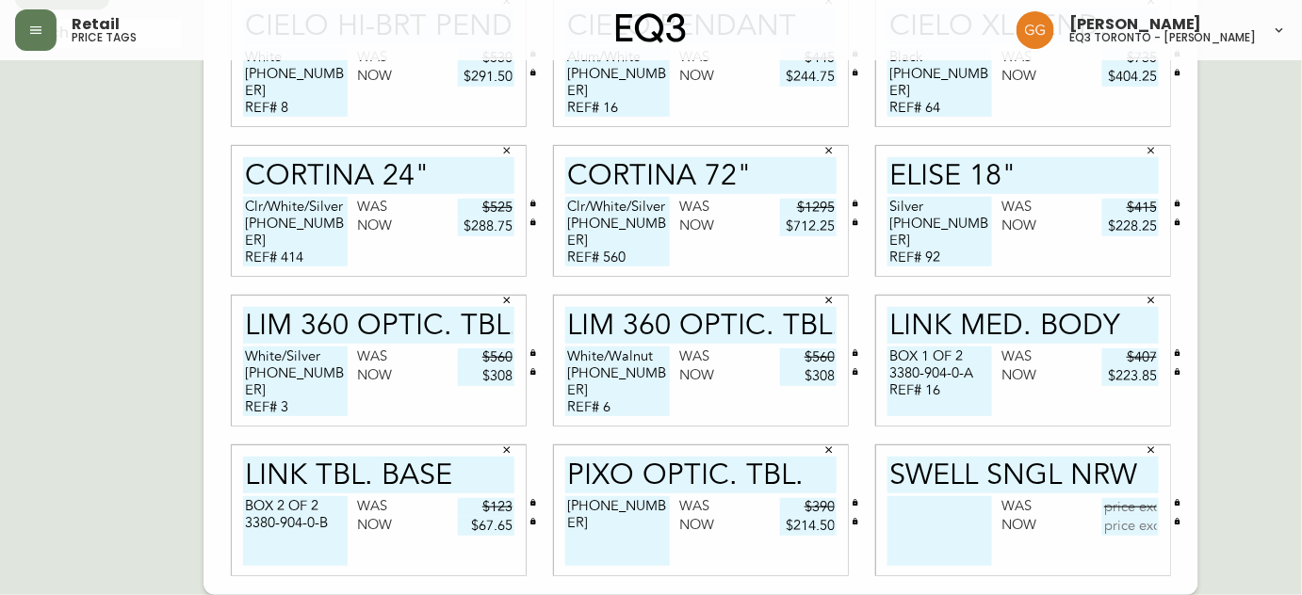
type input "SWELL SNGL NRW"
click at [935, 514] on textarea at bounding box center [940, 532] width 105 height 70
type textarea "White/Brass"
click at [1123, 506] on input "text" at bounding box center [1130, 507] width 57 height 19
type input "$455"
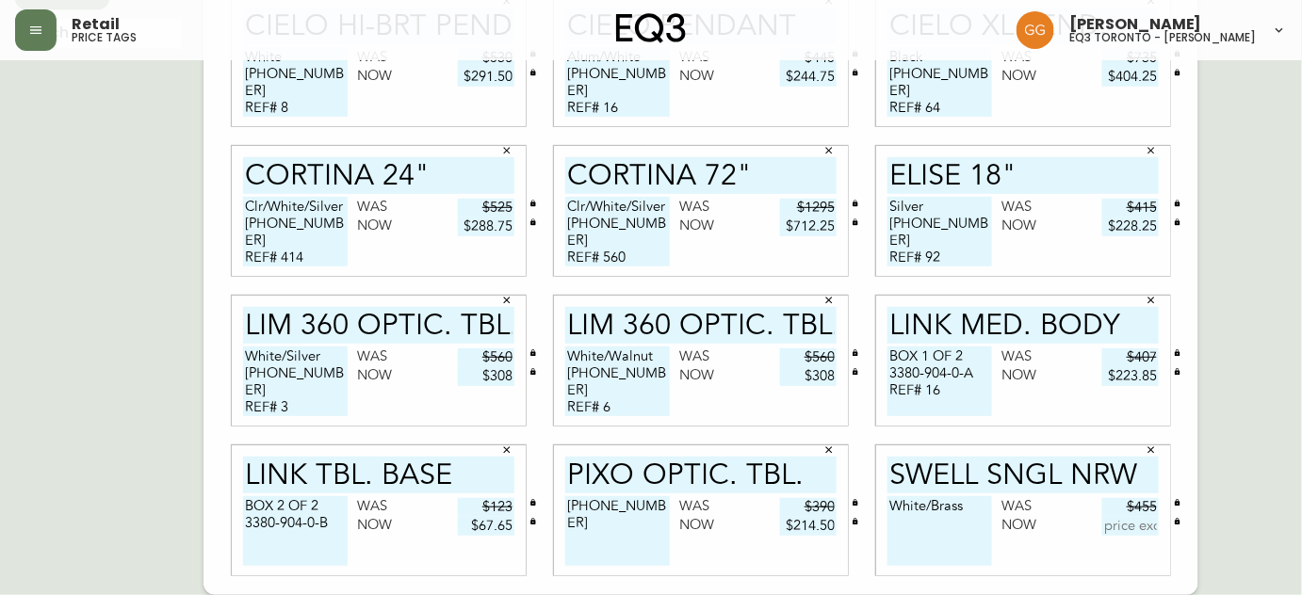
click at [1128, 521] on input "text" at bounding box center [1130, 526] width 57 height 19
type input "$250.25"
click at [967, 508] on textarea "White/Brass" at bounding box center [940, 532] width 105 height 70
type textarea "White/Brass [PHONE_NUMBER]"
click at [310, 547] on textarea "BOX 2 OF 2 3380-904-0-B" at bounding box center [295, 532] width 105 height 70
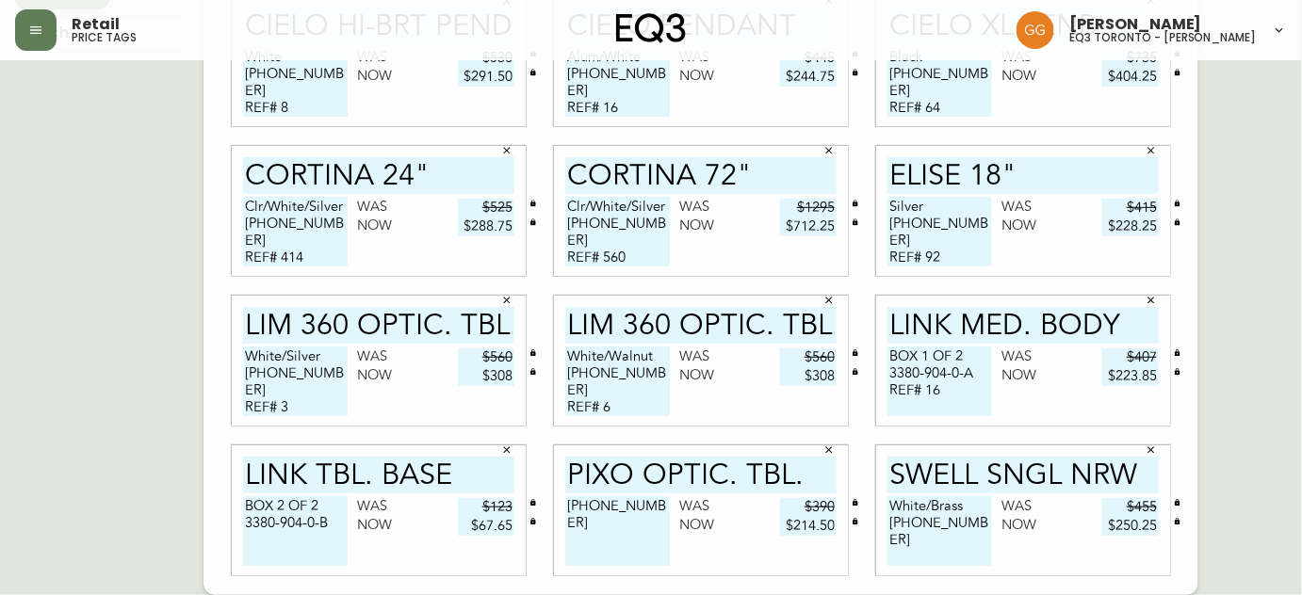
click at [339, 526] on textarea "BOX 2 OF 2 3380-904-0-B" at bounding box center [295, 532] width 105 height 70
type textarea "BOX 2 OF 2 3380-904-0-B REF# 16"
click at [624, 541] on textarea "[PHONE_NUMBER]" at bounding box center [617, 532] width 105 height 70
click at [658, 501] on textarea "[PHONE_NUMBER]" at bounding box center [617, 532] width 105 height 70
type textarea "[PHONE_NUMBER] REF# 294"
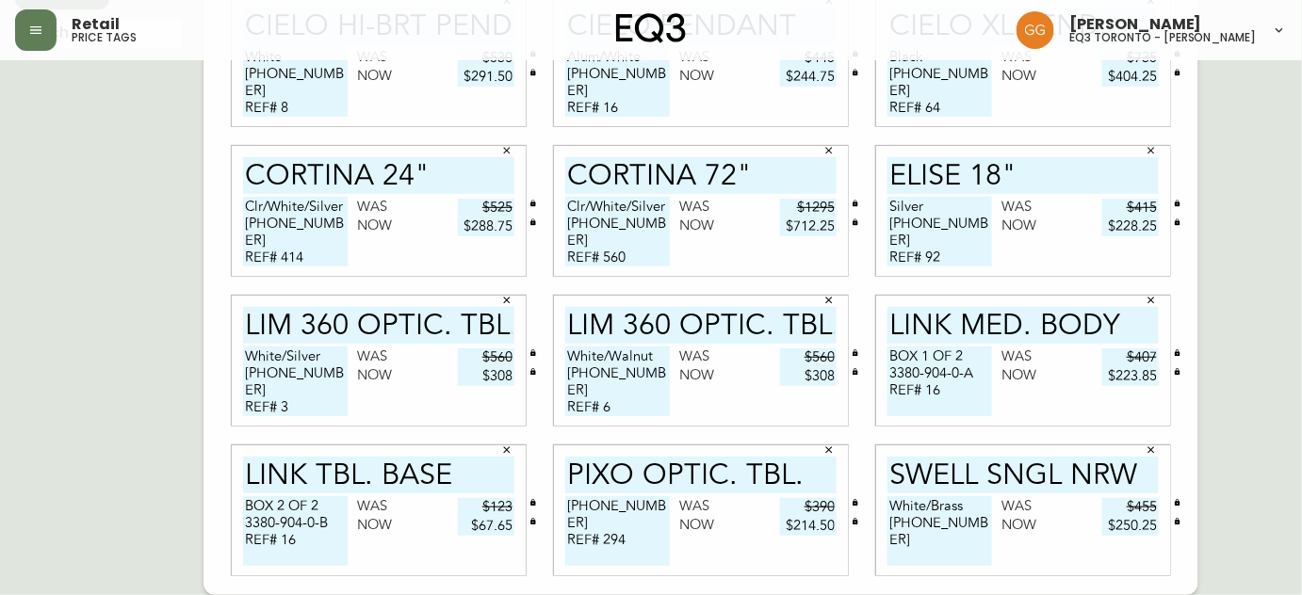
click at [970, 524] on textarea "White/Brass [PHONE_NUMBER]" at bounding box center [940, 532] width 105 height 70
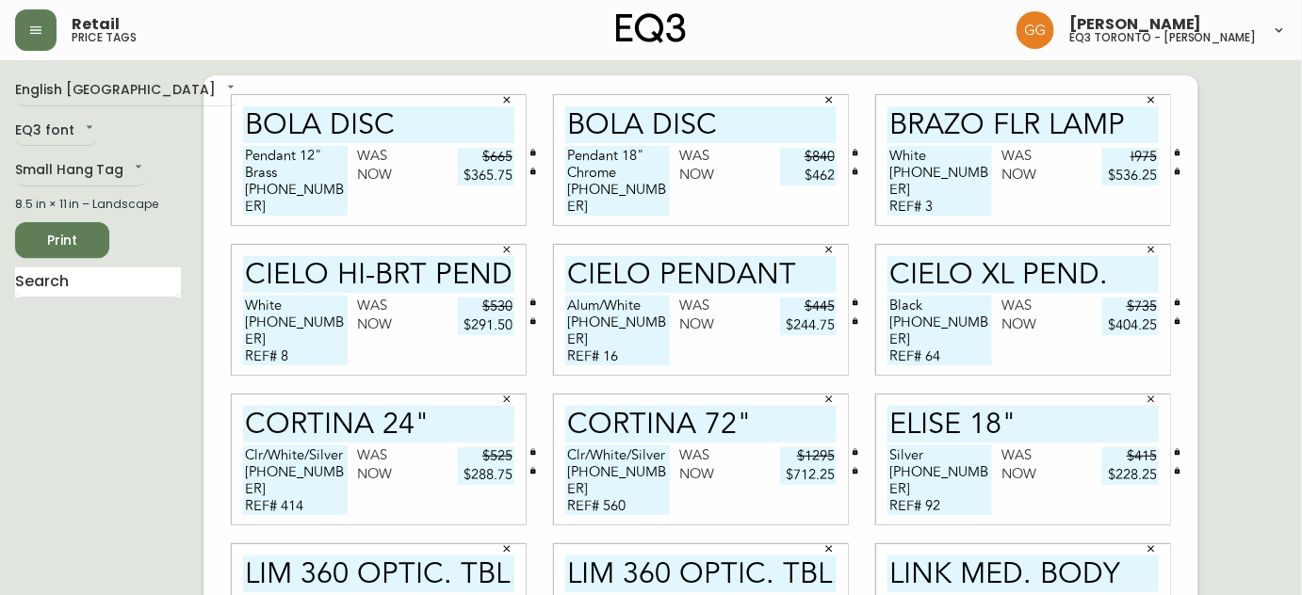
type textarea "White/Brass [PHONE_NUMBER] REF# 8"
click at [75, 237] on span "Print" at bounding box center [62, 241] width 64 height 24
click at [68, 234] on span "Print" at bounding box center [62, 241] width 64 height 24
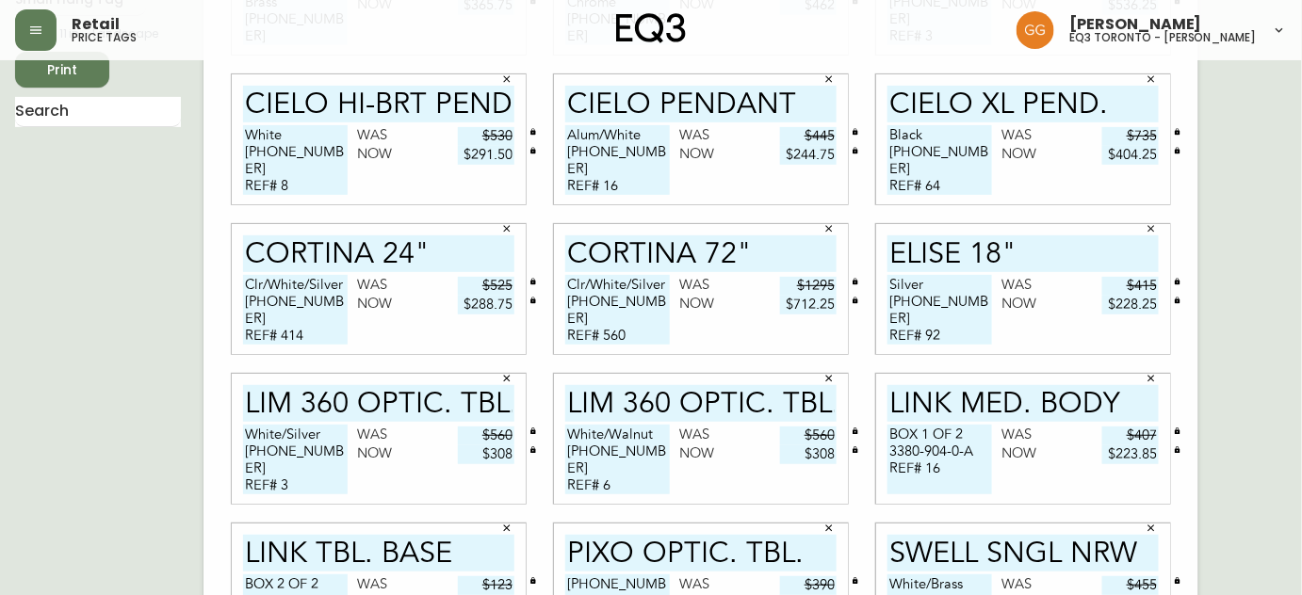
scroll to position [249, 0]
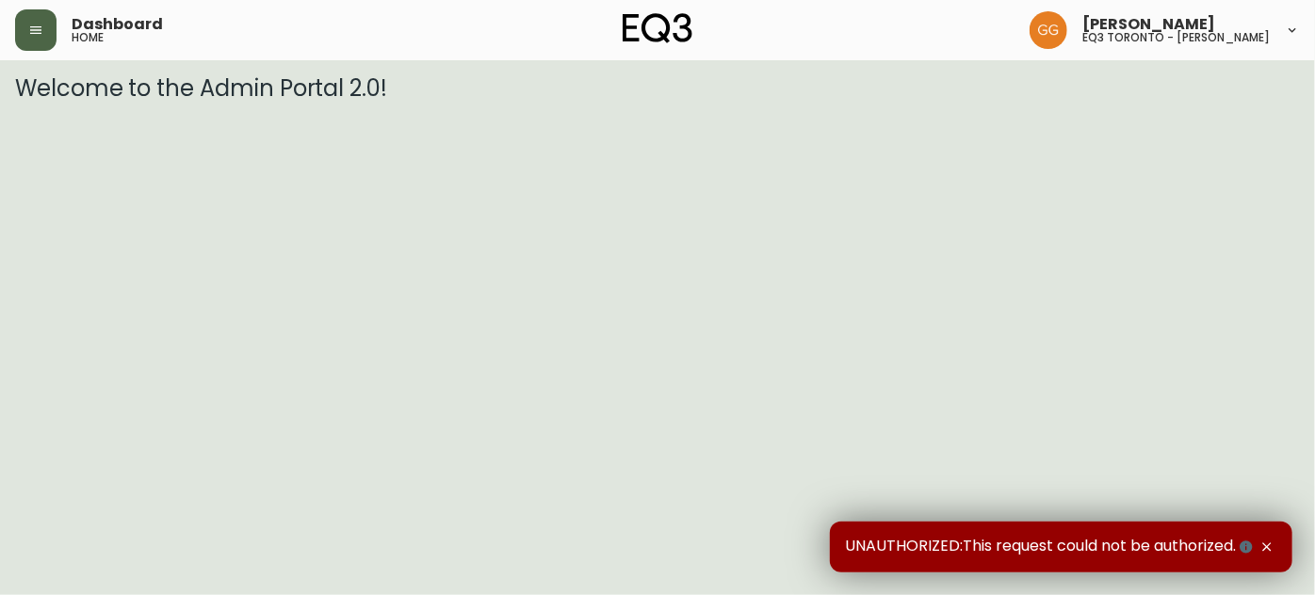
click at [42, 40] on button "button" at bounding box center [35, 29] width 41 height 41
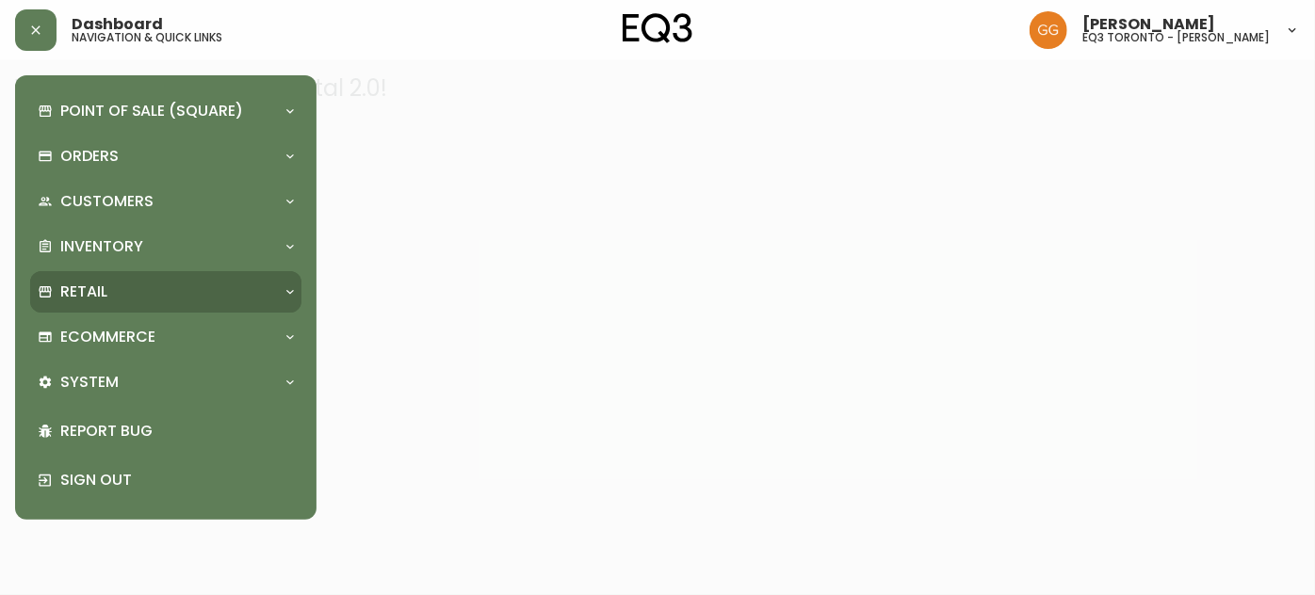
click at [83, 301] on p "Retail" at bounding box center [83, 292] width 47 height 21
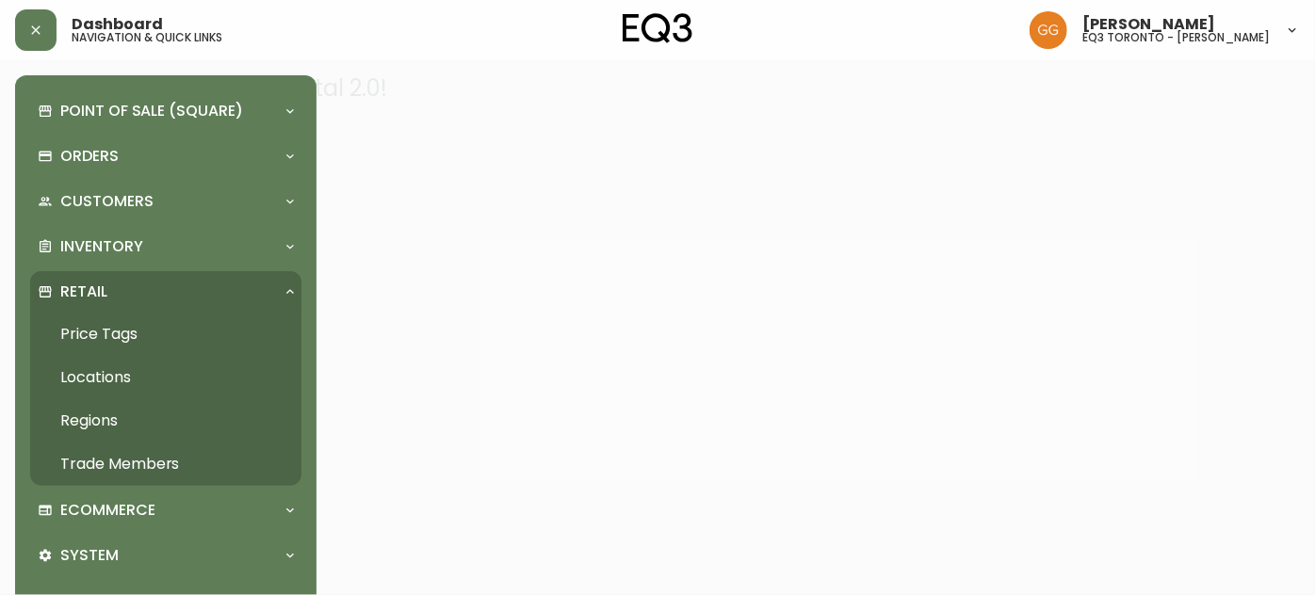
click at [99, 333] on link "Price Tags" at bounding box center [165, 334] width 271 height 43
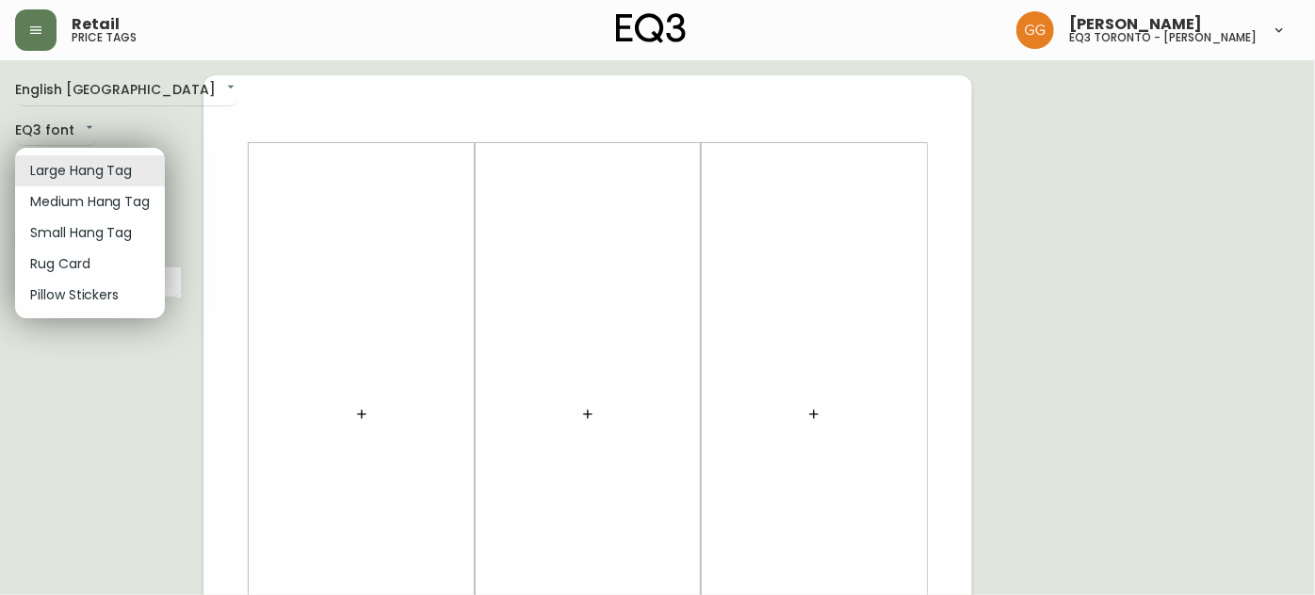
click at [83, 224] on li "Small Hang Tag" at bounding box center [90, 233] width 150 height 31
type input "small"
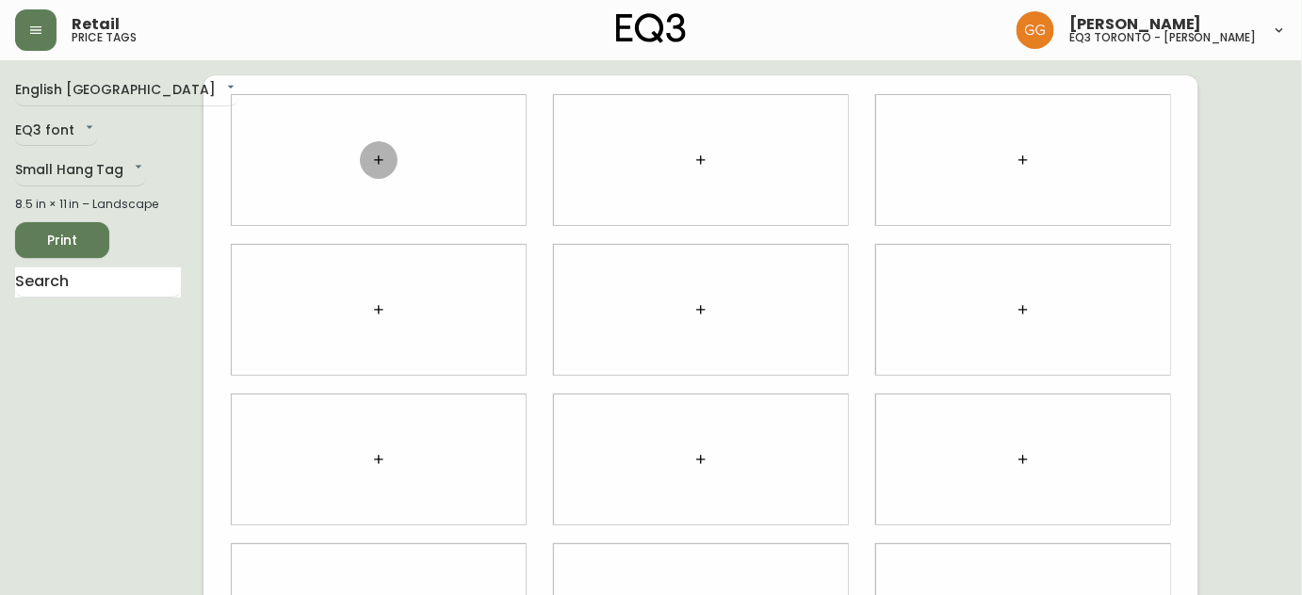
click at [384, 165] on icon "button" at bounding box center [378, 160] width 15 height 15
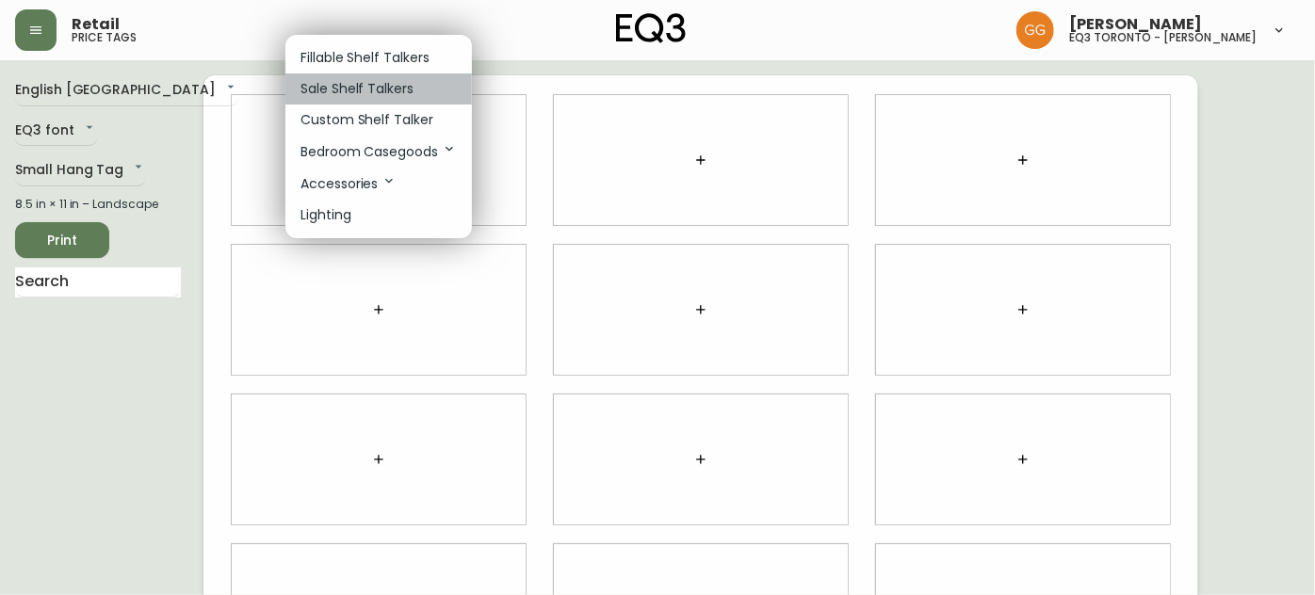
click at [378, 90] on p "Sale Shelf Talkers" at bounding box center [357, 89] width 113 height 20
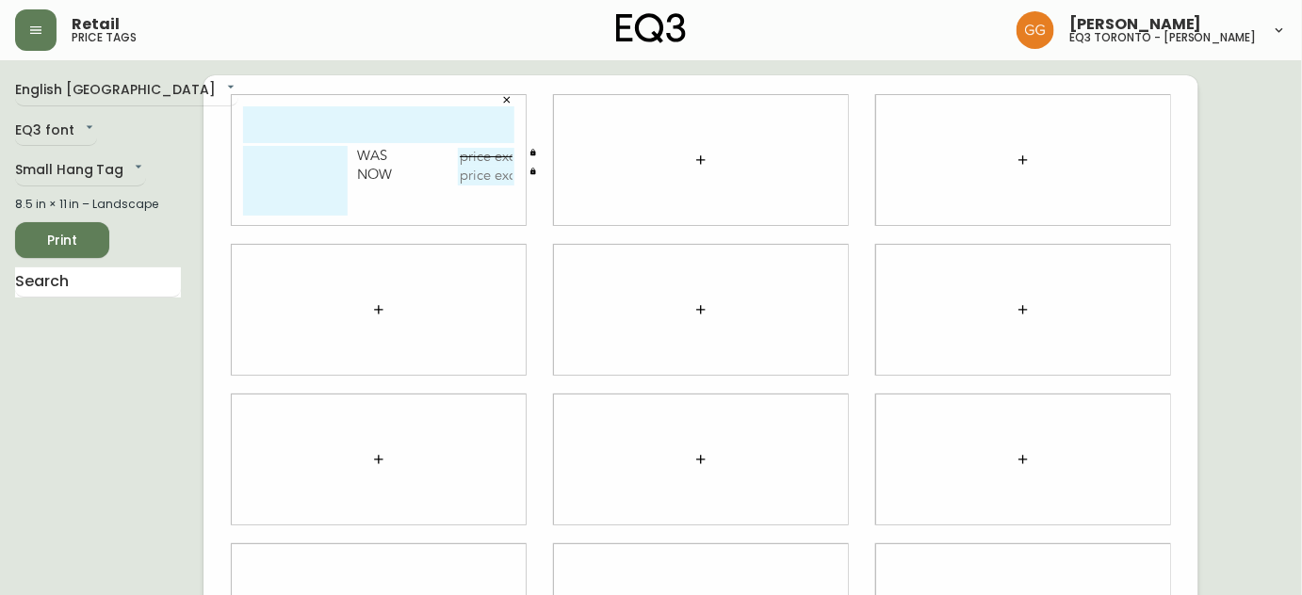
click at [652, 177] on div at bounding box center [701, 160] width 294 height 130
click at [704, 155] on icon "button" at bounding box center [700, 160] width 15 height 15
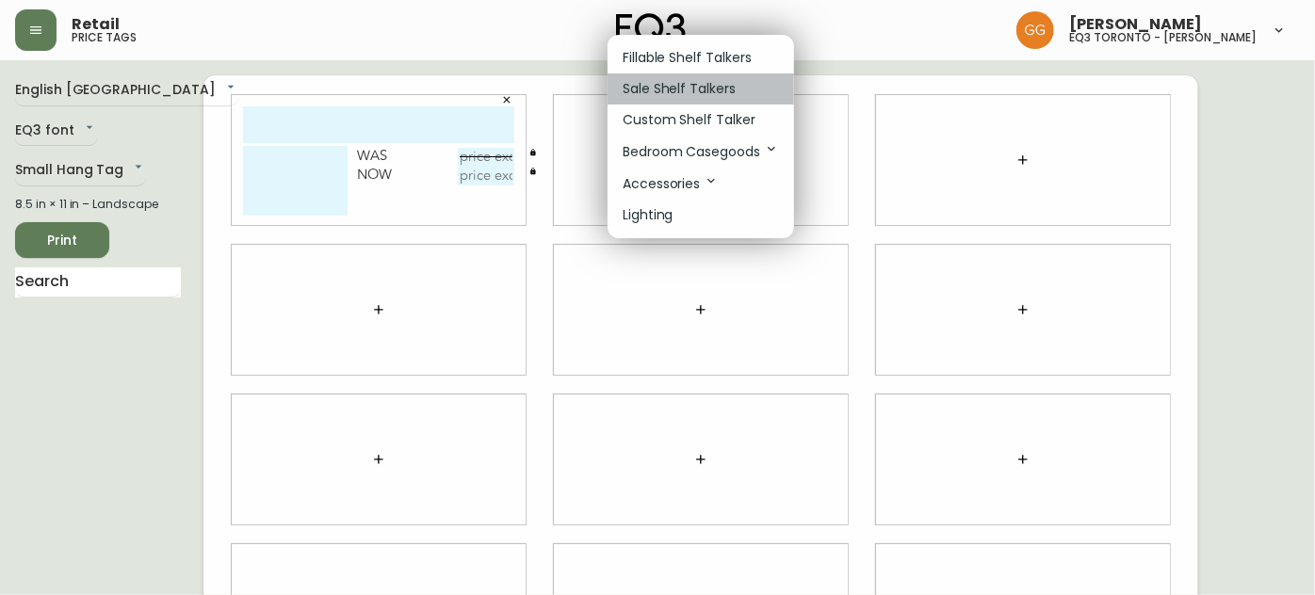
click at [697, 85] on p "Sale Shelf Talkers" at bounding box center [679, 89] width 113 height 20
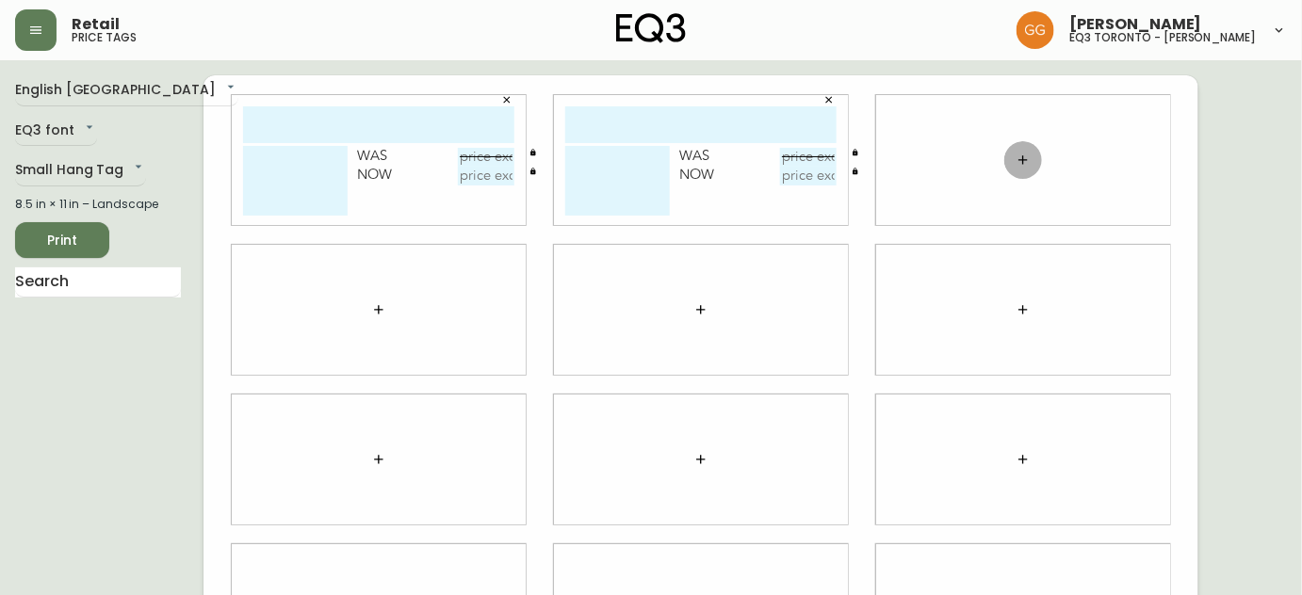
click at [1013, 155] on button "button" at bounding box center [1023, 160] width 38 height 38
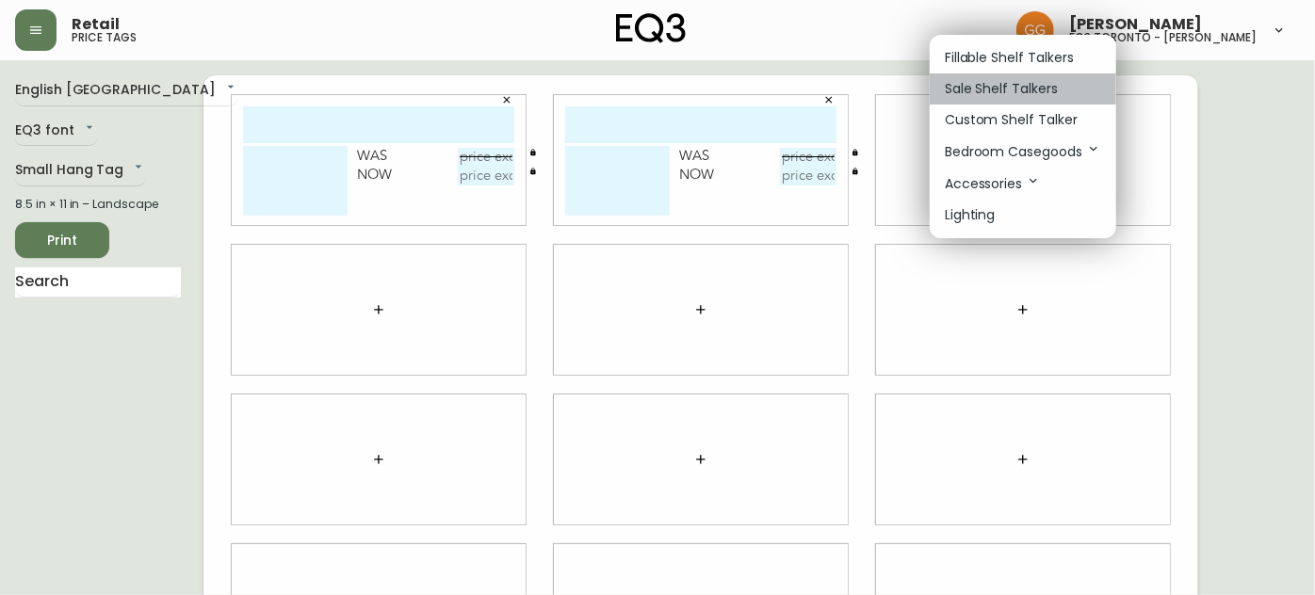
click at [984, 96] on p "Sale Shelf Talkers" at bounding box center [1001, 89] width 113 height 20
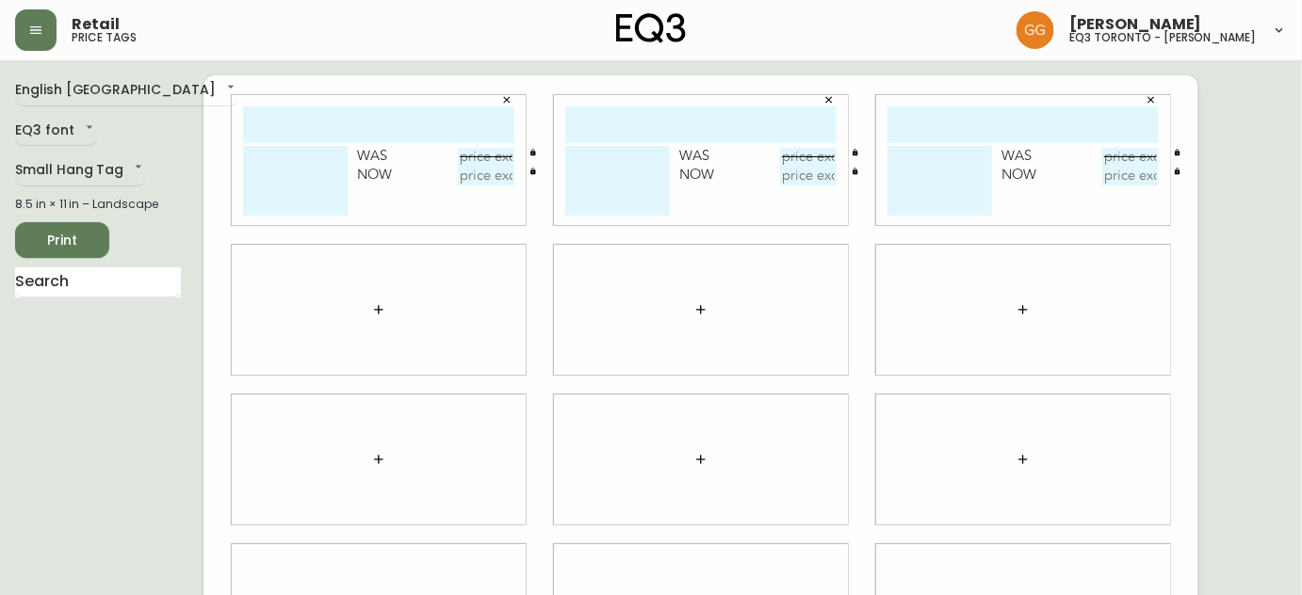
click at [367, 314] on button "button" at bounding box center [379, 310] width 38 height 38
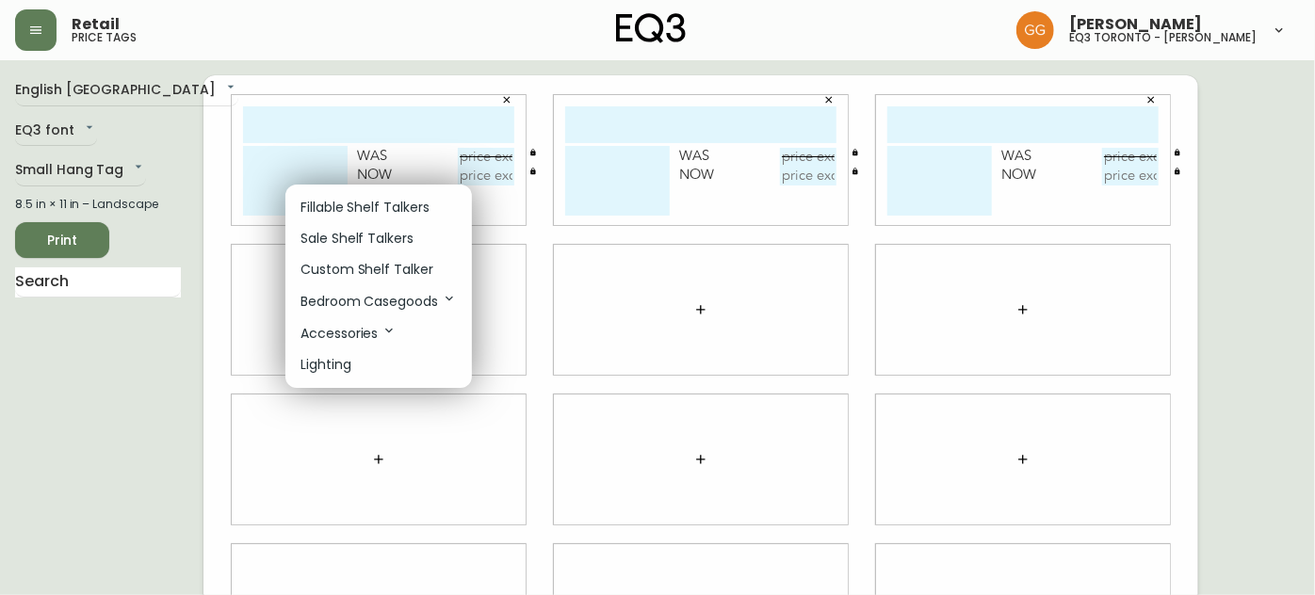
click at [382, 238] on p "Sale Shelf Talkers" at bounding box center [357, 239] width 113 height 20
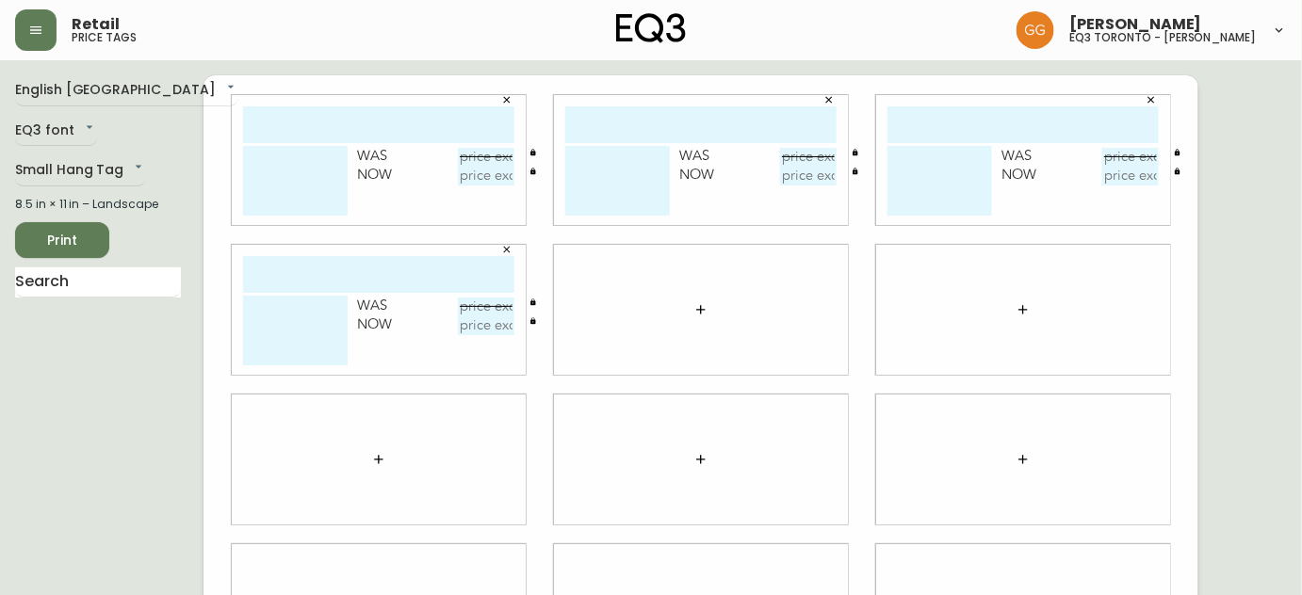
click at [690, 312] on button "button" at bounding box center [701, 310] width 38 height 38
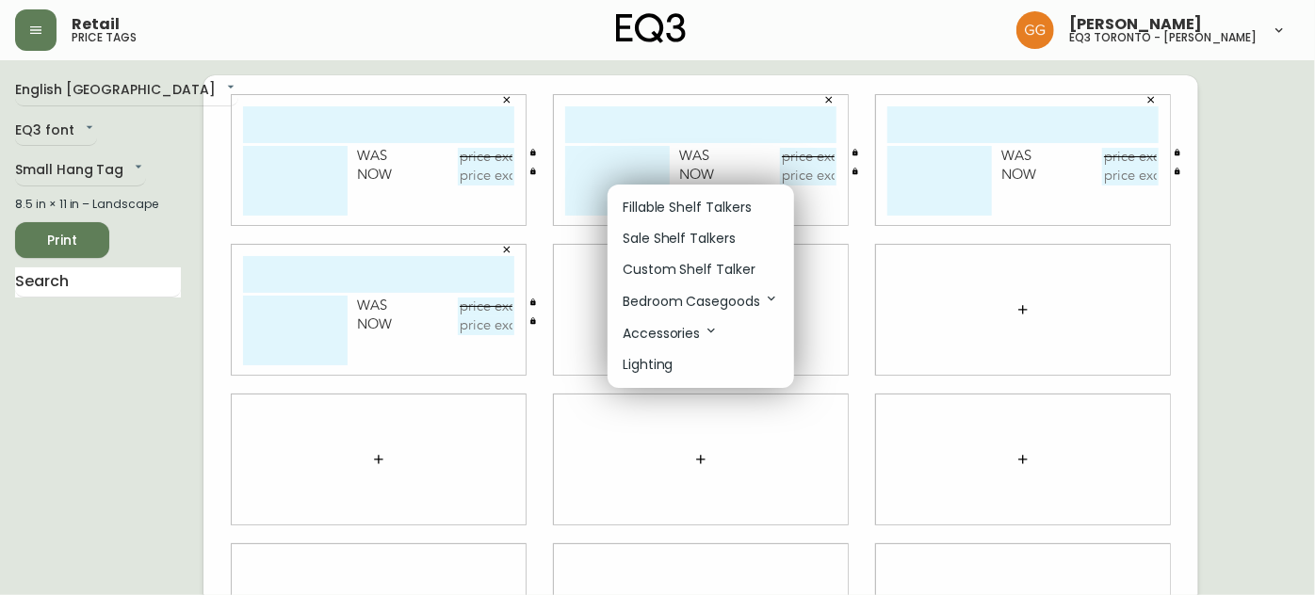
click at [675, 228] on li "Sale Shelf Talkers" at bounding box center [701, 238] width 187 height 31
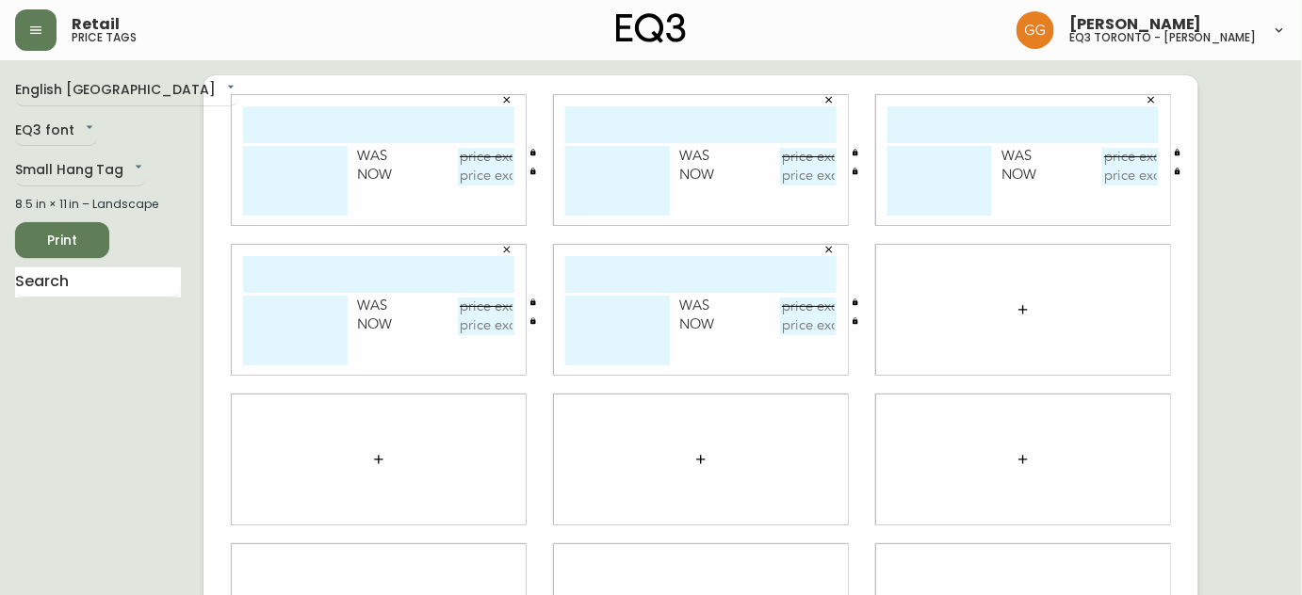
click at [1019, 308] on icon "button" at bounding box center [1023, 309] width 15 height 15
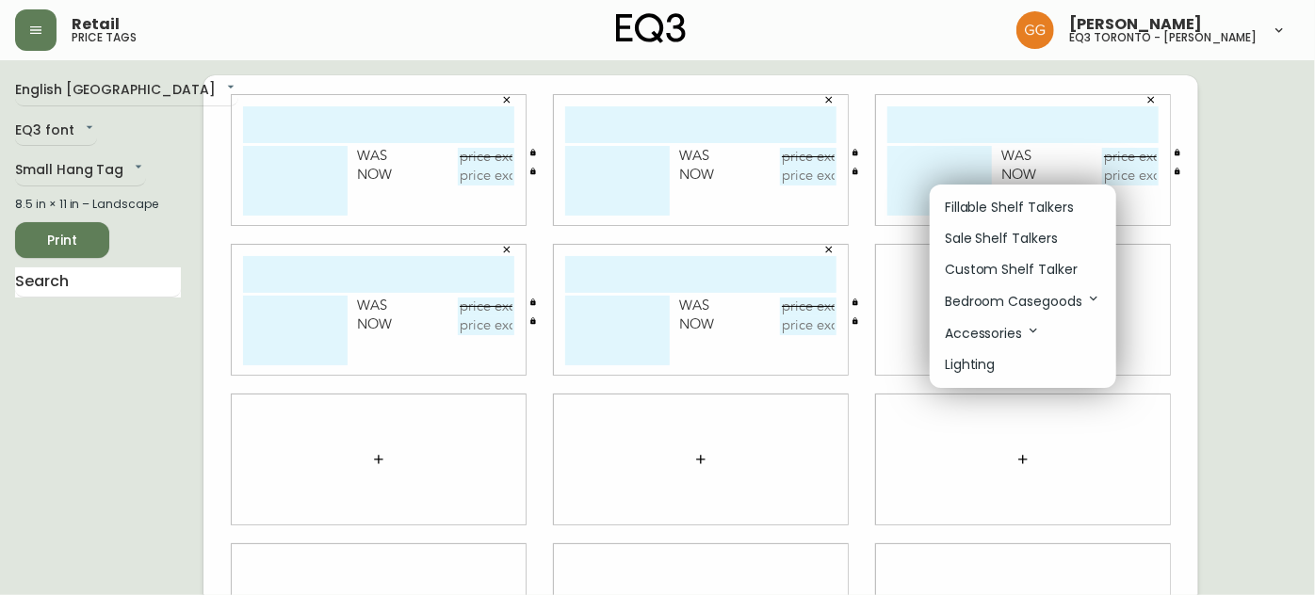
click at [991, 240] on p "Sale Shelf Talkers" at bounding box center [1001, 239] width 113 height 20
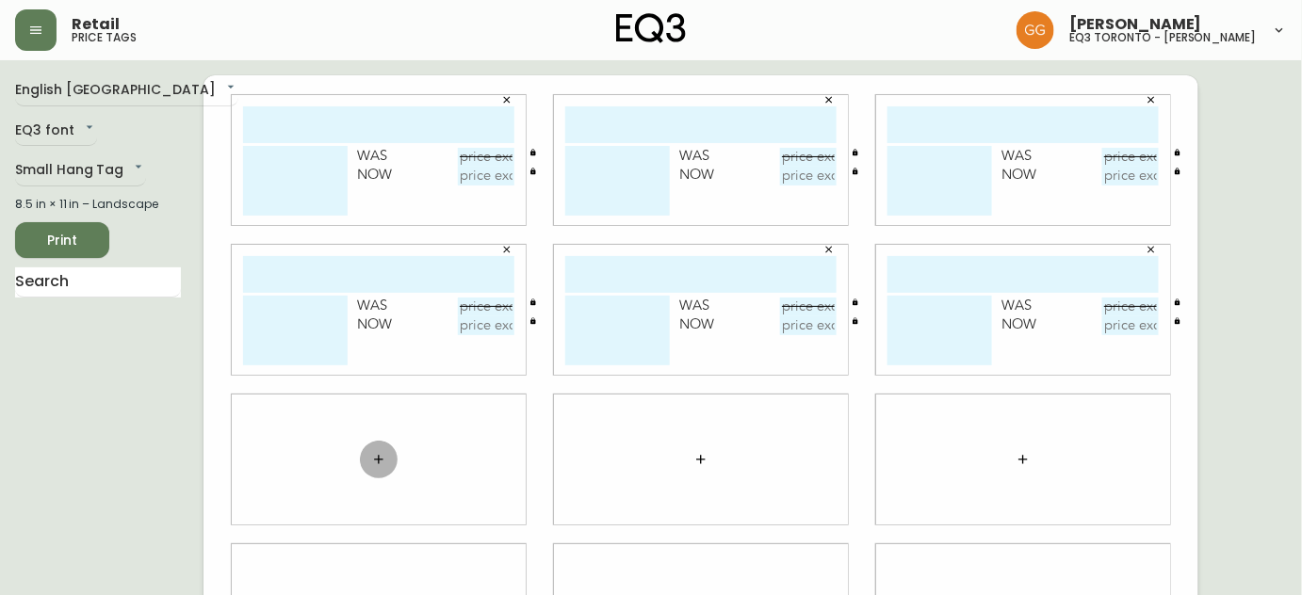
click at [373, 455] on icon "button" at bounding box center [378, 459] width 15 height 15
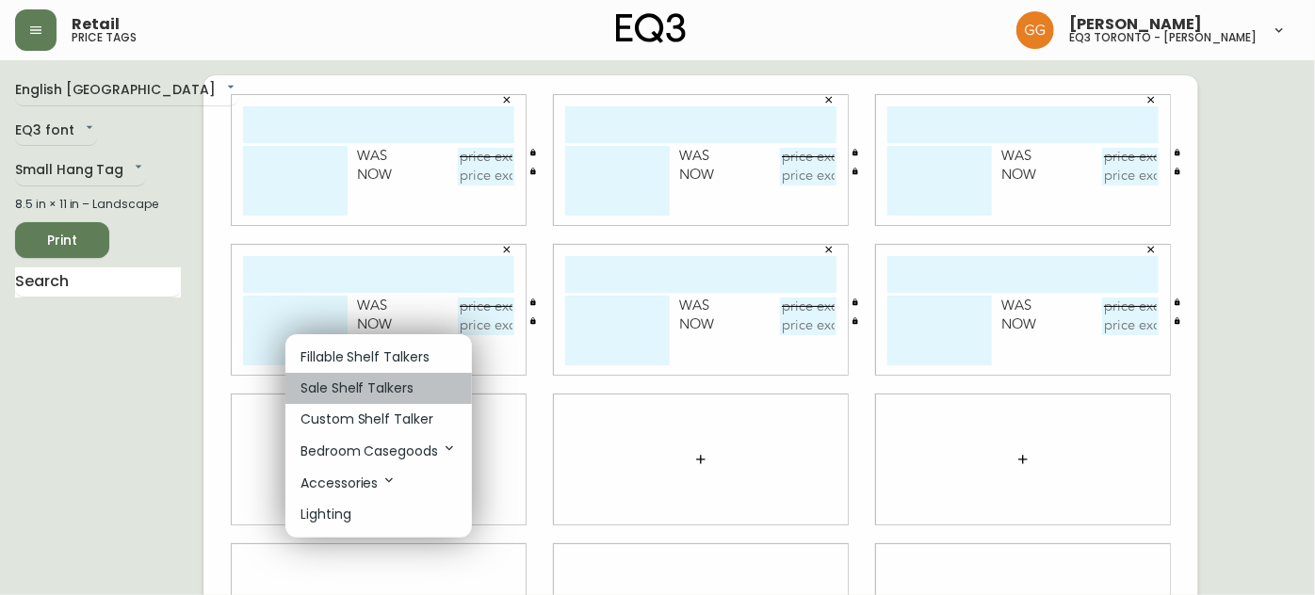
click at [367, 391] on p "Sale Shelf Talkers" at bounding box center [357, 389] width 113 height 20
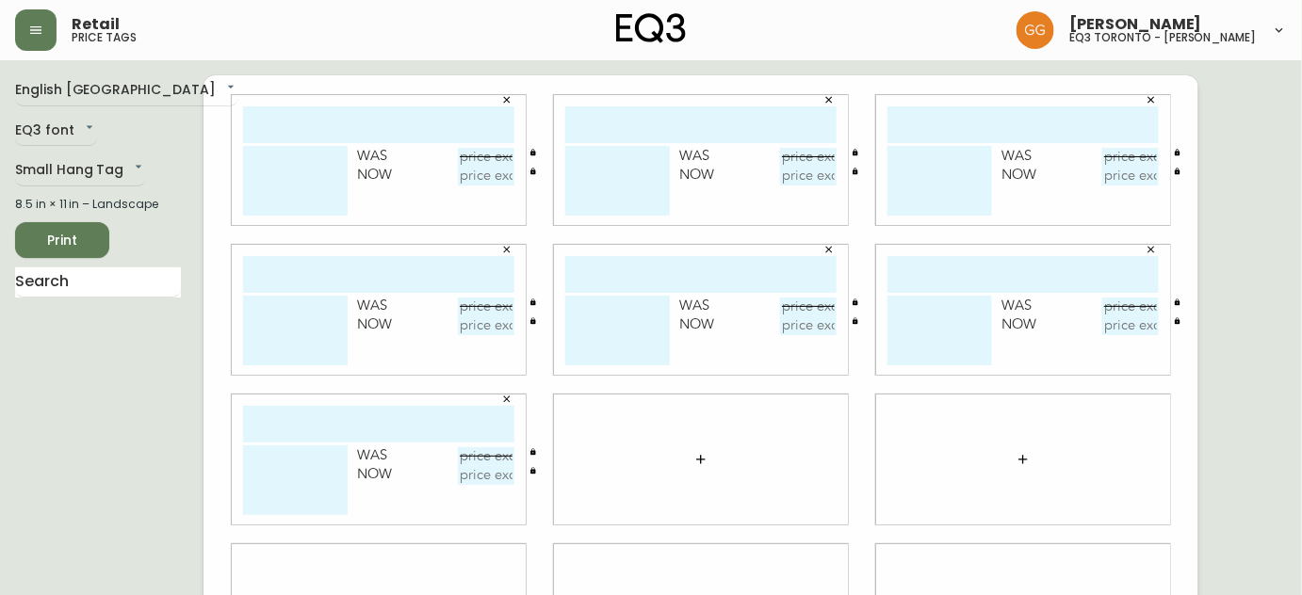
click at [709, 464] on button "button" at bounding box center [701, 460] width 38 height 38
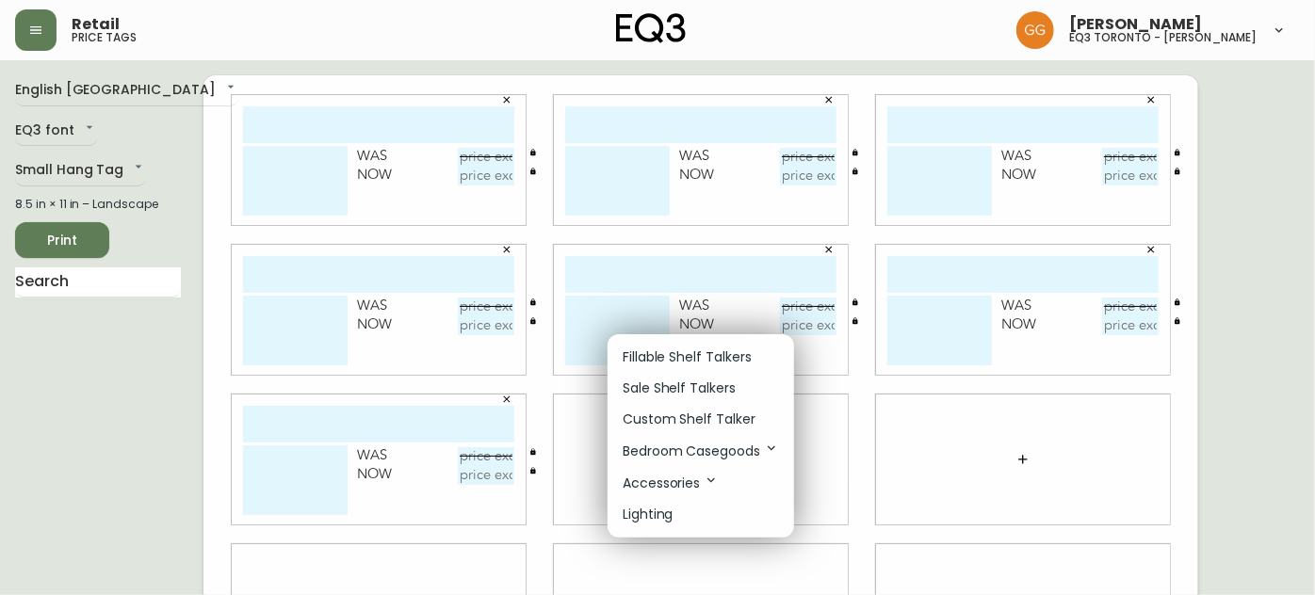
click at [698, 383] on p "Sale Shelf Talkers" at bounding box center [679, 389] width 113 height 20
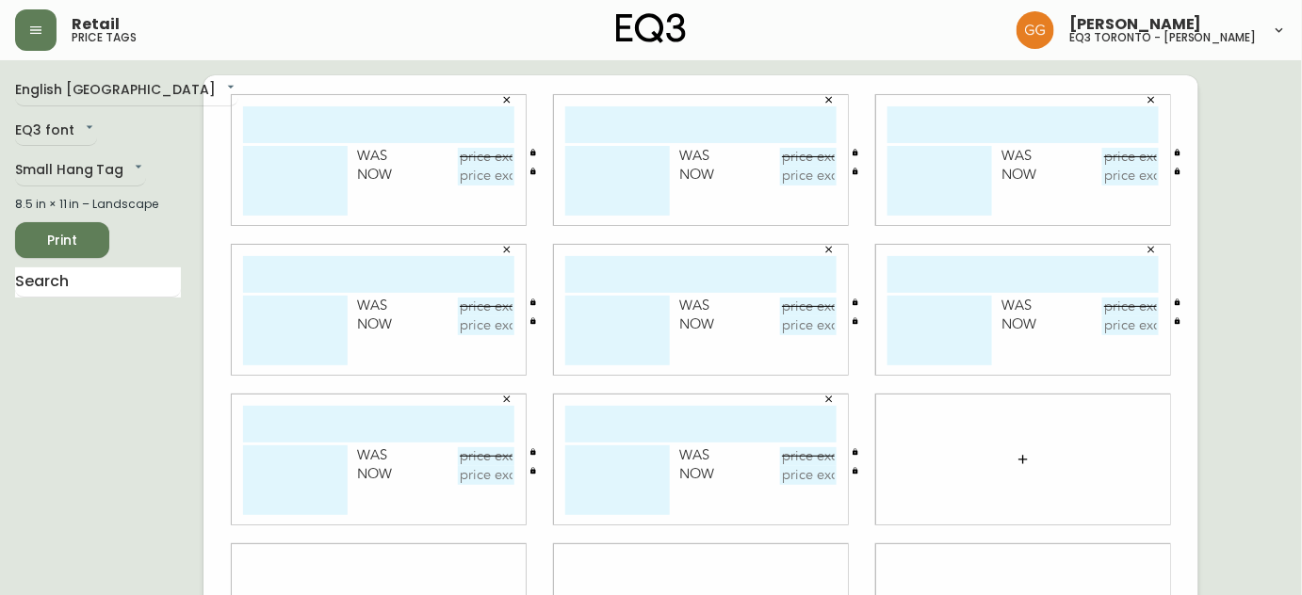
click at [1019, 459] on icon "button" at bounding box center [1023, 459] width 8 height 8
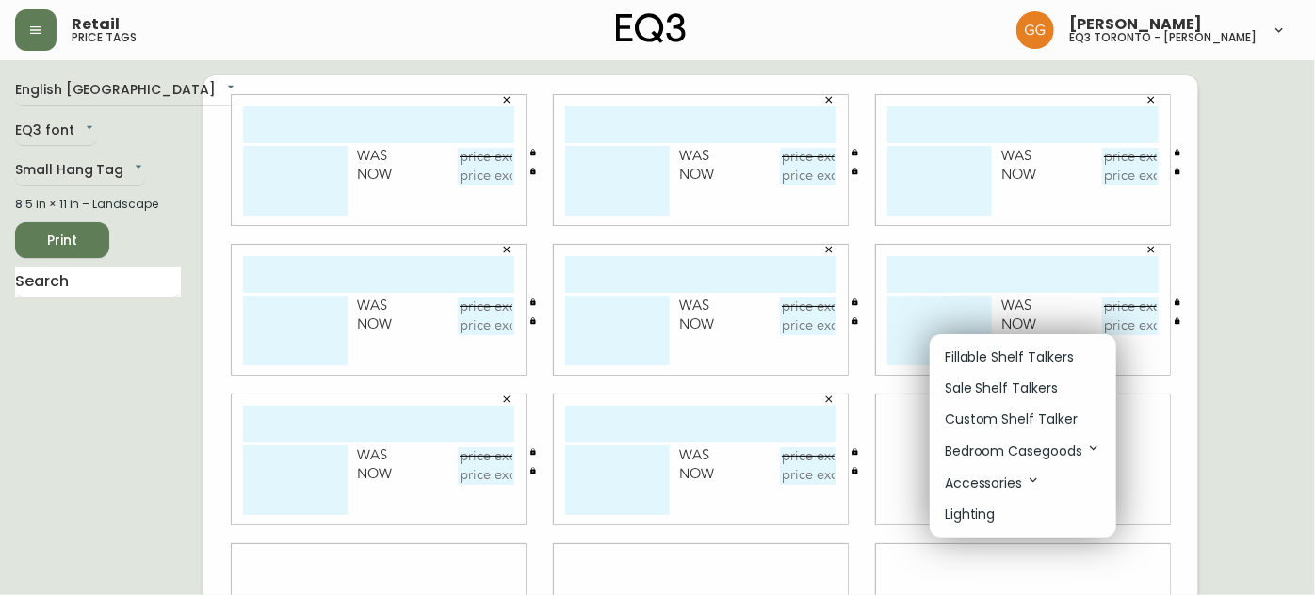
click at [957, 391] on p "Sale Shelf Talkers" at bounding box center [1001, 389] width 113 height 20
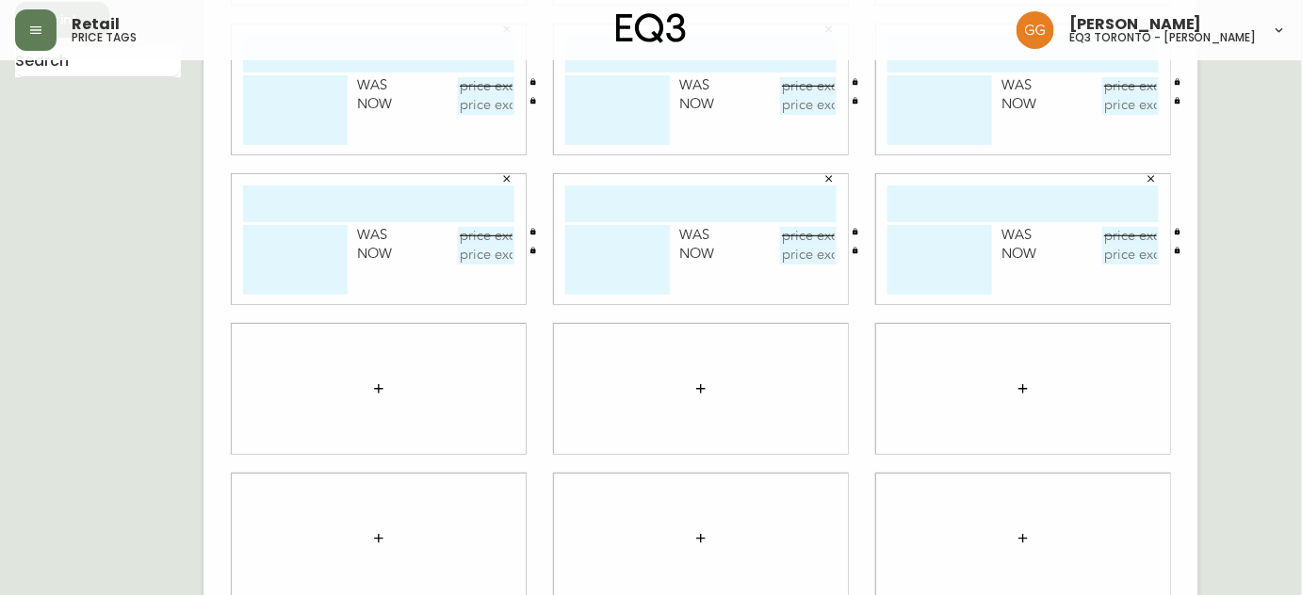
scroll to position [249, 0]
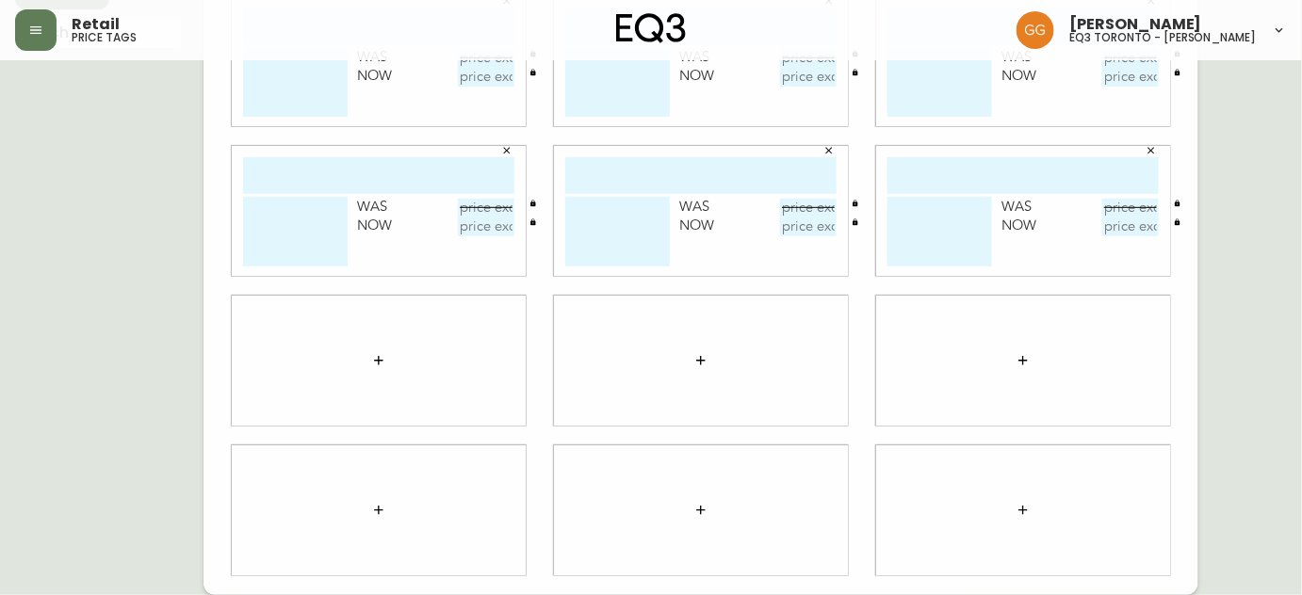
click at [376, 358] on icon "button" at bounding box center [378, 360] width 15 height 15
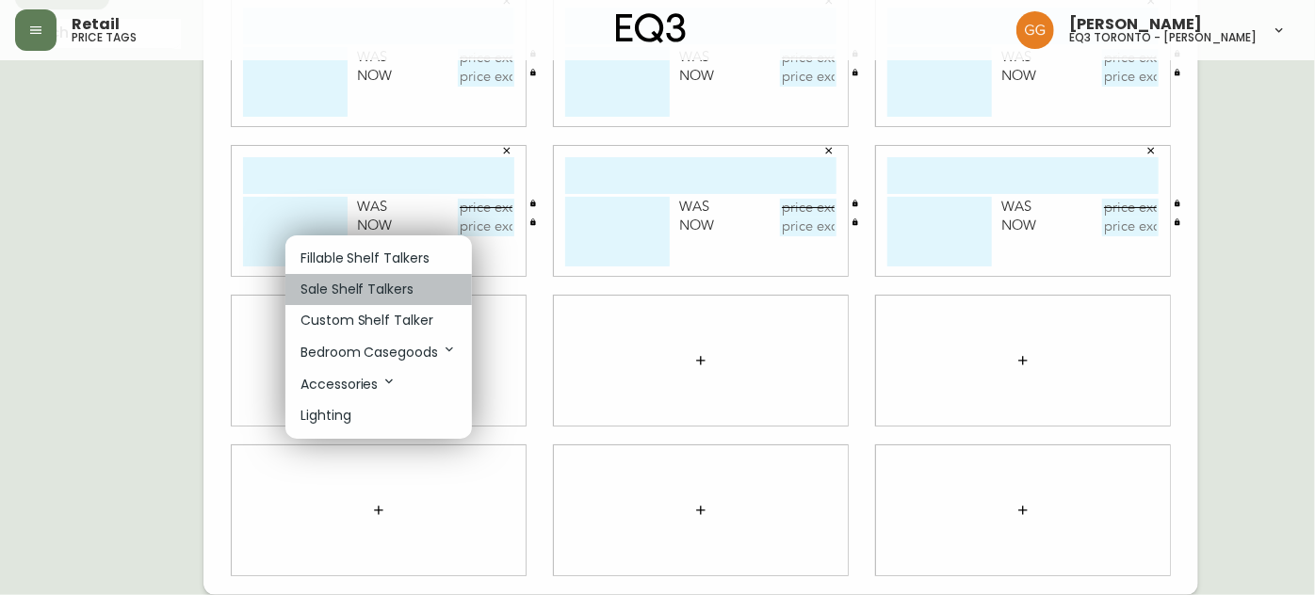
click at [367, 286] on p "Sale Shelf Talkers" at bounding box center [357, 290] width 113 height 20
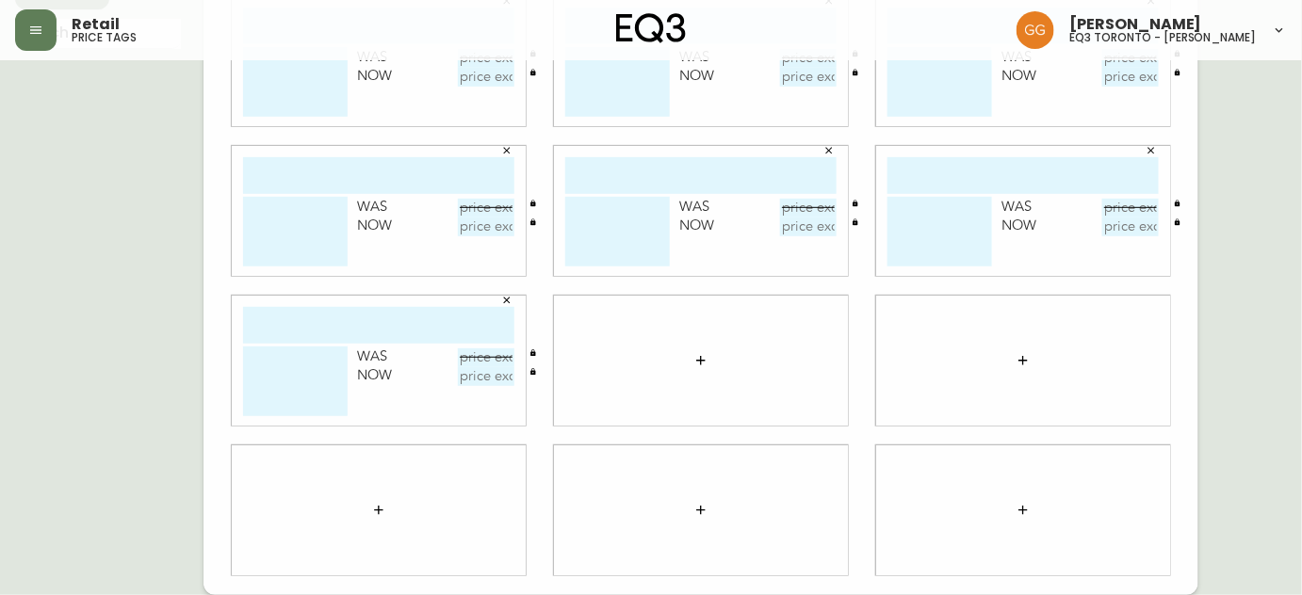
click at [694, 363] on icon "button" at bounding box center [700, 360] width 15 height 15
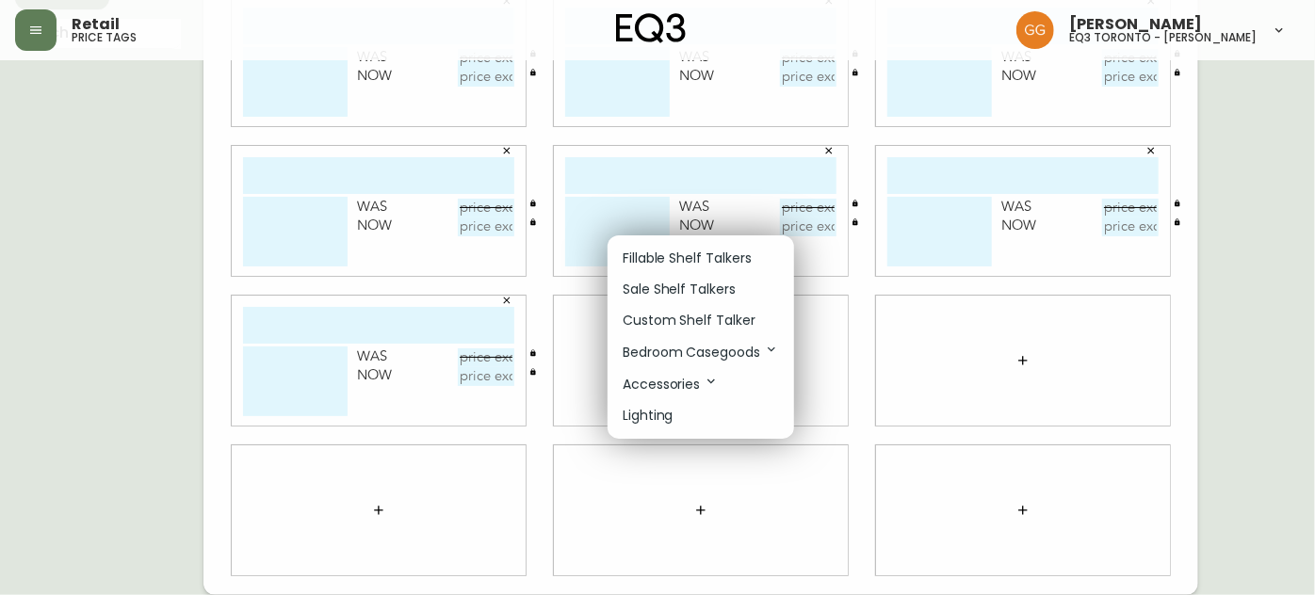
click at [680, 290] on p "Sale Shelf Talkers" at bounding box center [679, 290] width 113 height 20
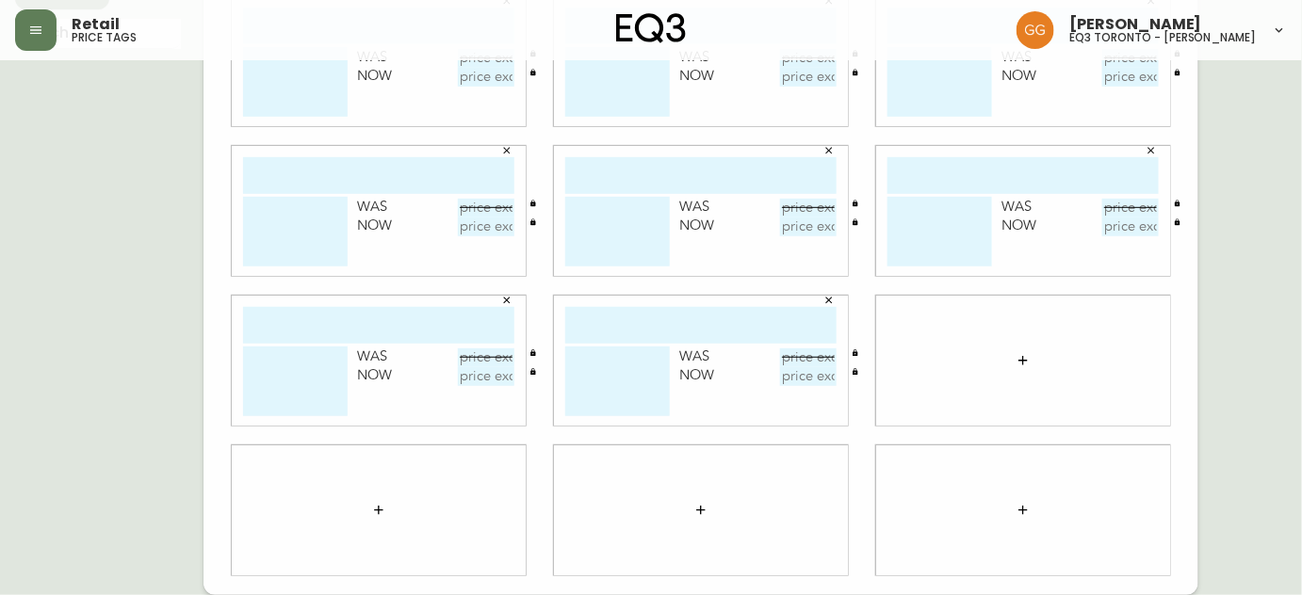
click at [1028, 365] on icon "button" at bounding box center [1023, 360] width 15 height 15
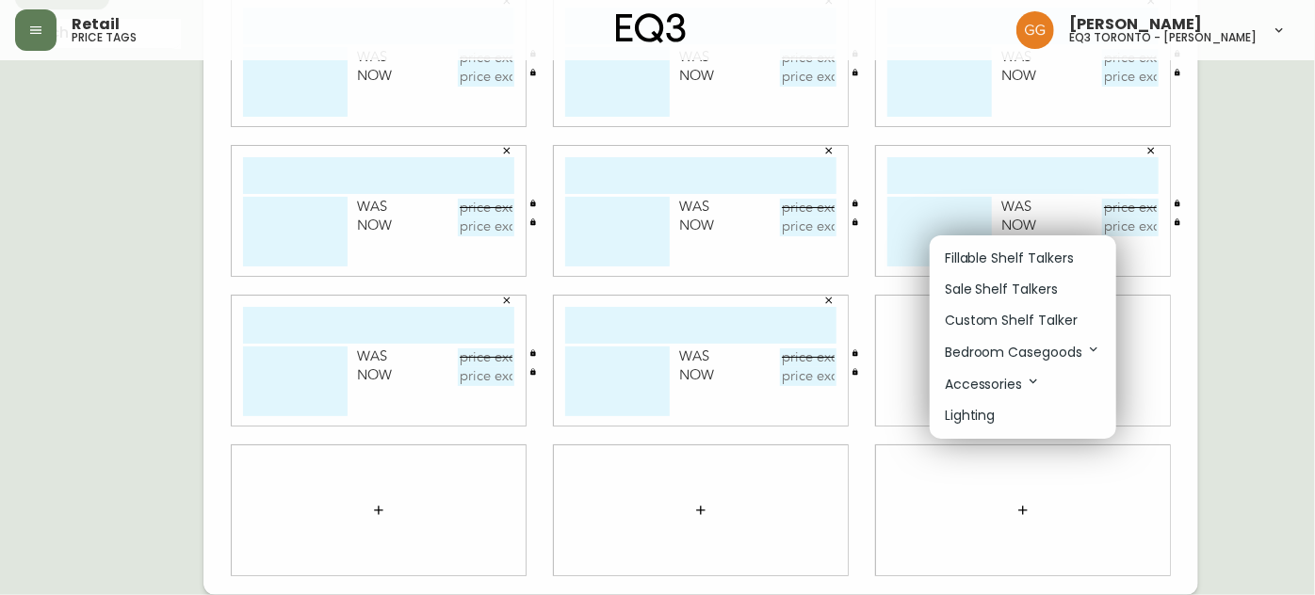
click at [1000, 291] on p "Sale Shelf Talkers" at bounding box center [1001, 290] width 113 height 20
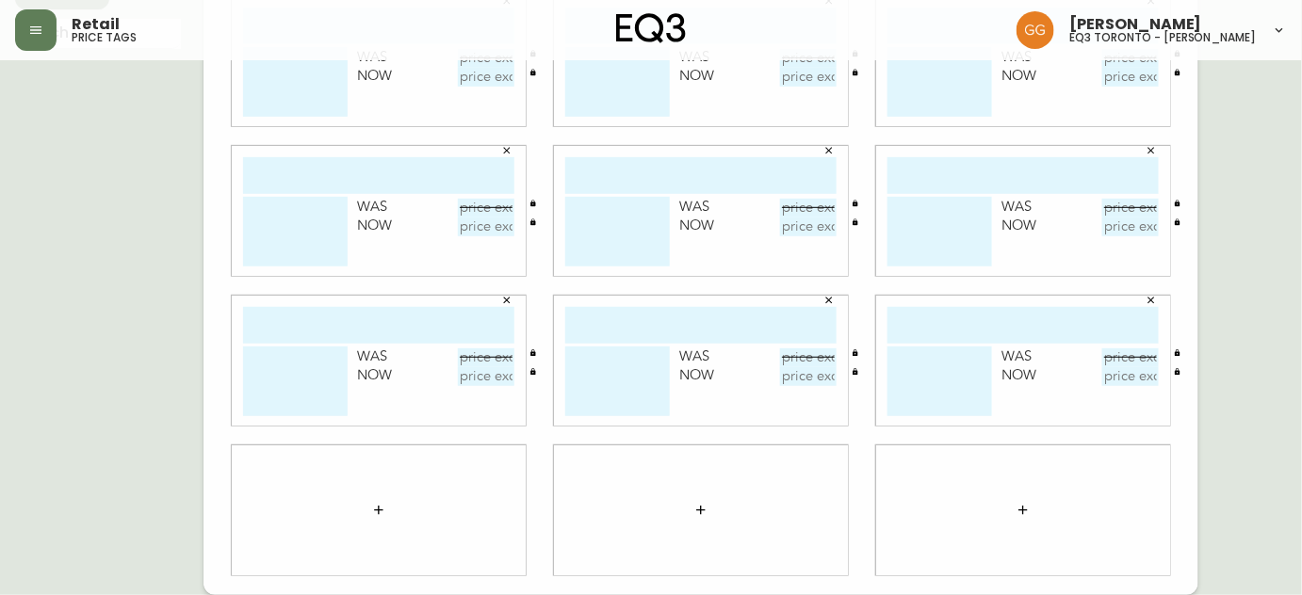
click at [380, 514] on icon "button" at bounding box center [378, 510] width 15 height 15
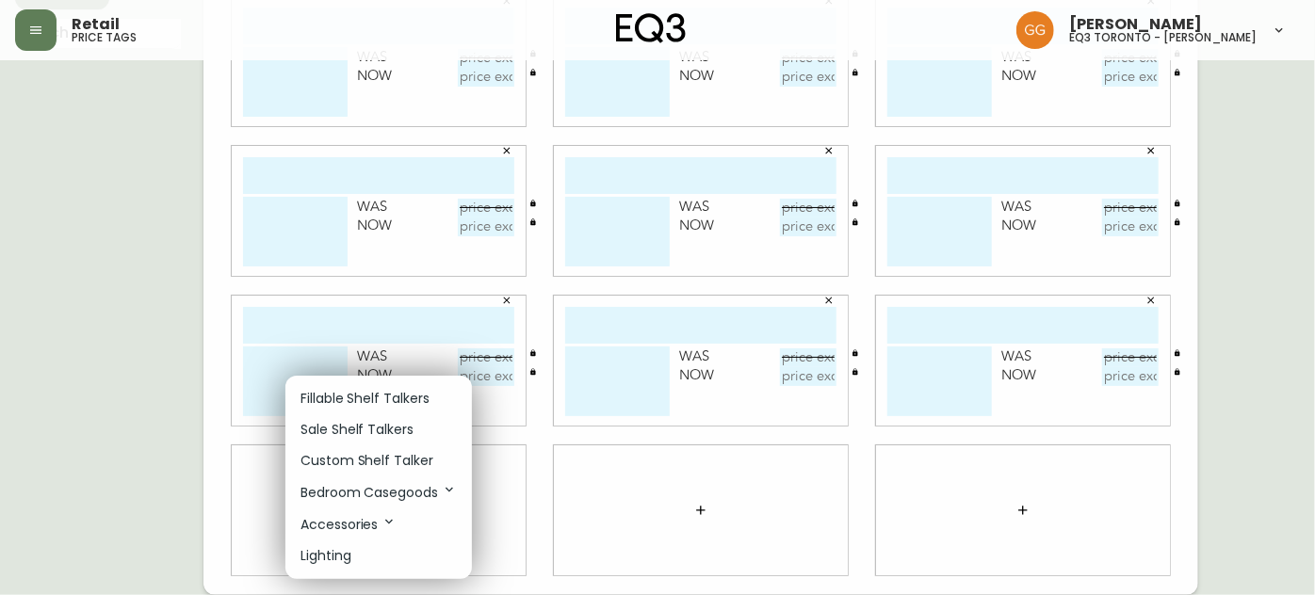
click at [365, 435] on p "Sale Shelf Talkers" at bounding box center [357, 430] width 113 height 20
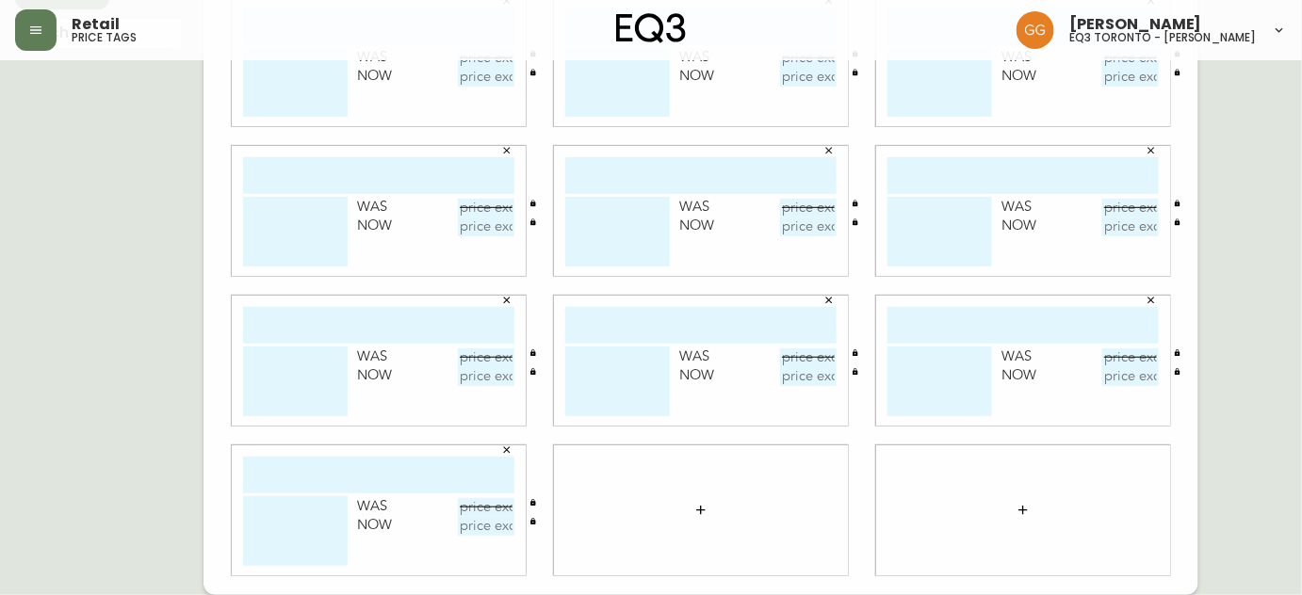
click at [693, 509] on button "button" at bounding box center [701, 511] width 38 height 38
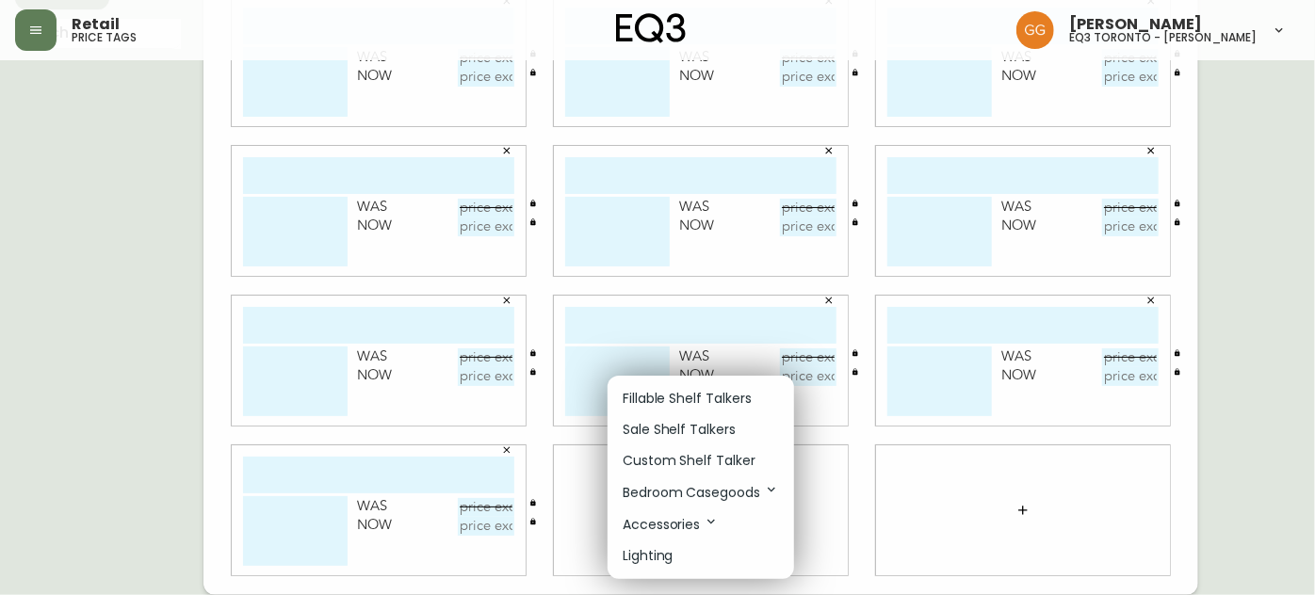
click at [671, 432] on p "Sale Shelf Talkers" at bounding box center [679, 430] width 113 height 20
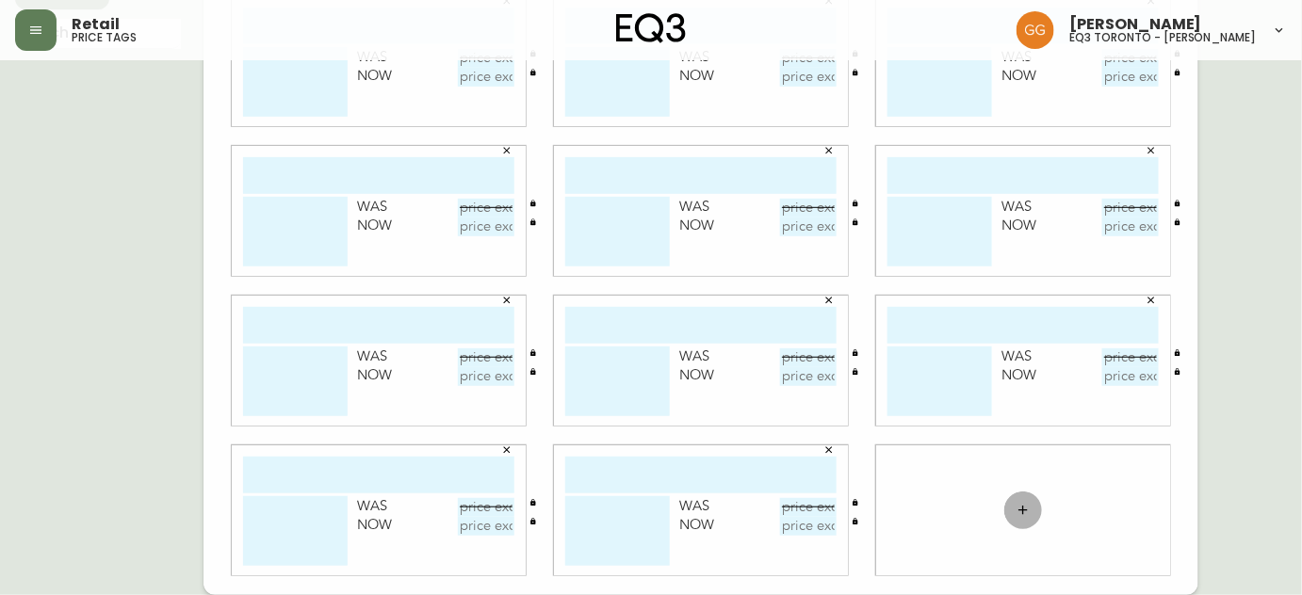
click at [1033, 509] on button "button" at bounding box center [1023, 511] width 38 height 38
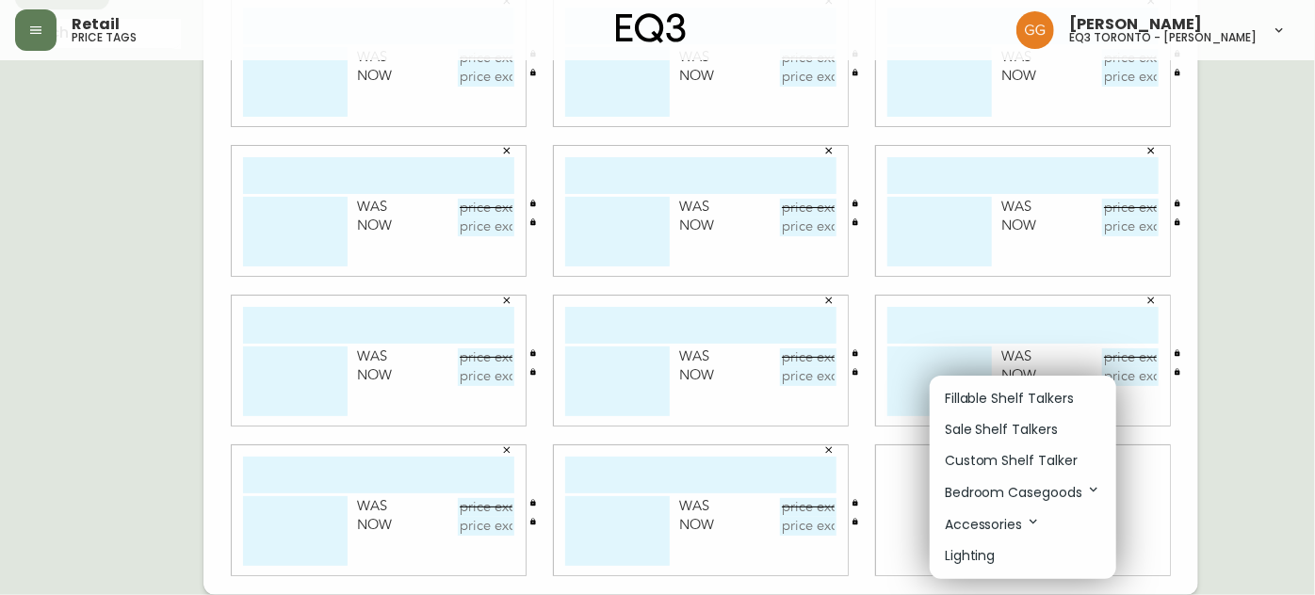
click at [978, 429] on p "Sale Shelf Talkers" at bounding box center [1001, 430] width 113 height 20
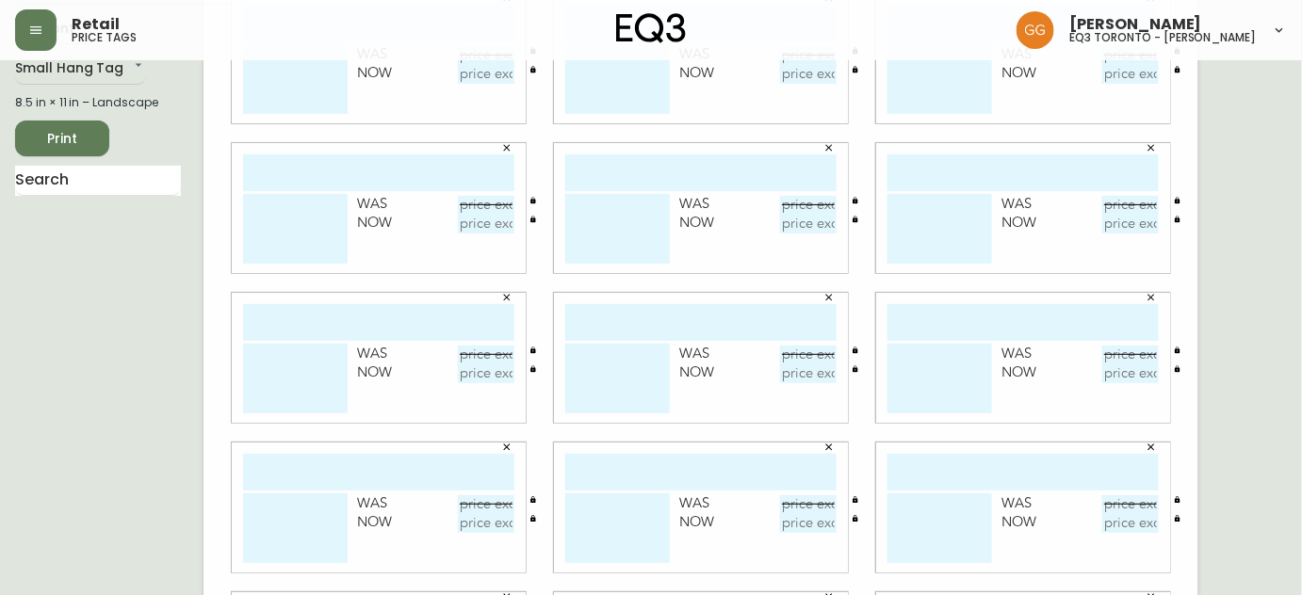
scroll to position [0, 0]
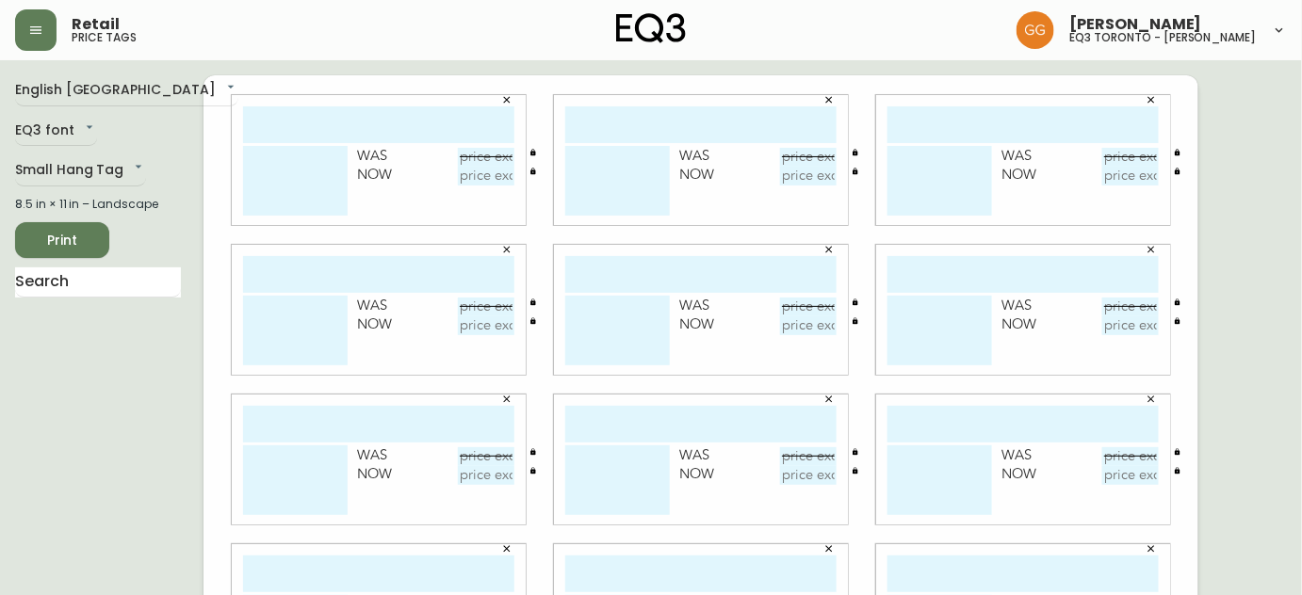
click at [394, 102] on div "Was Now" at bounding box center [379, 160] width 294 height 130
click at [392, 124] on input "text" at bounding box center [378, 124] width 271 height 37
type input "swell sgl wide"
click at [261, 153] on textarea at bounding box center [295, 181] width 105 height 70
type textarea "b"
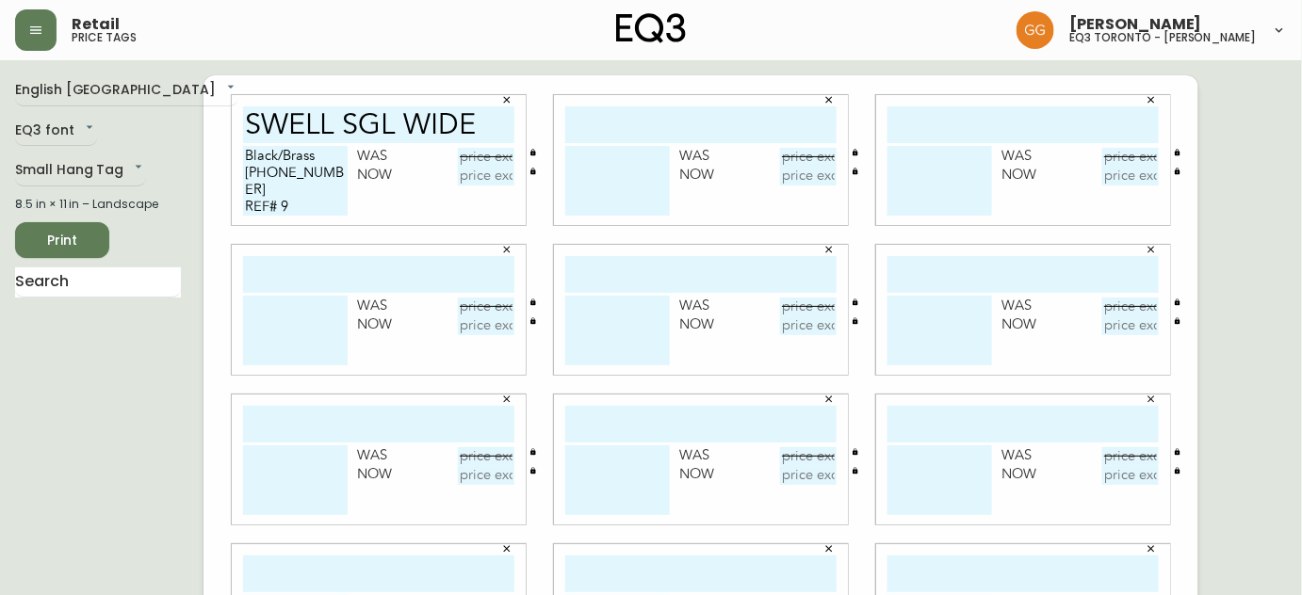
type textarea "Black/Brass 3380-902-1 REF# 9"
click at [502, 157] on input "text" at bounding box center [486, 157] width 57 height 19
type input "$455"
click at [499, 177] on input "text" at bounding box center [486, 176] width 57 height 19
type input "$250.25"
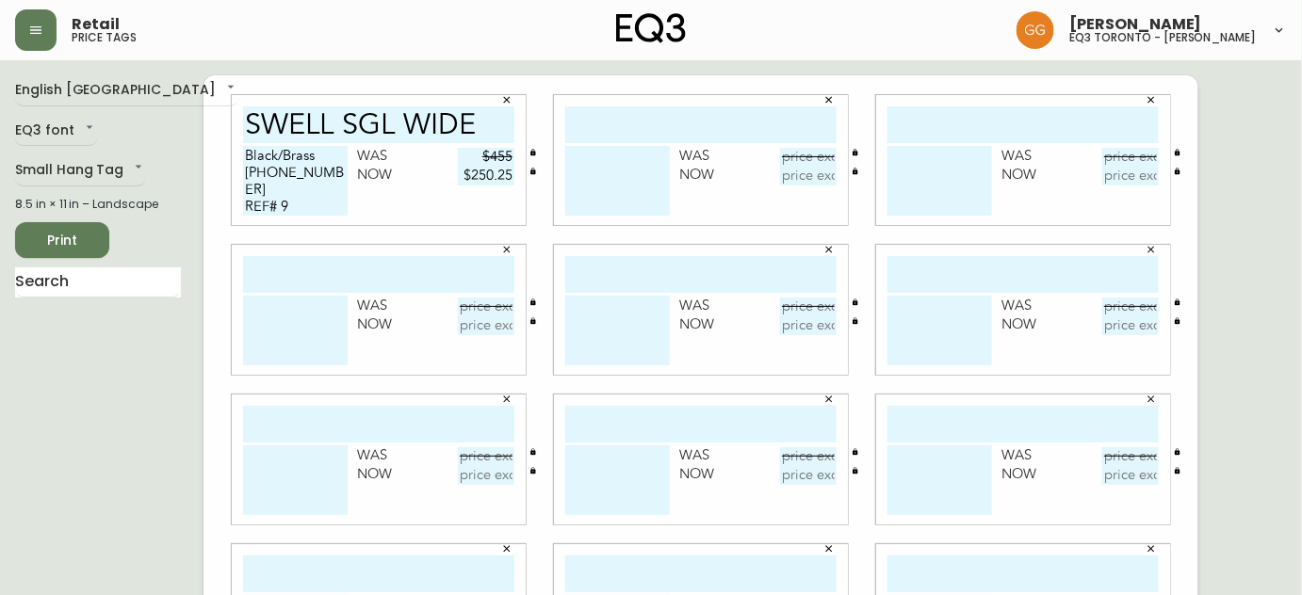
click at [618, 123] on input "text" at bounding box center [700, 124] width 271 height 37
type input "TALIA TBL BLK"
click at [815, 167] on input "text" at bounding box center [808, 157] width 57 height 19
type input "$305"
click at [811, 176] on input "text" at bounding box center [808, 176] width 57 height 19
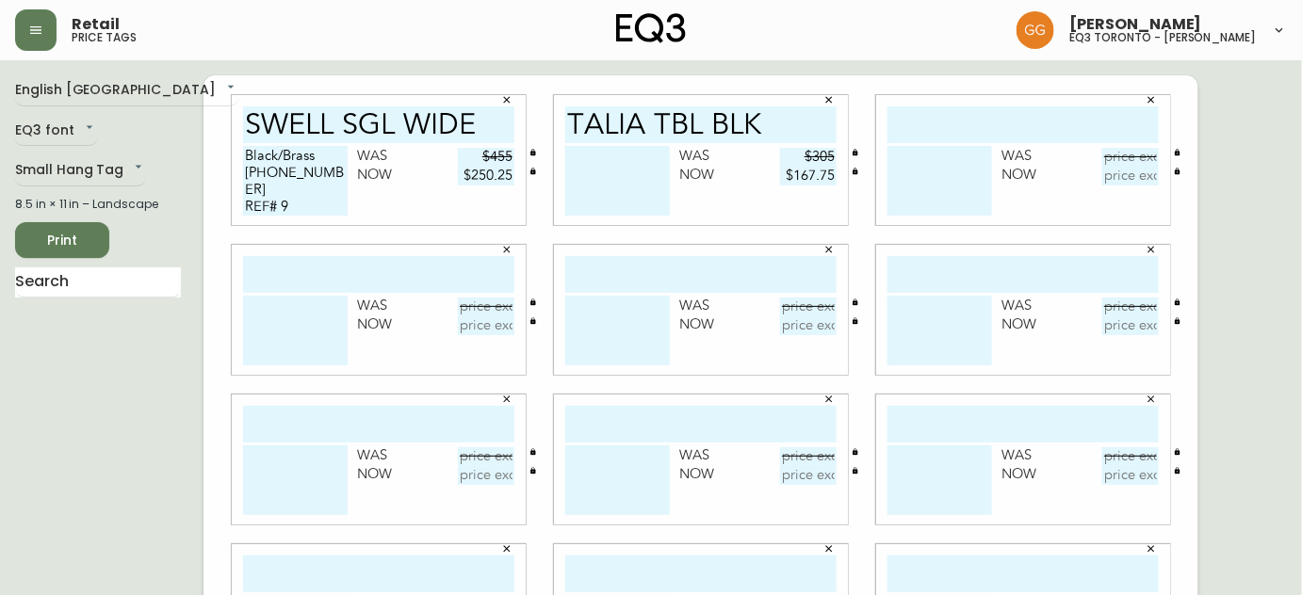
type input "$167.75"
click at [611, 162] on textarea at bounding box center [617, 181] width 105 height 70
click at [775, 113] on input "TALIA TBL BLK" at bounding box center [700, 124] width 271 height 37
type input "TALIA TBL LAMP"
click at [643, 162] on textarea at bounding box center [617, 181] width 105 height 70
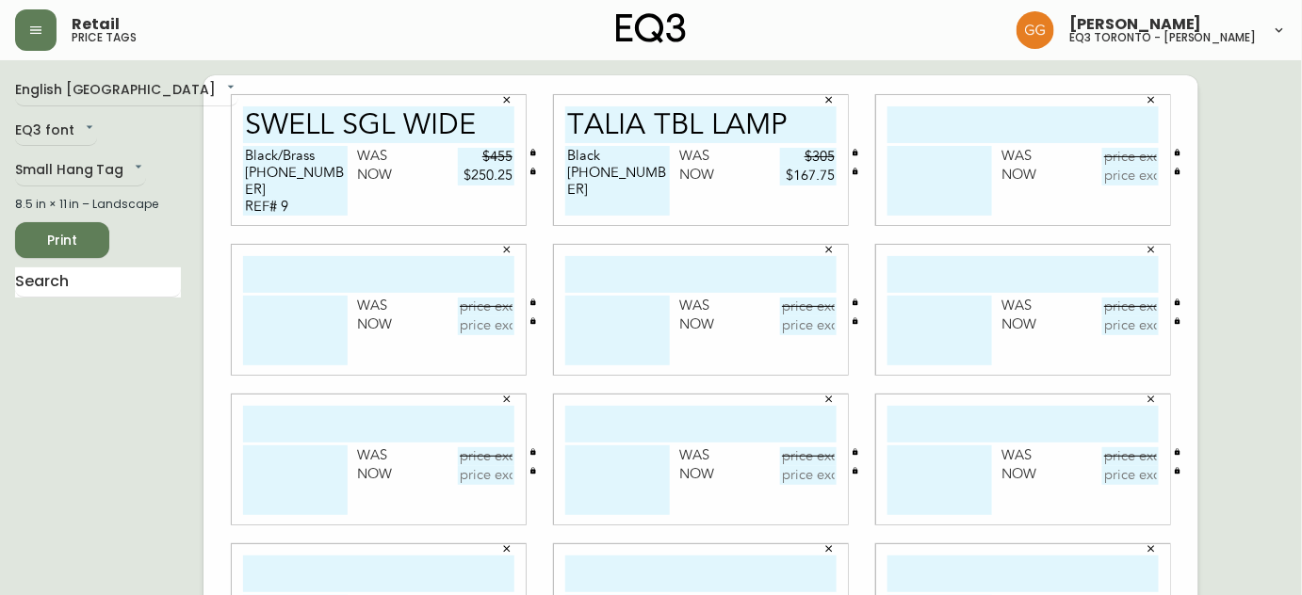
type textarea "Black 3380-881-1"
click at [923, 124] on input "text" at bounding box center [1023, 124] width 271 height 37
type input "tube top 21 tbl"
click at [904, 162] on textarea at bounding box center [940, 181] width 105 height 70
type textarea "c"
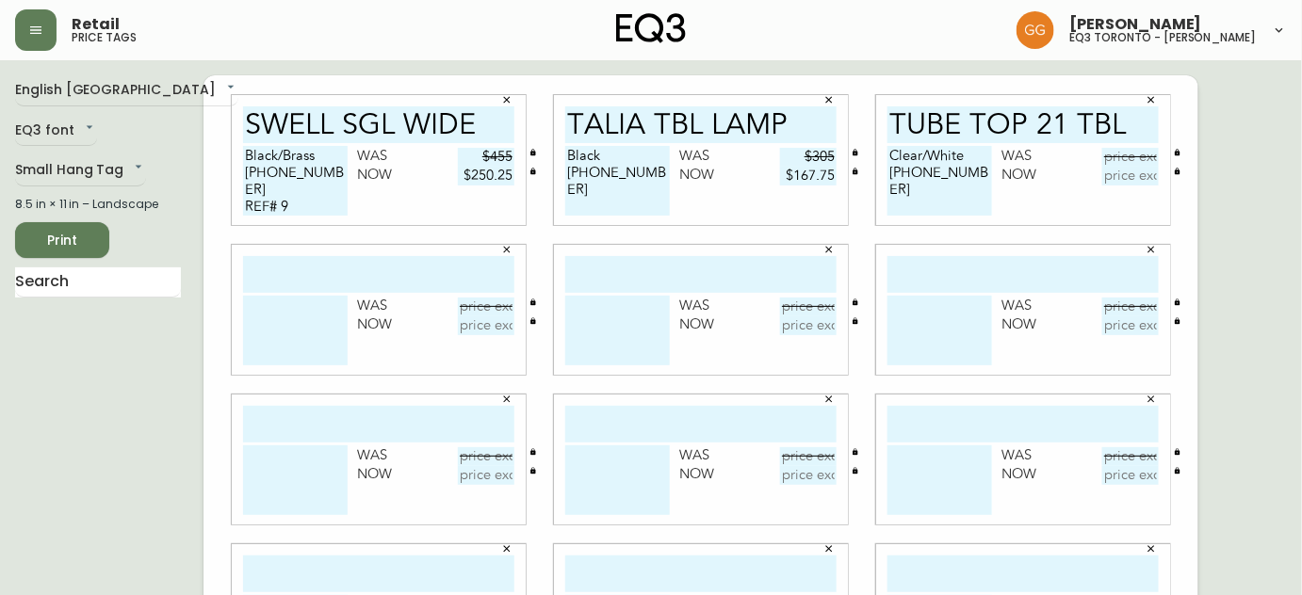
click at [1130, 153] on input "text" at bounding box center [1130, 157] width 57 height 19
click at [978, 179] on textarea "Clear/White 3380-103-0" at bounding box center [940, 181] width 105 height 70
type textarea "Clear/White 3380-103-0 REF# 102"
click at [1131, 157] on input "text" at bounding box center [1130, 157] width 57 height 19
type input "$665"
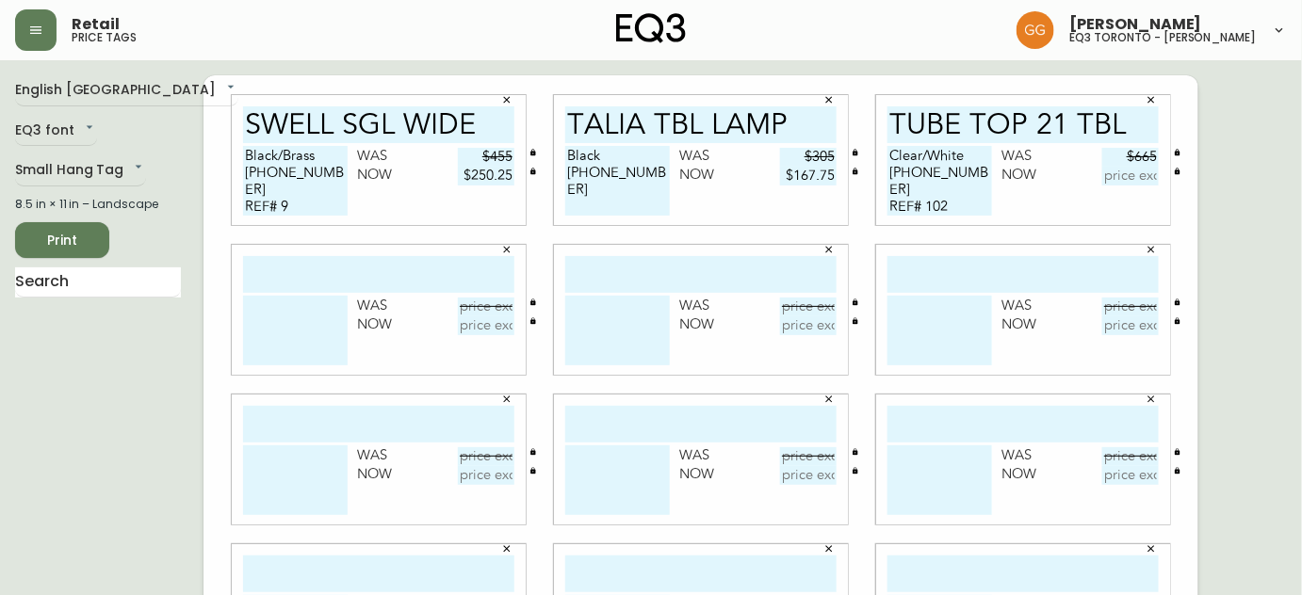
click at [1120, 175] on input "text" at bounding box center [1130, 176] width 57 height 19
type input "$365.75"
